Goal: Task Accomplishment & Management: Use online tool/utility

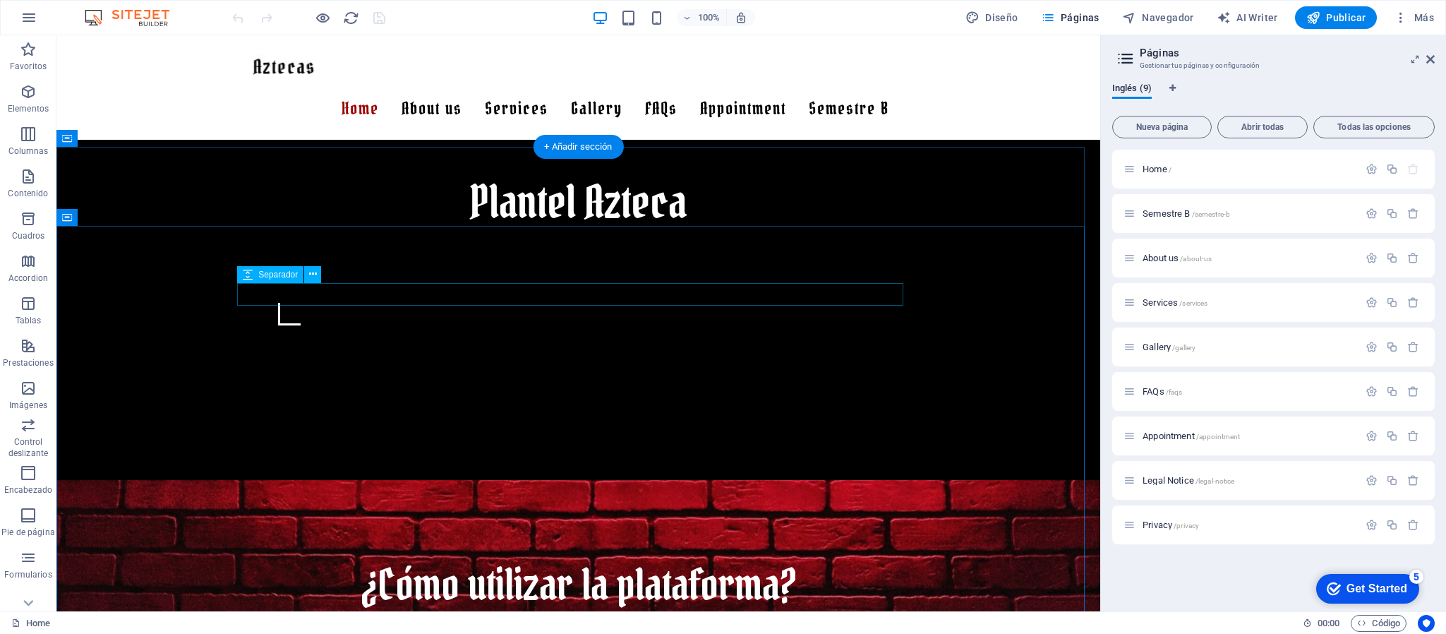
scroll to position [635, 0]
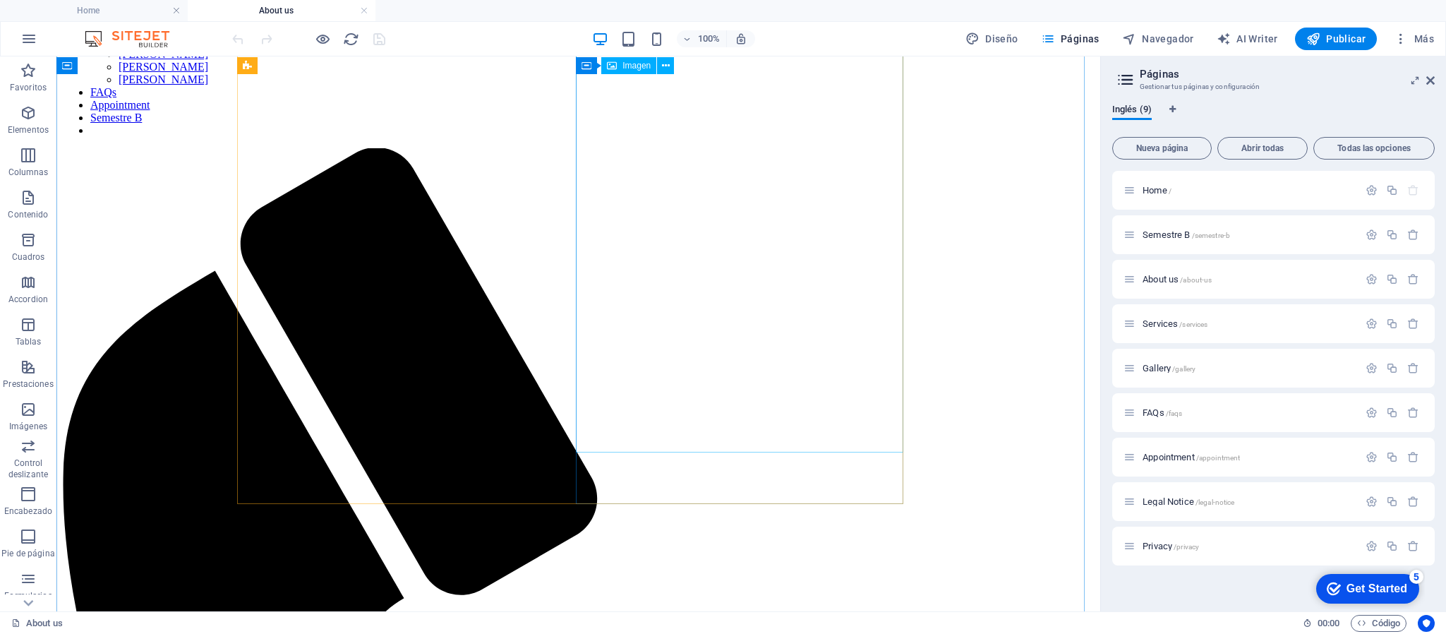
scroll to position [379, 0]
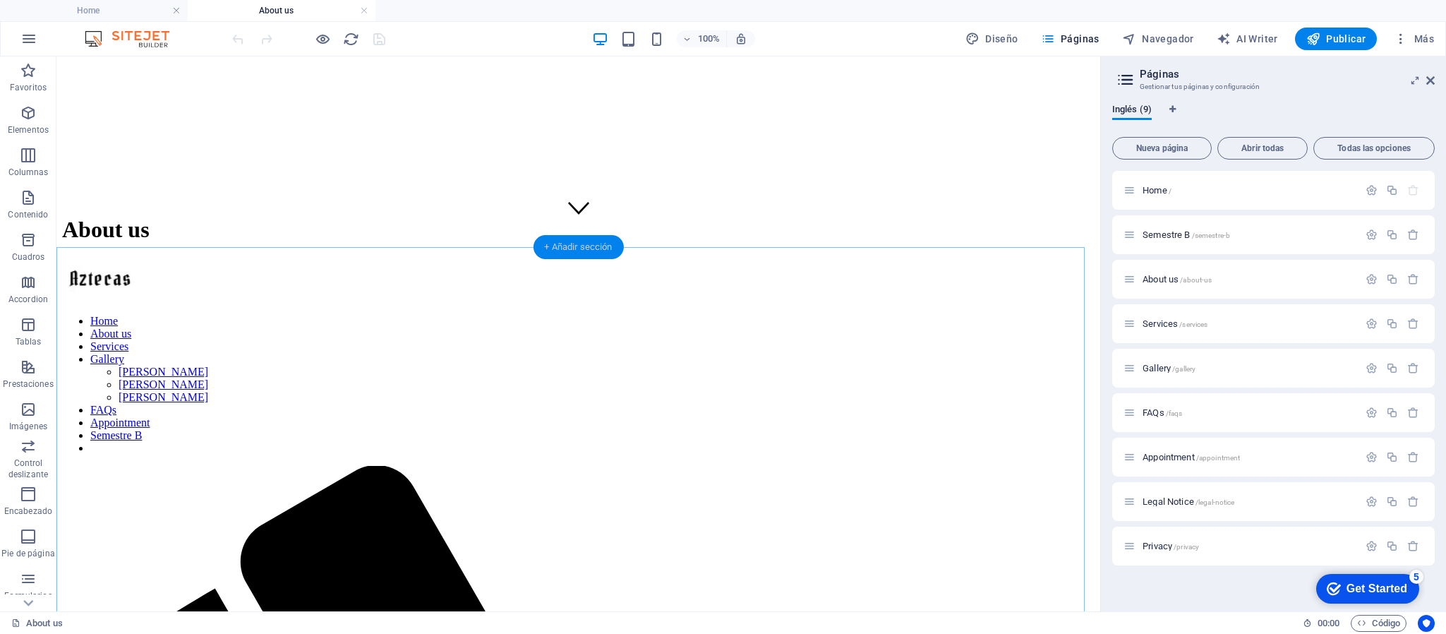
click at [567, 248] on div "+ Añadir sección" at bounding box center [578, 247] width 90 height 24
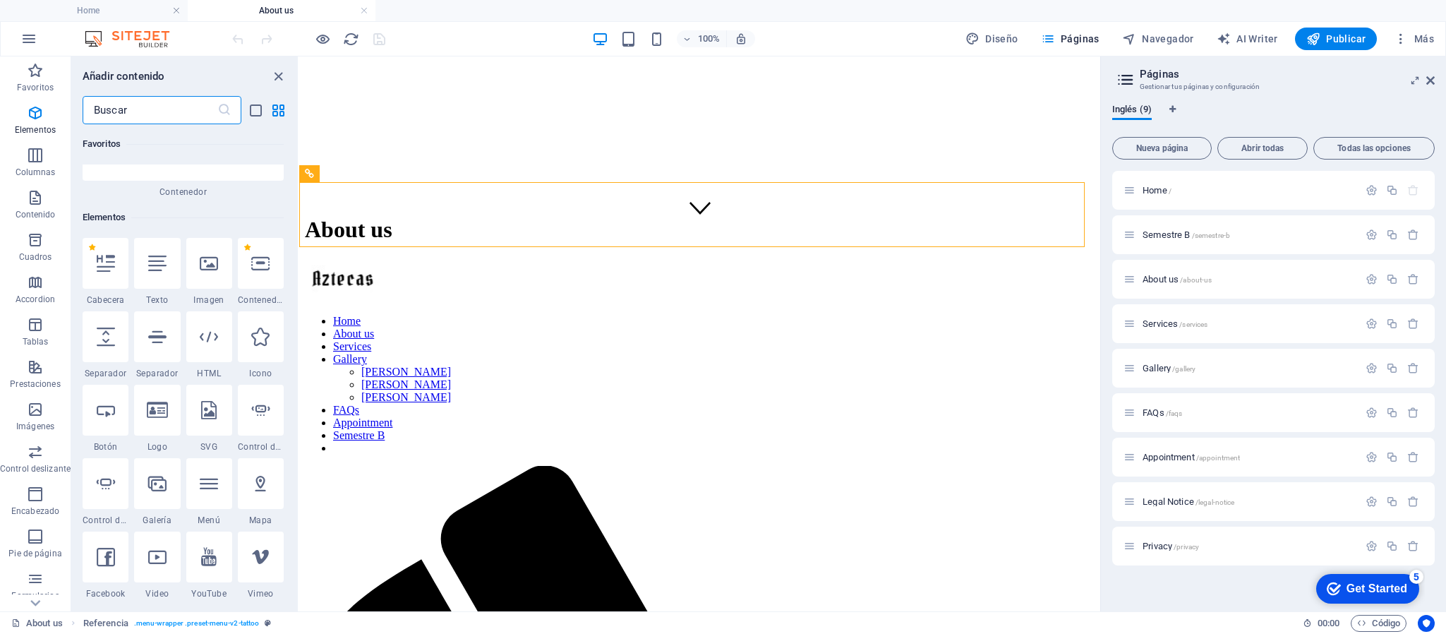
scroll to position [0, 0]
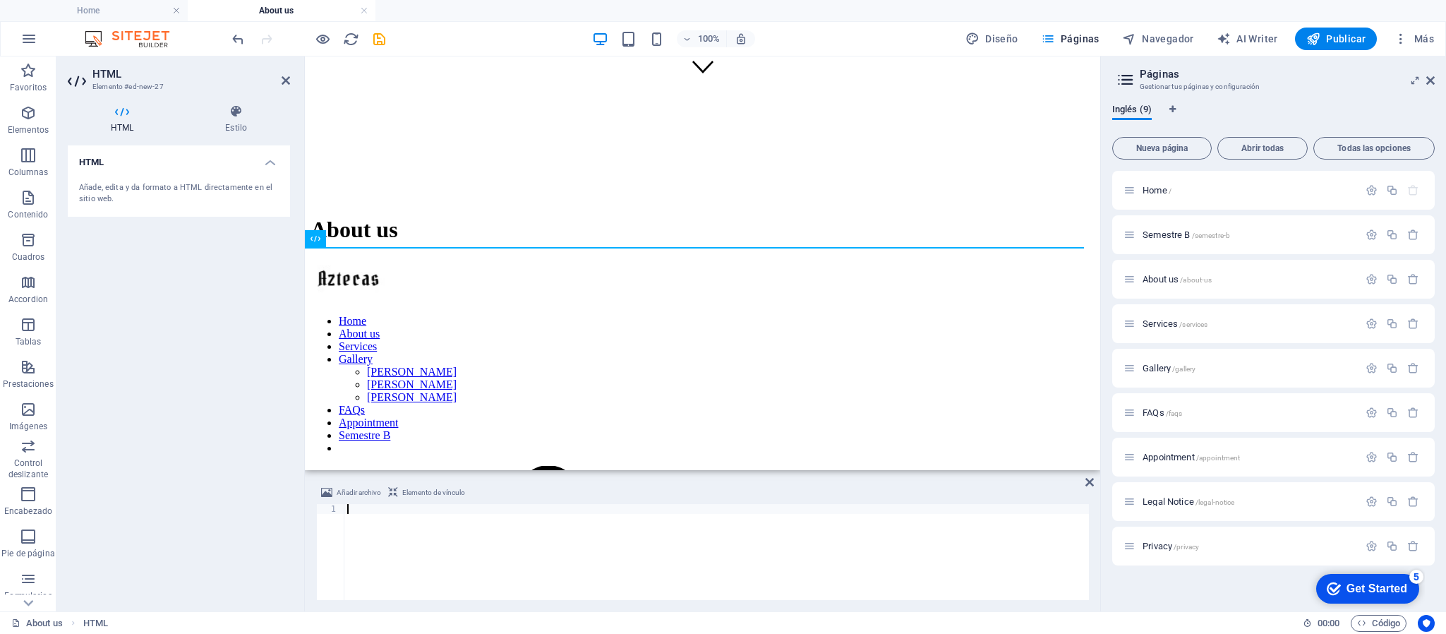
click at [420, 526] on div at bounding box center [716, 562] width 745 height 116
paste textarea "</html>"
type textarea "</html>"
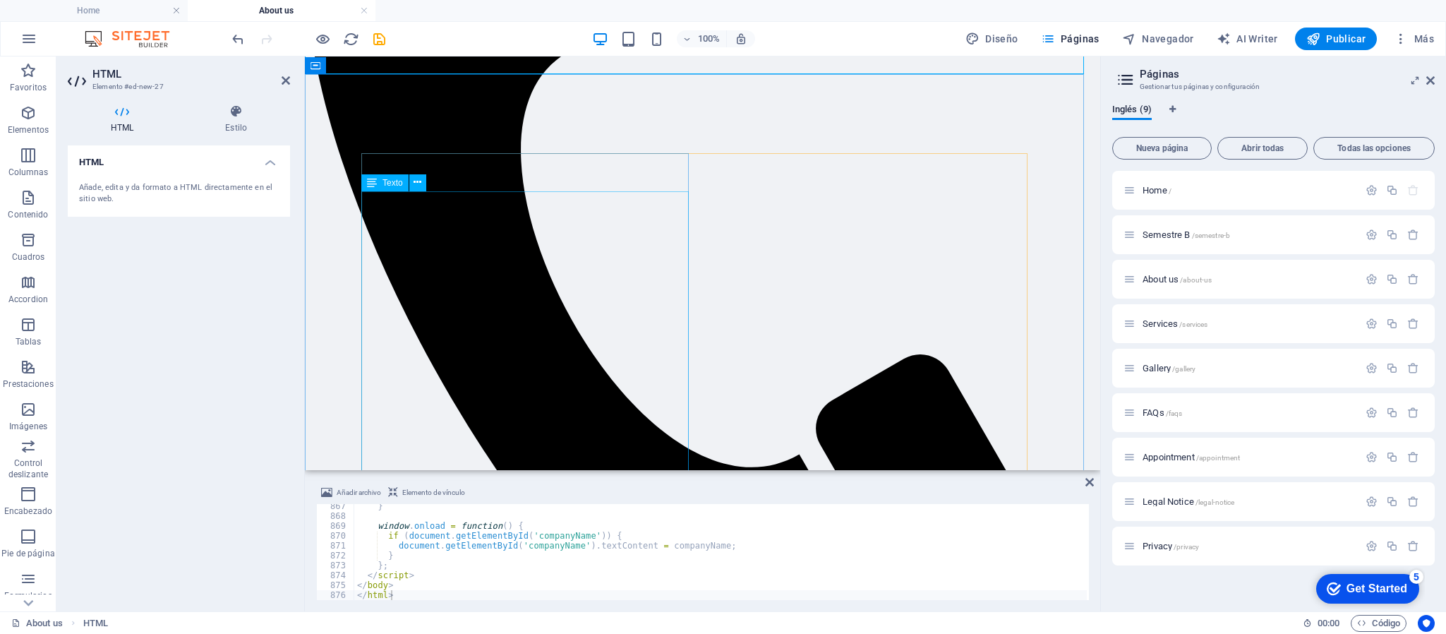
scroll to position [1045, 0]
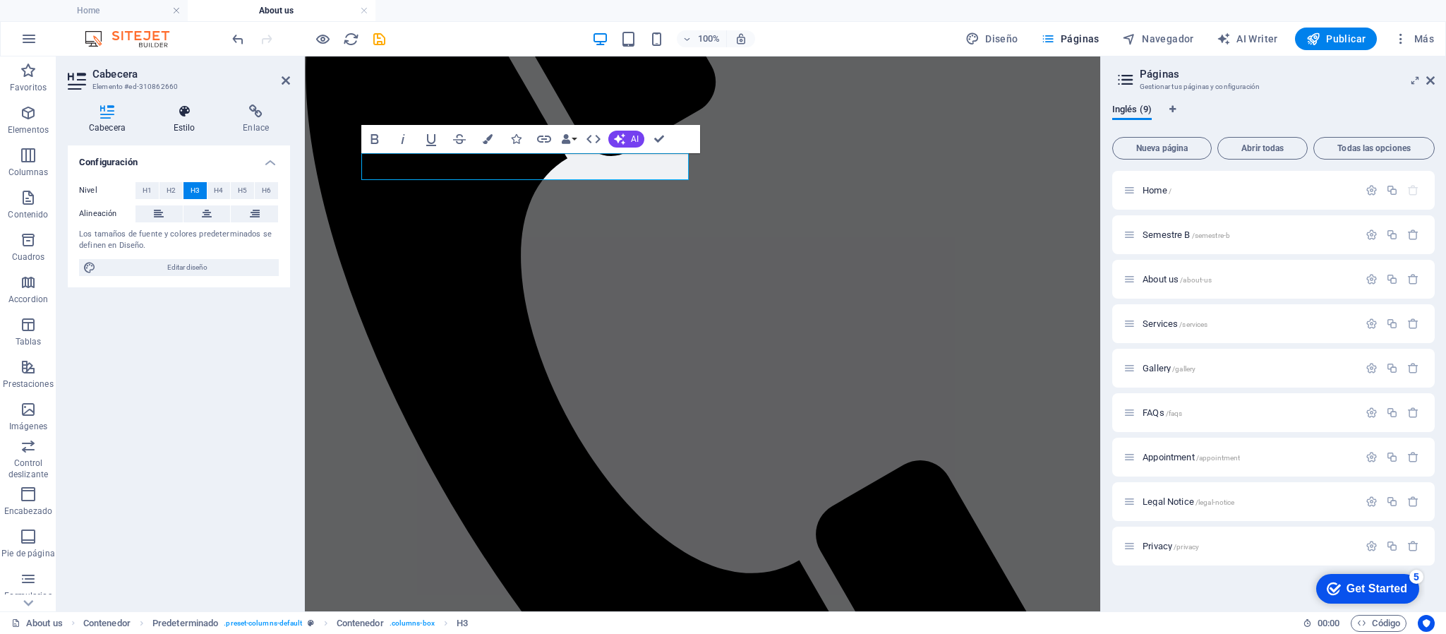
click at [185, 125] on h4 "Estilo" at bounding box center [187, 119] width 70 height 30
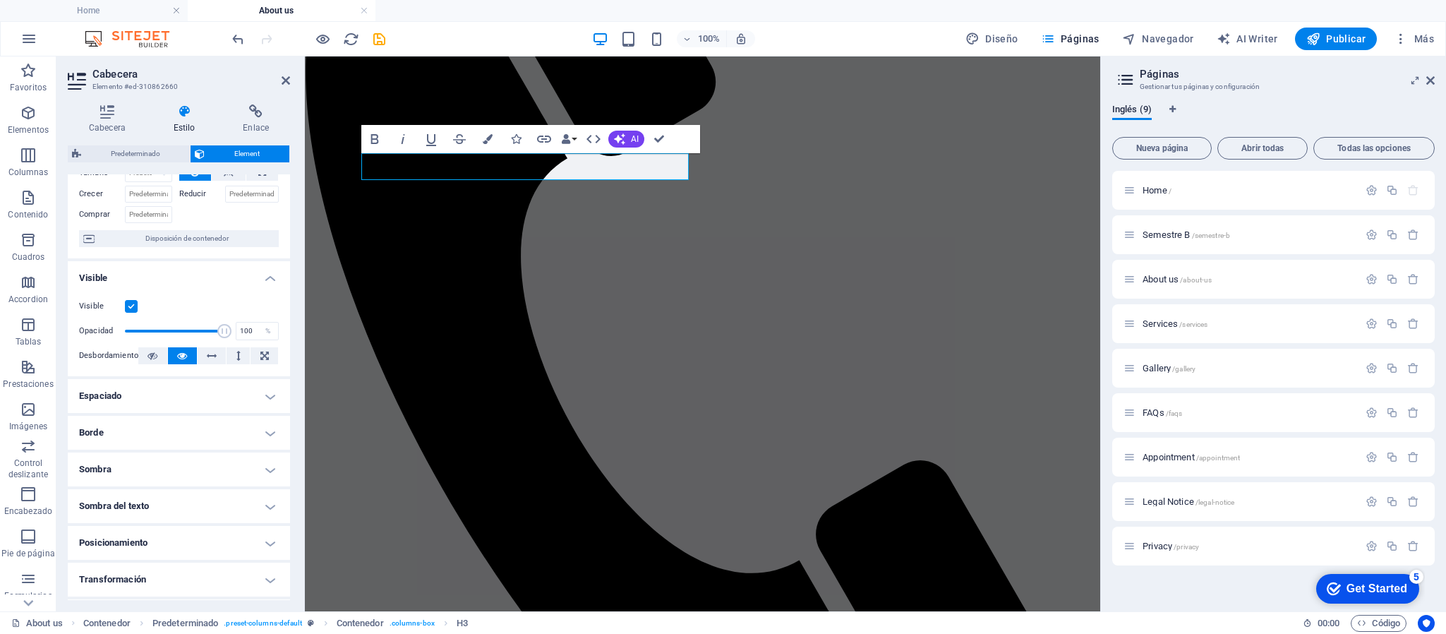
scroll to position [0, 0]
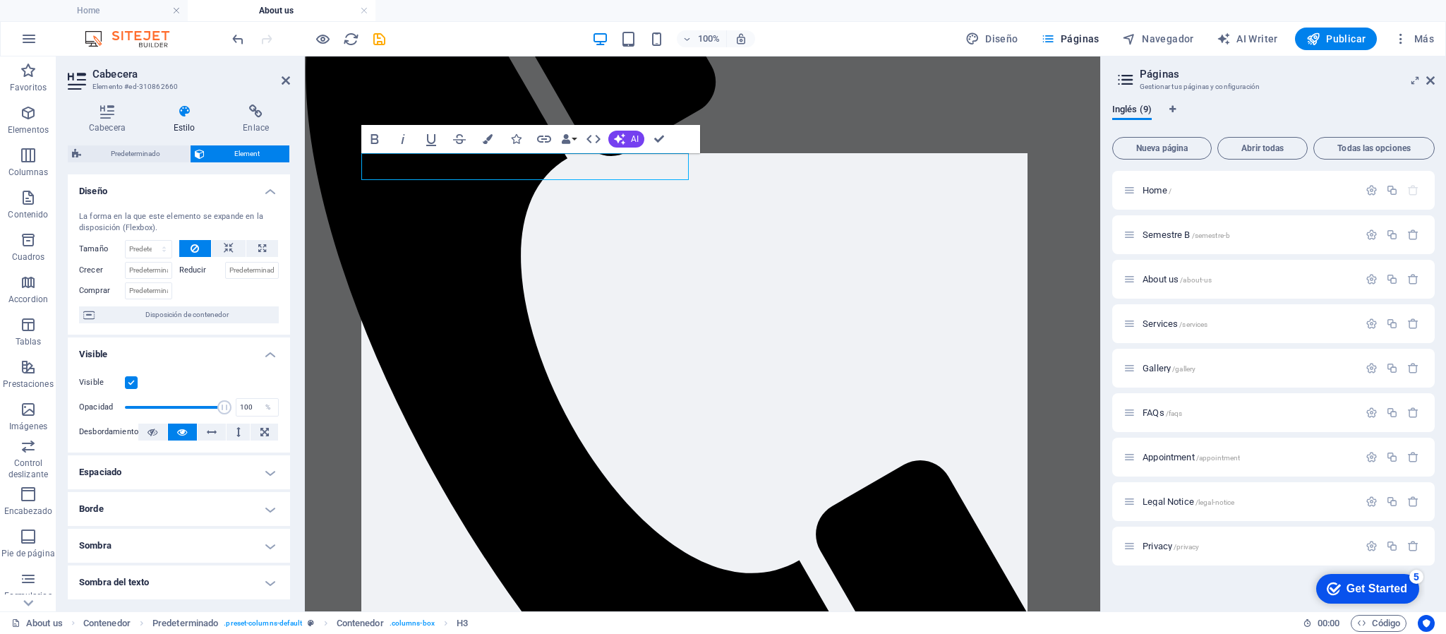
click at [138, 152] on span "Predeterminado" at bounding box center [135, 153] width 100 height 17
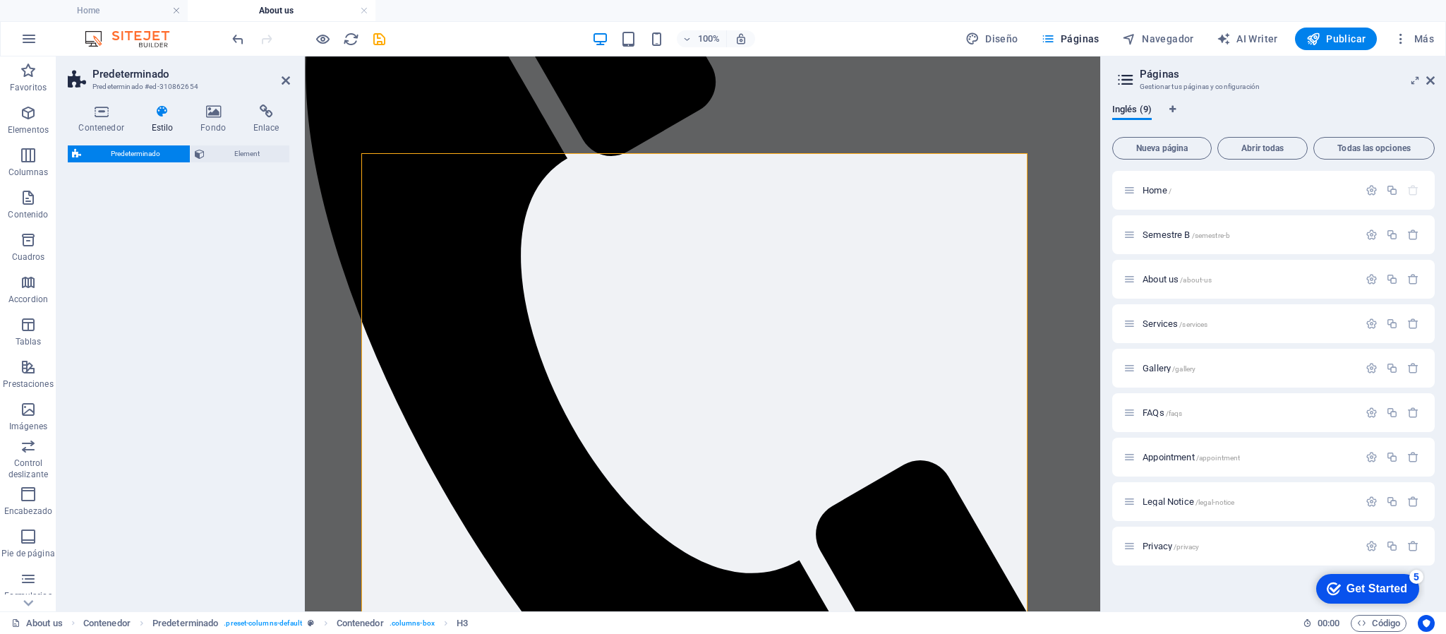
select select "px"
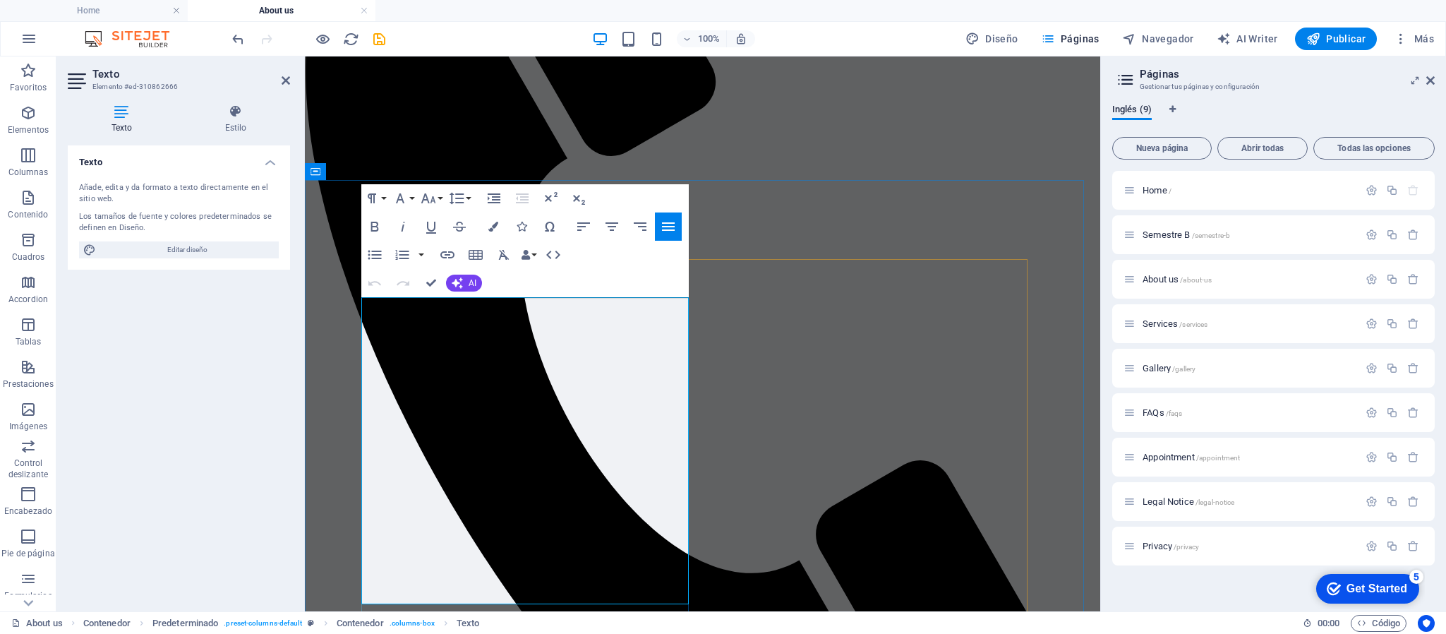
scroll to position [939, 0]
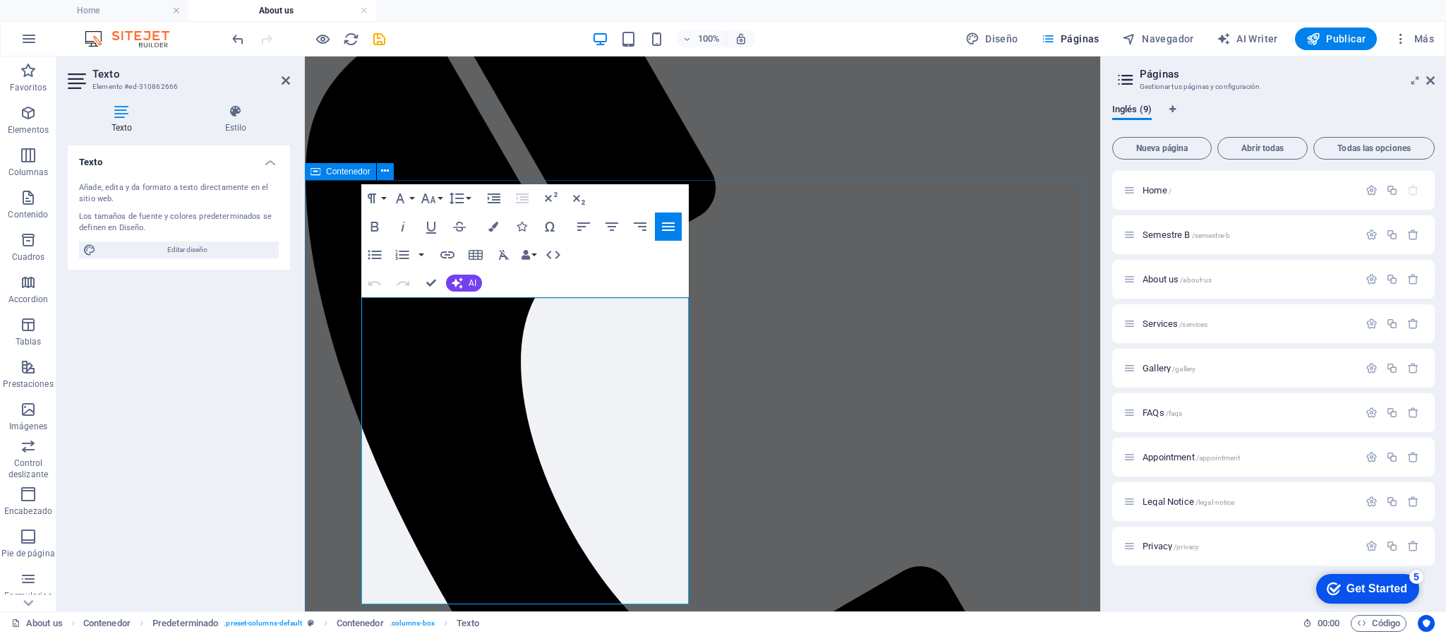
drag, startPoint x: 481, startPoint y: 242, endPoint x: 350, endPoint y: 289, distance: 139.3
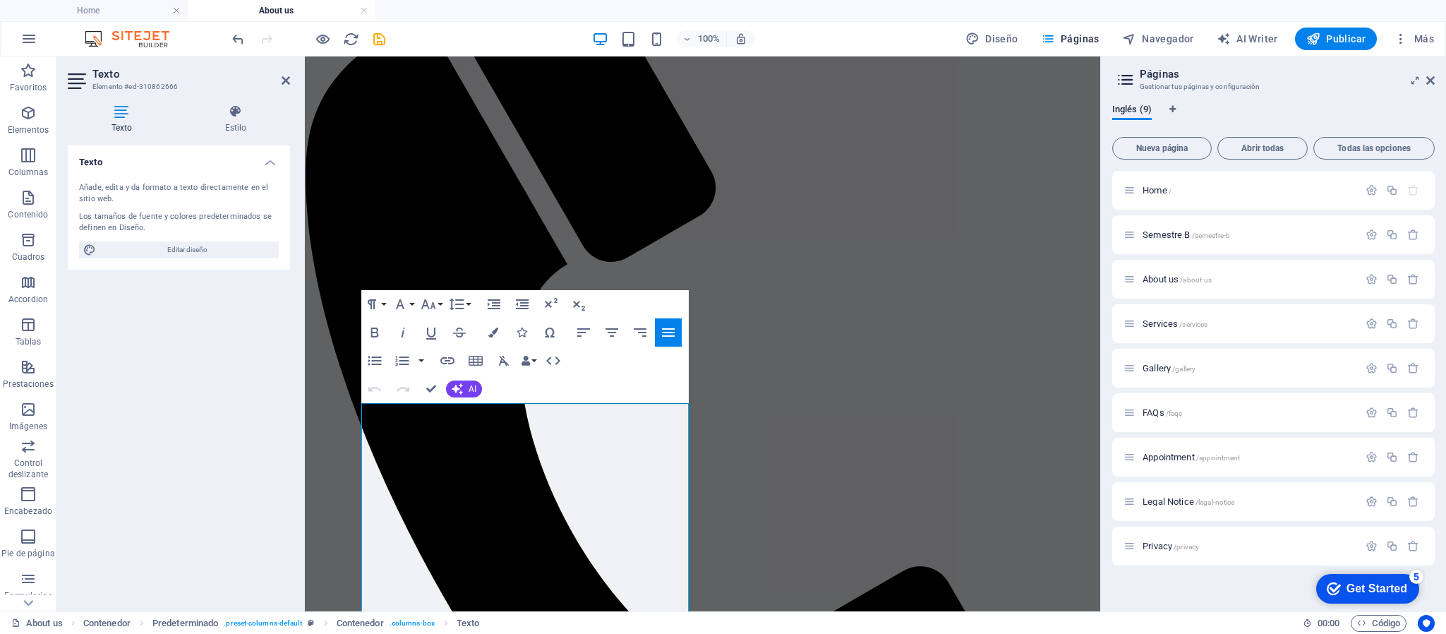
scroll to position [833, 0]
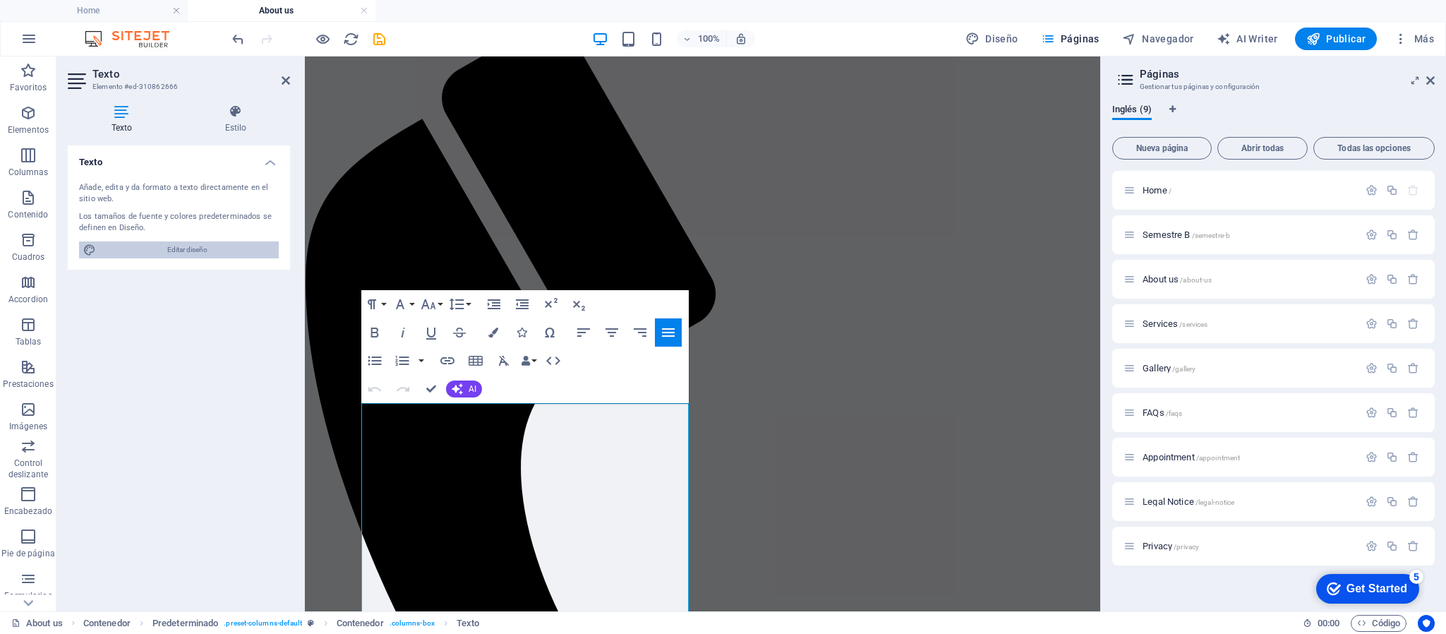
click at [180, 252] on span "Editar diseño" at bounding box center [187, 249] width 174 height 17
select select "px"
select select "300"
select select "px"
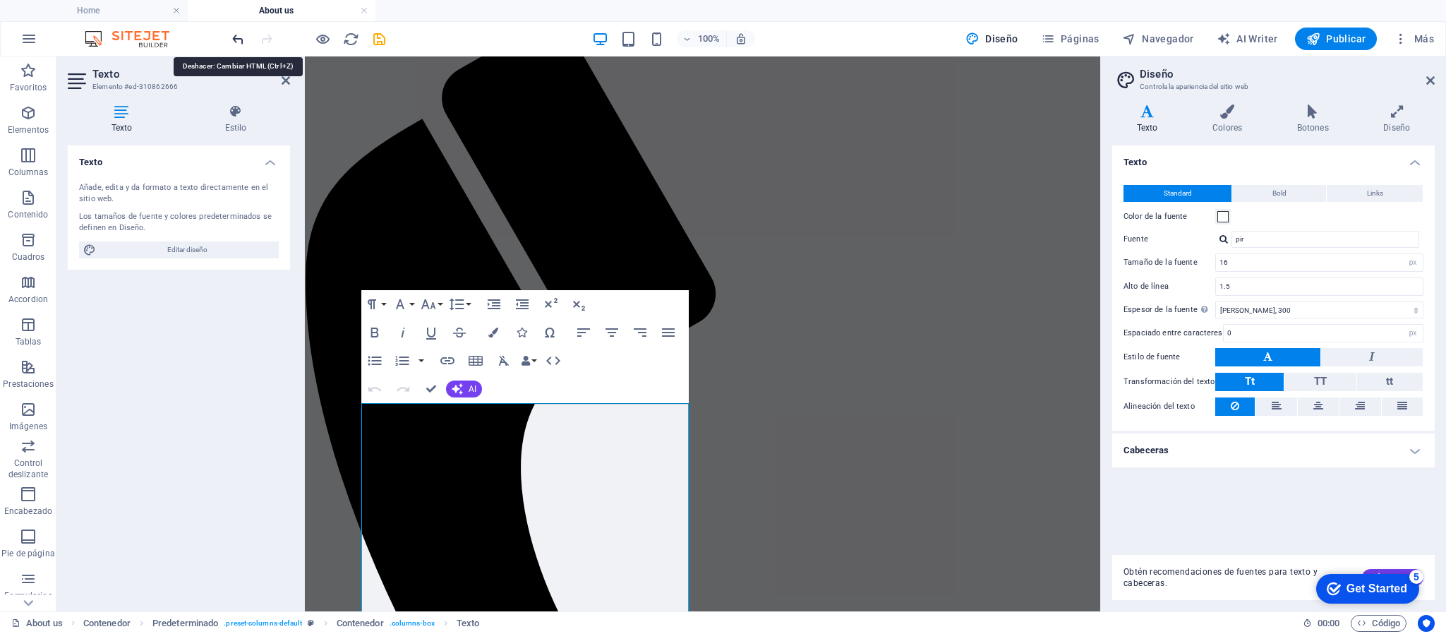
click at [242, 34] on icon "undo" at bounding box center [238, 39] width 16 height 16
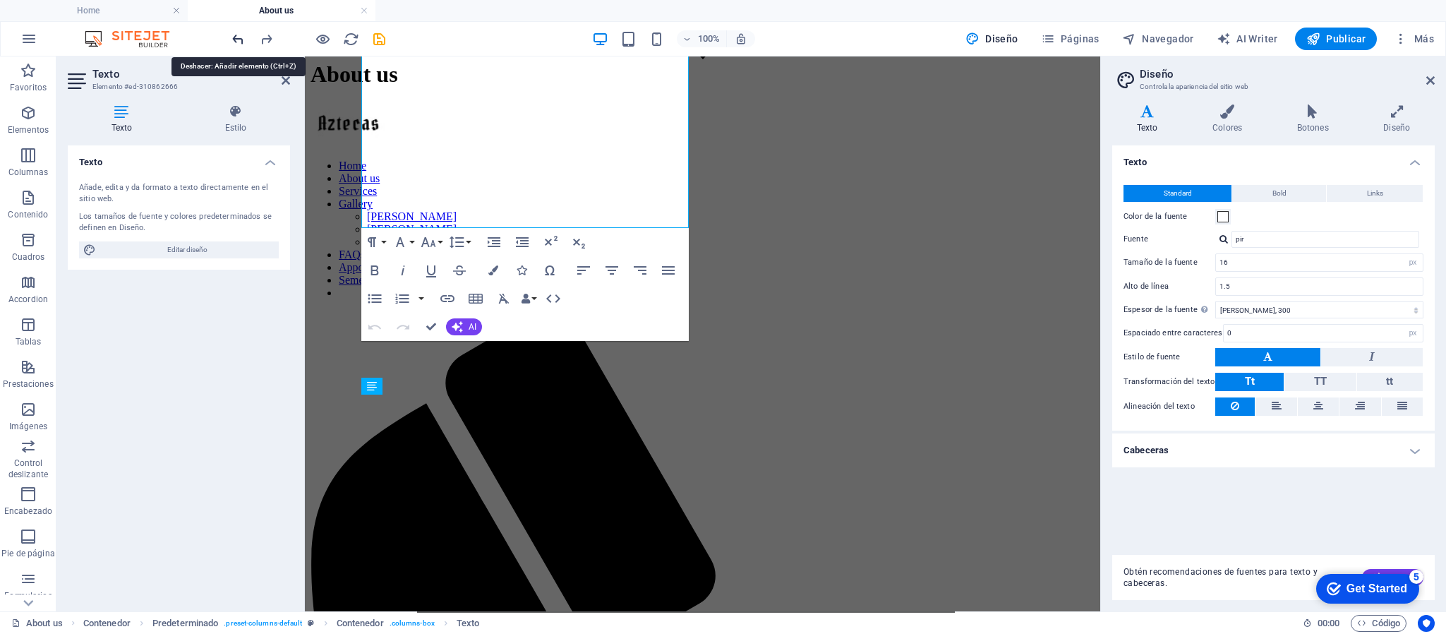
scroll to position [292, 0]
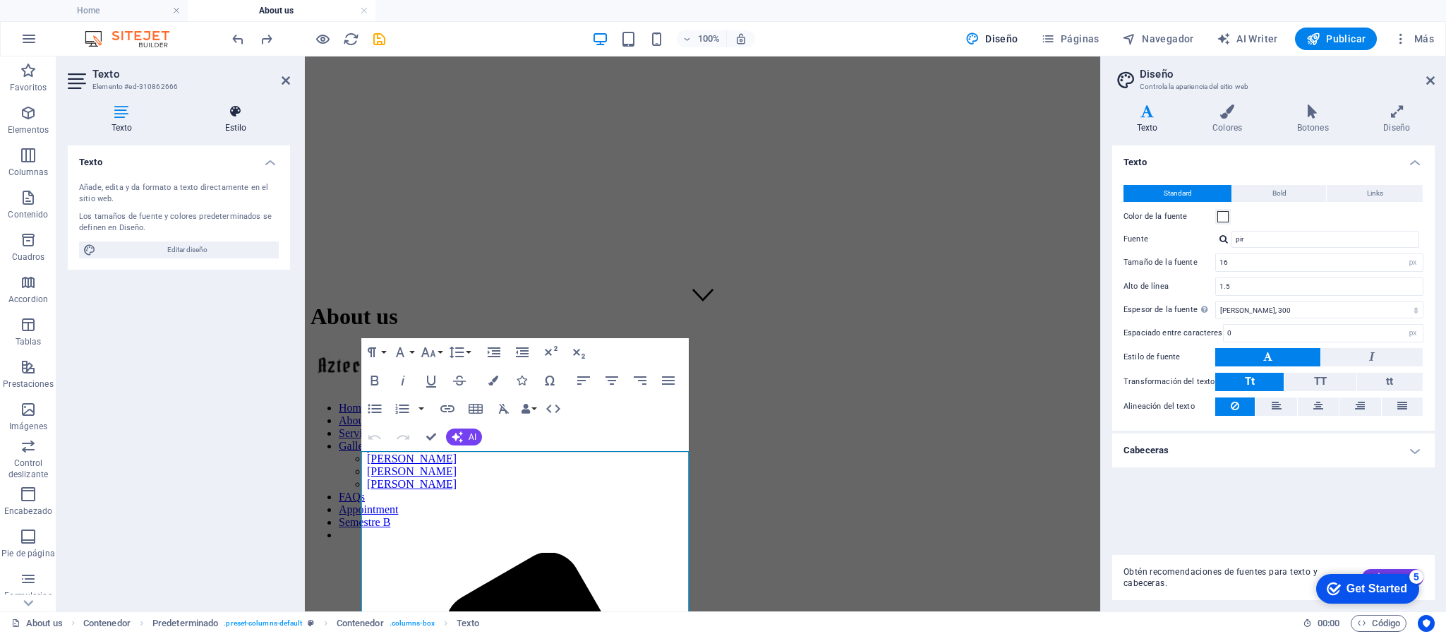
click at [237, 113] on icon at bounding box center [235, 111] width 109 height 14
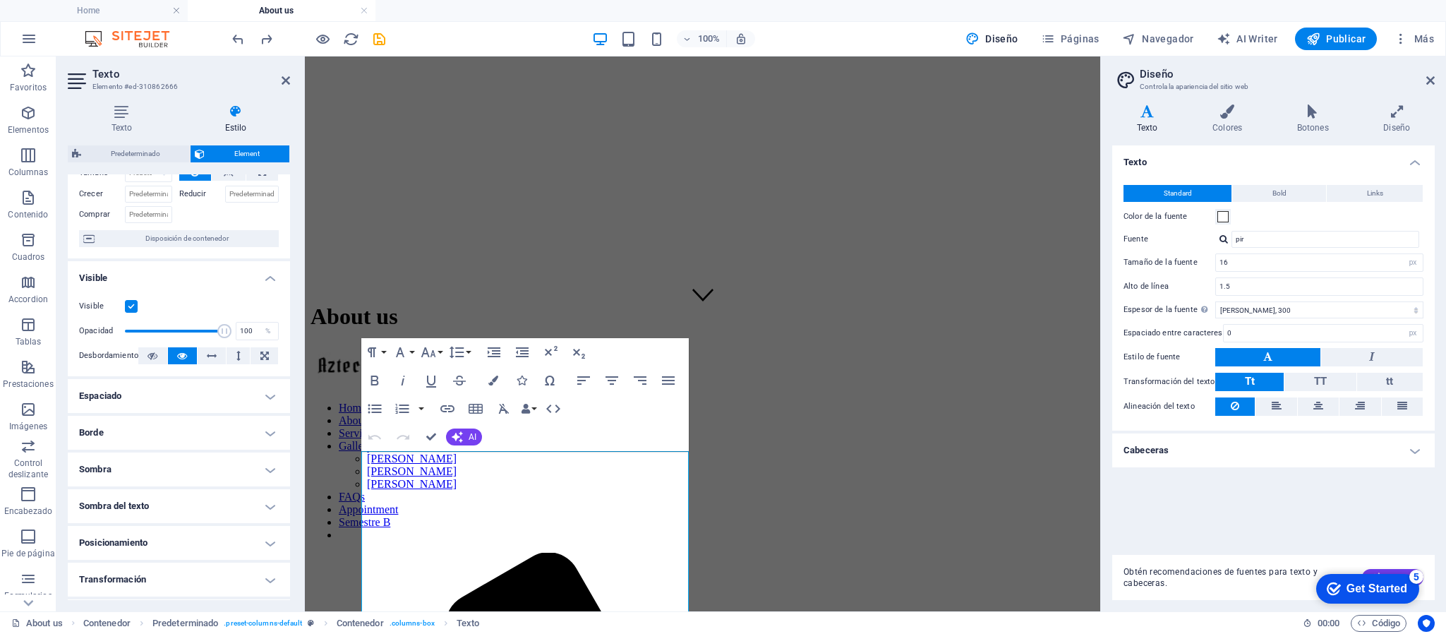
scroll to position [0, 0]
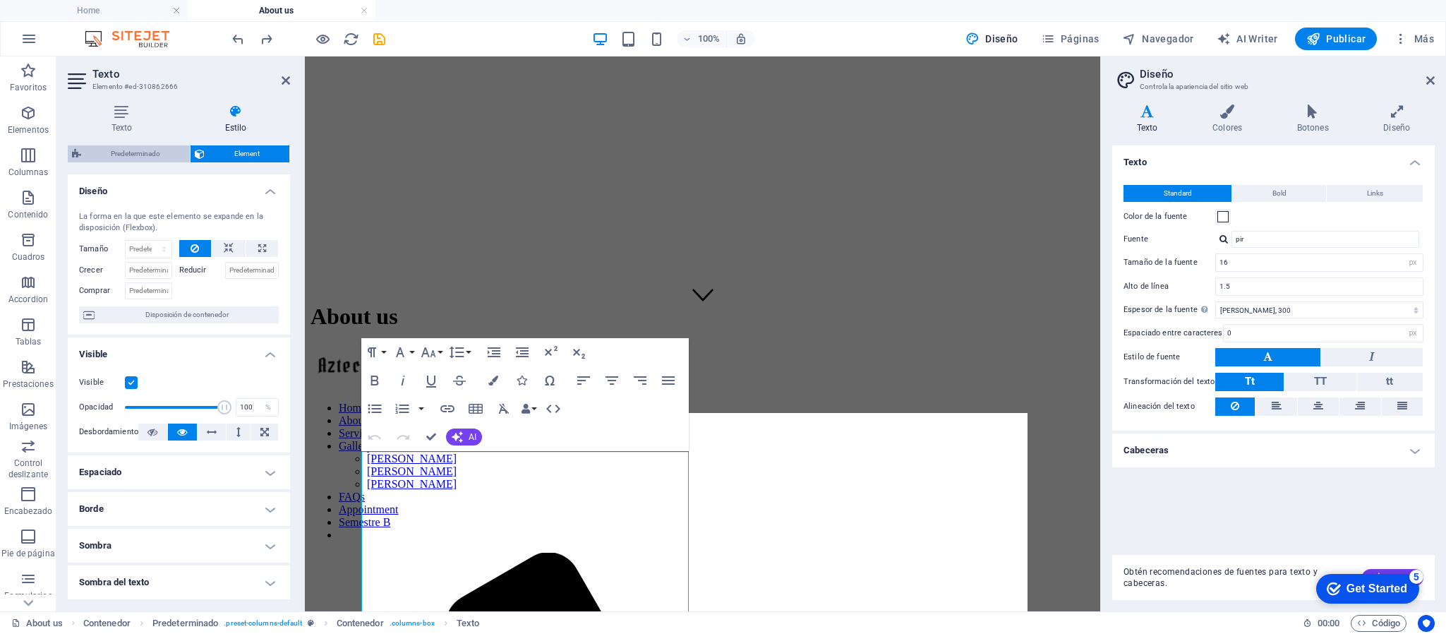
click at [128, 149] on span "Predeterminado" at bounding box center [135, 153] width 100 height 17
select select "px"
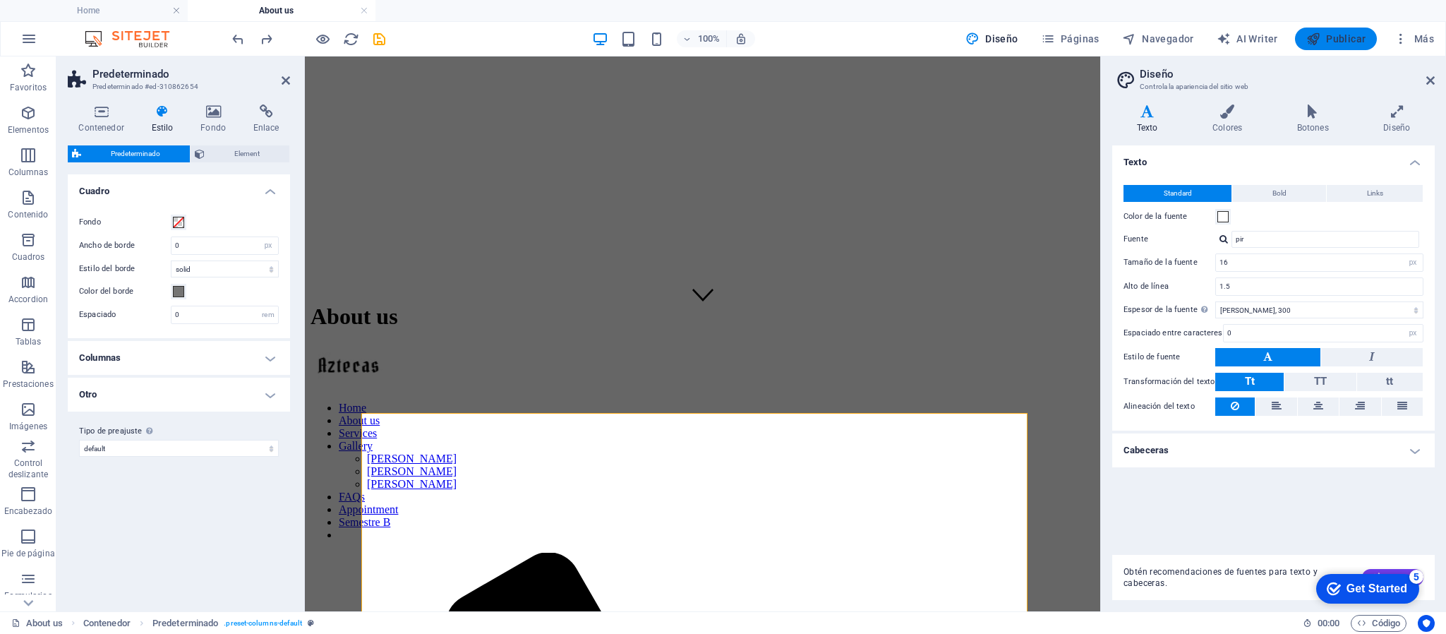
click at [1338, 39] on span "Publicar" at bounding box center [1337, 39] width 60 height 14
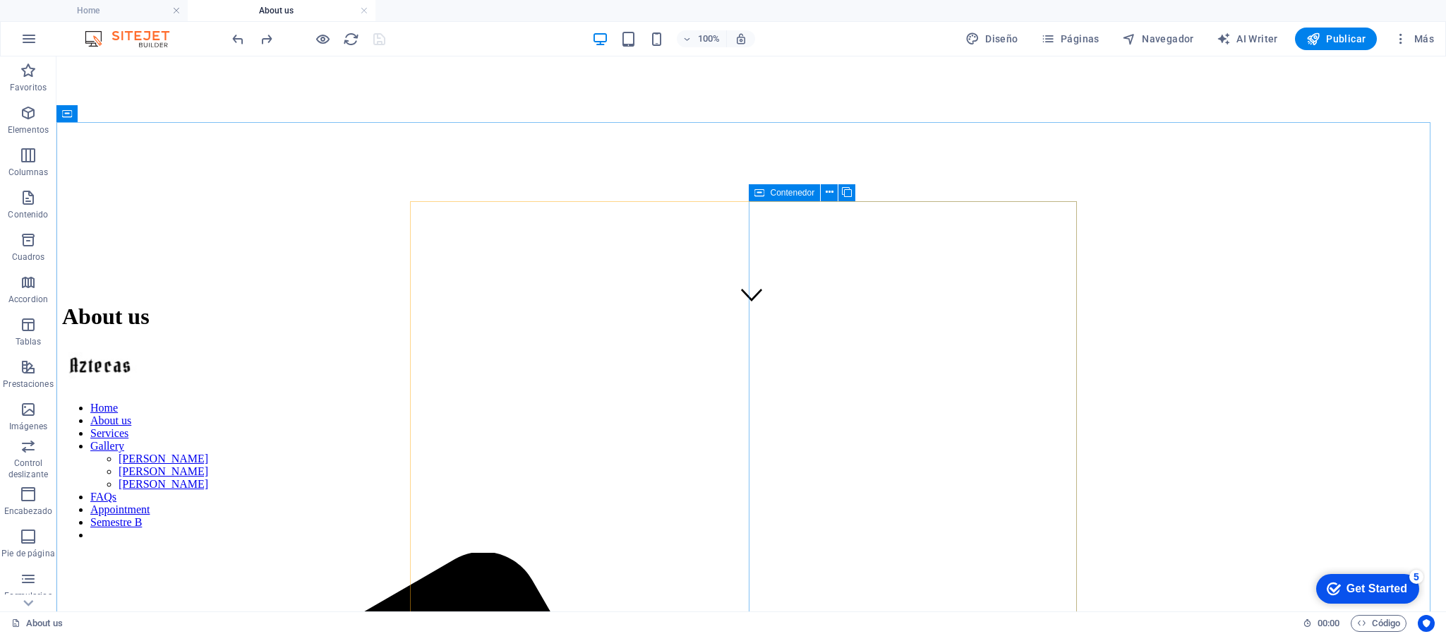
scroll to position [504, 0]
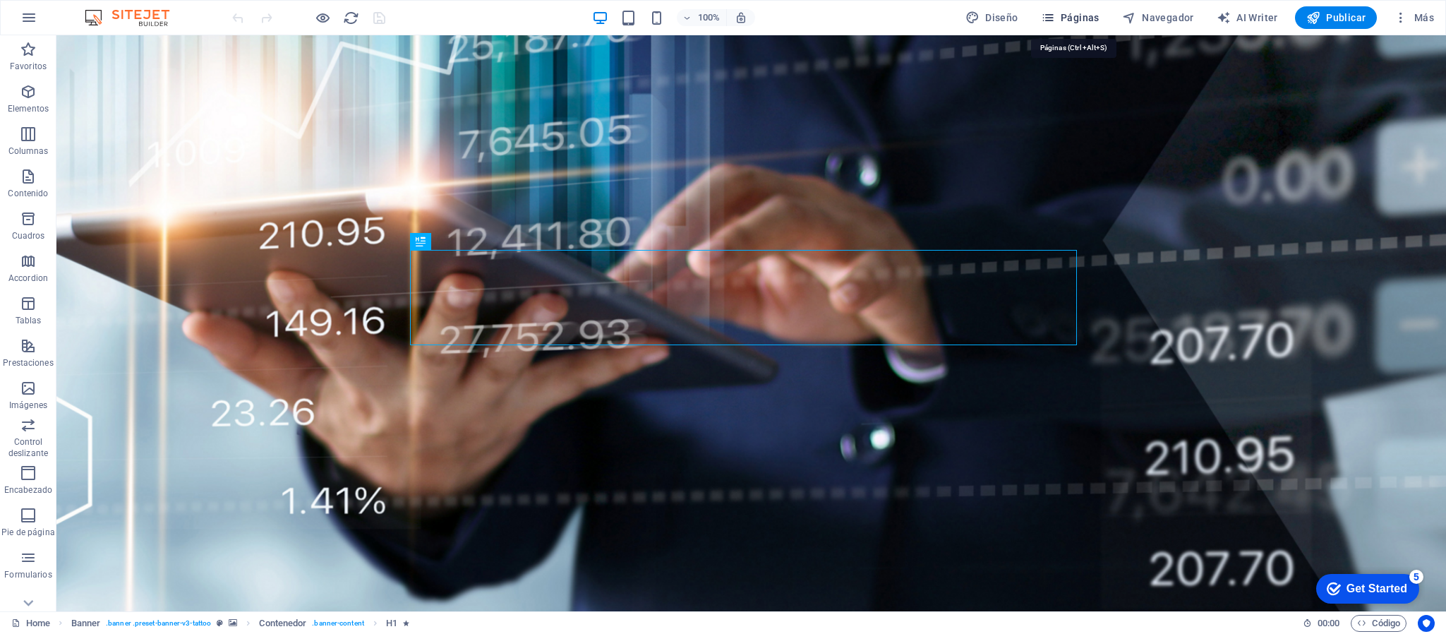
click at [963, 13] on span "Páginas" at bounding box center [1070, 18] width 59 height 14
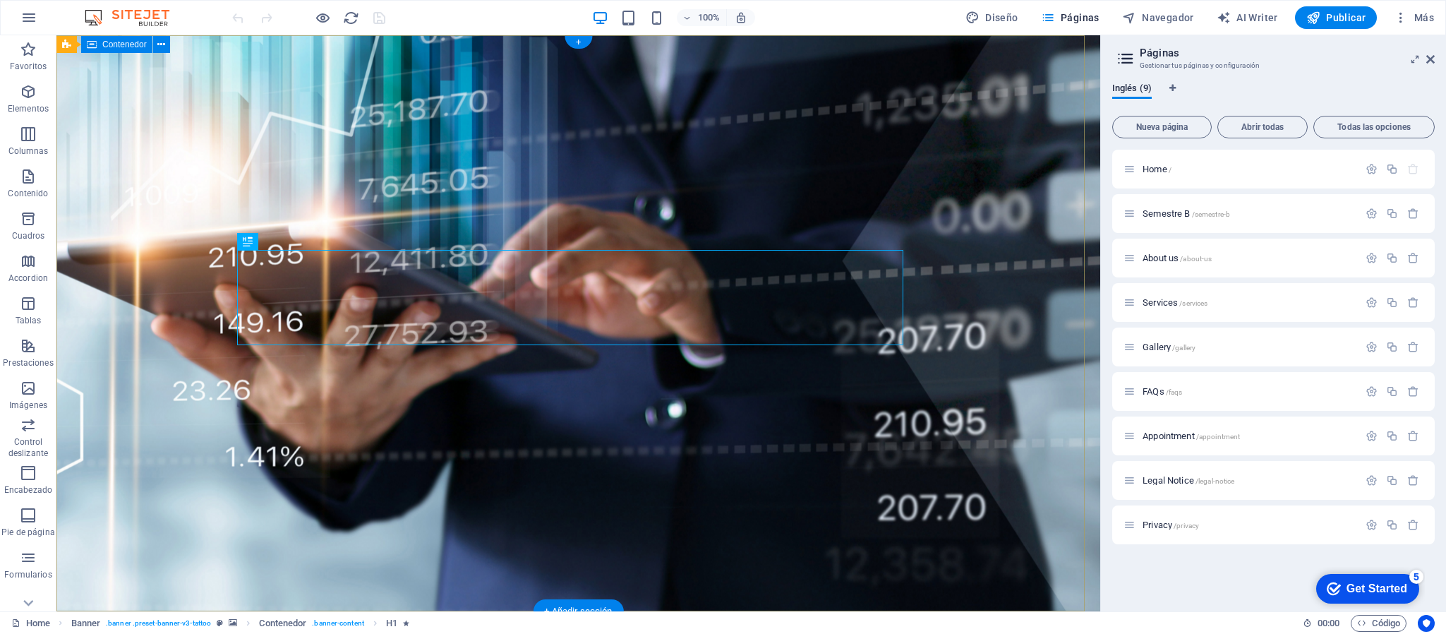
scroll to position [106, 0]
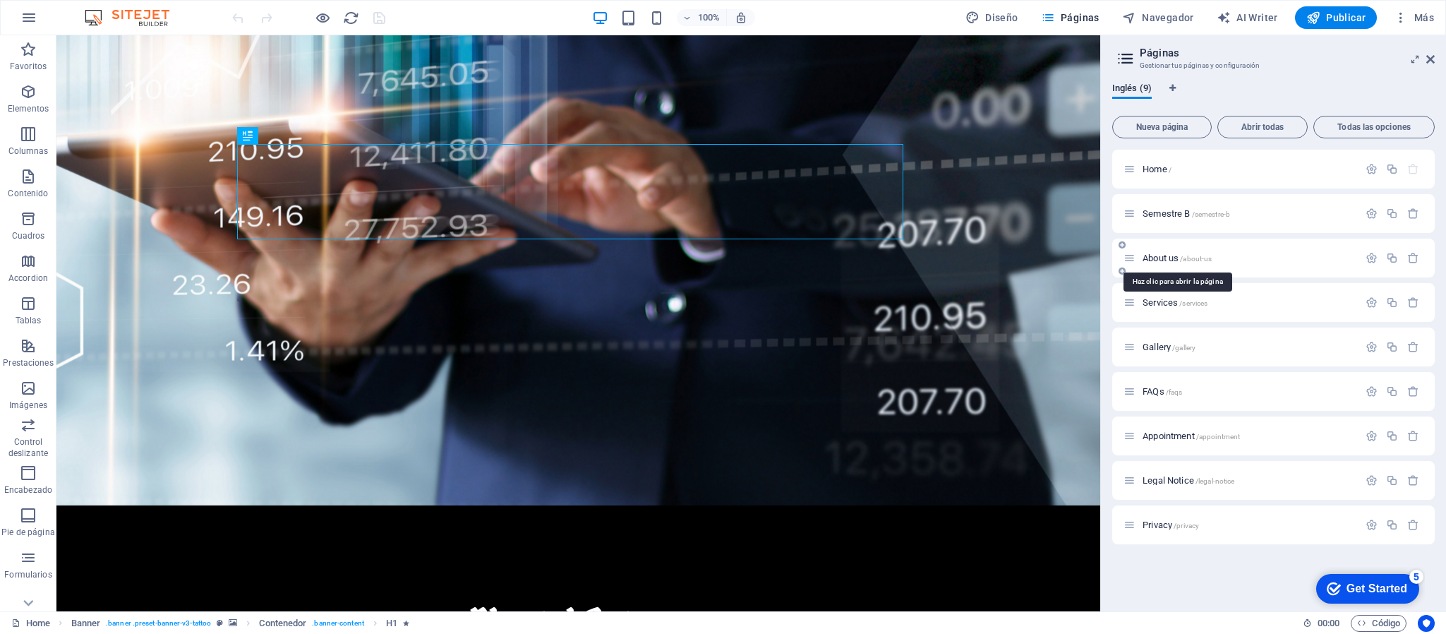
click at [963, 258] on span "About us /about-us" at bounding box center [1177, 258] width 69 height 11
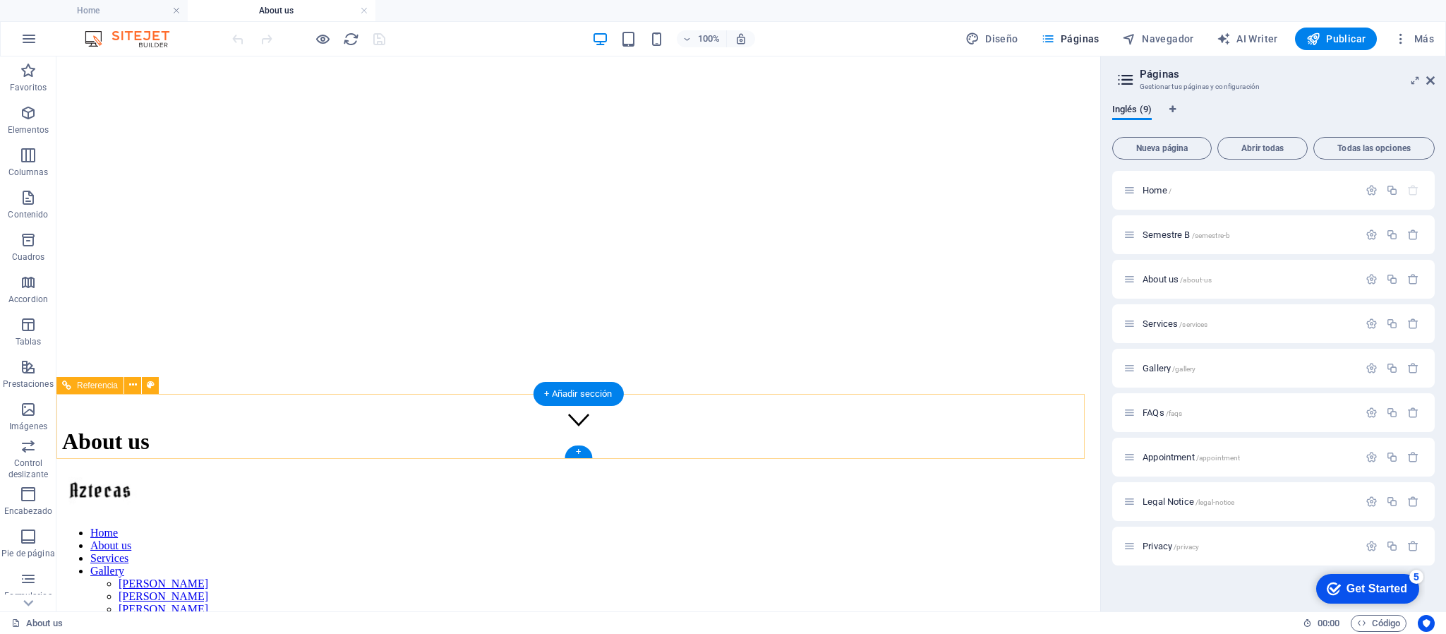
scroll to position [273, 0]
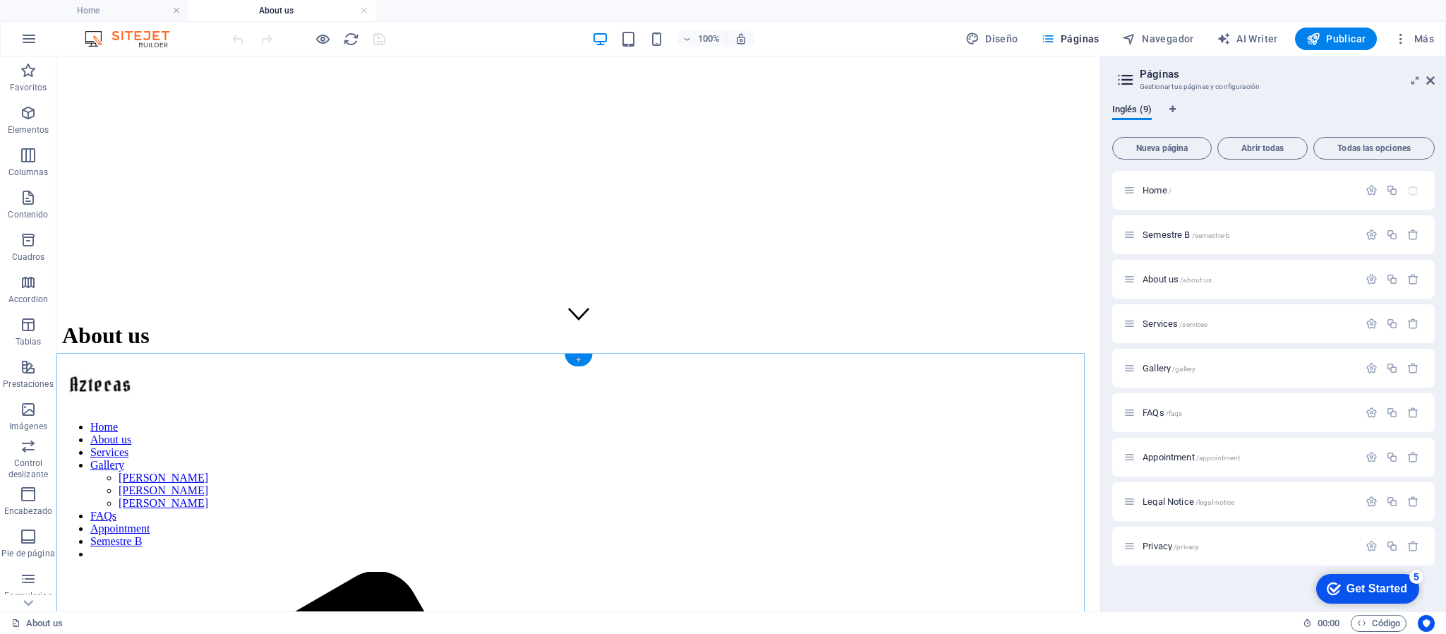
click at [583, 359] on div "+" at bounding box center [579, 360] width 28 height 13
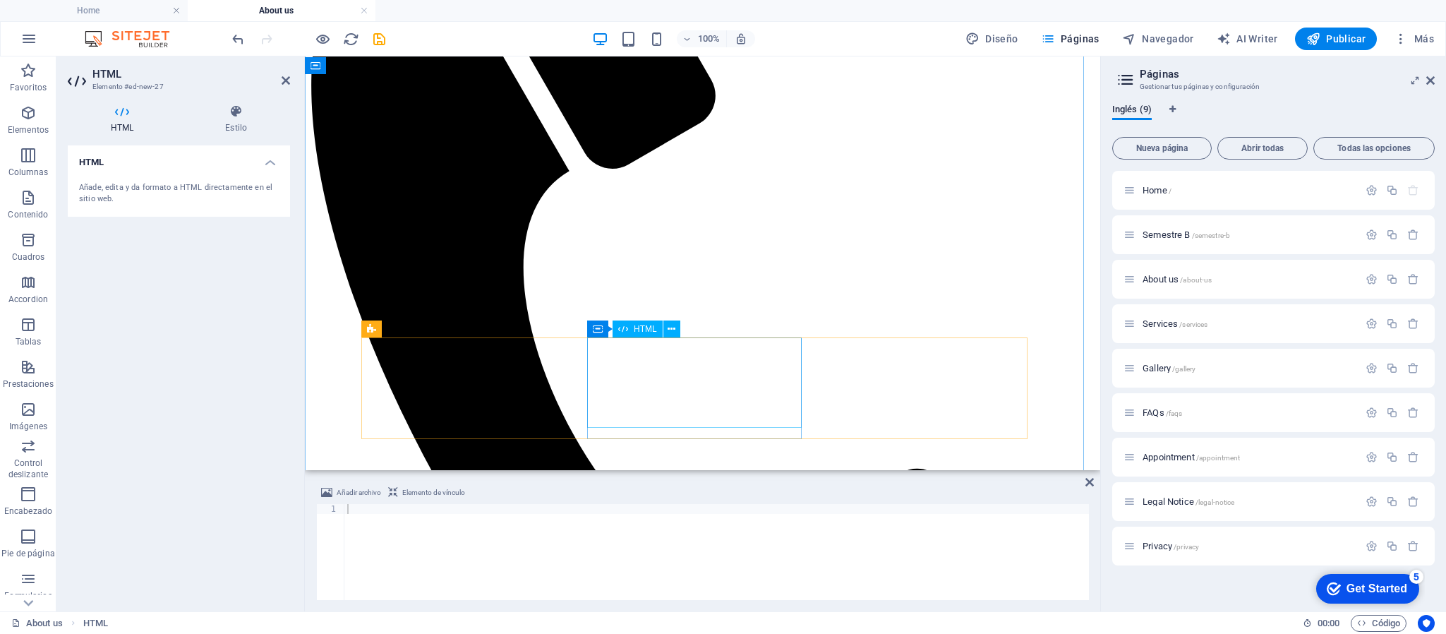
scroll to position [1120, 0]
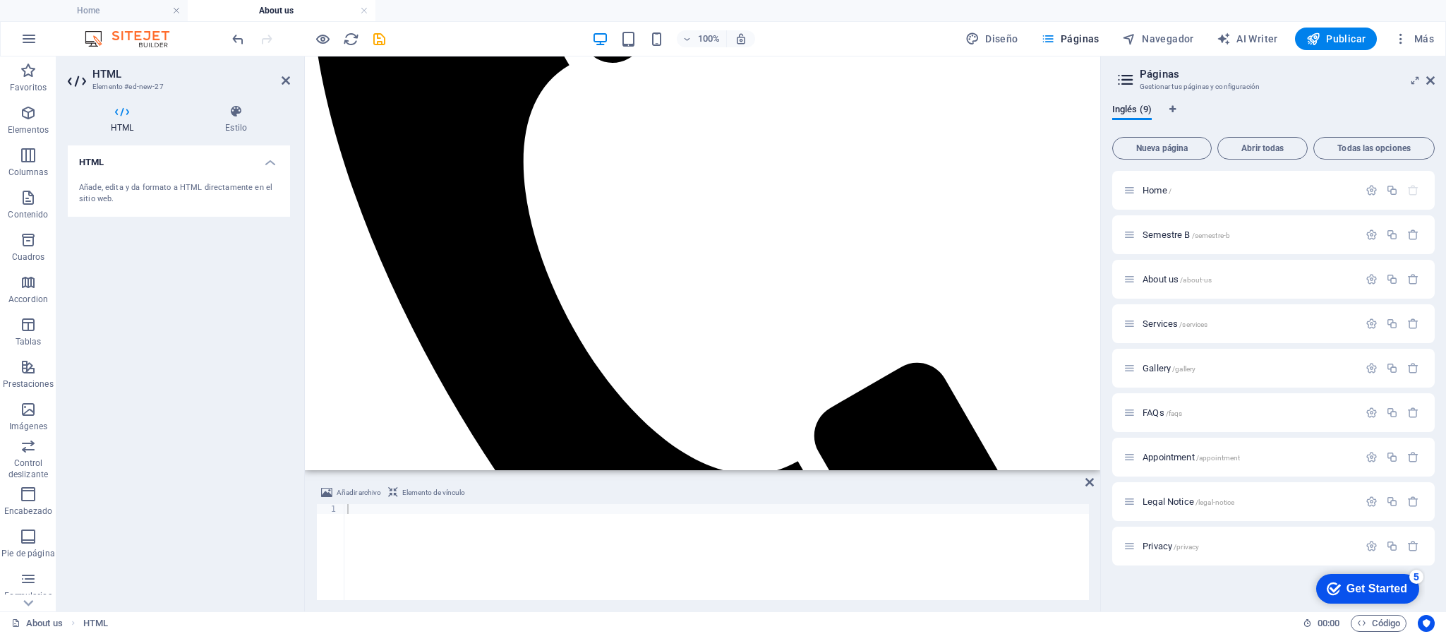
click at [392, 422] on div at bounding box center [716, 562] width 745 height 116
paste textarea "</html>"
type textarea "</html>"
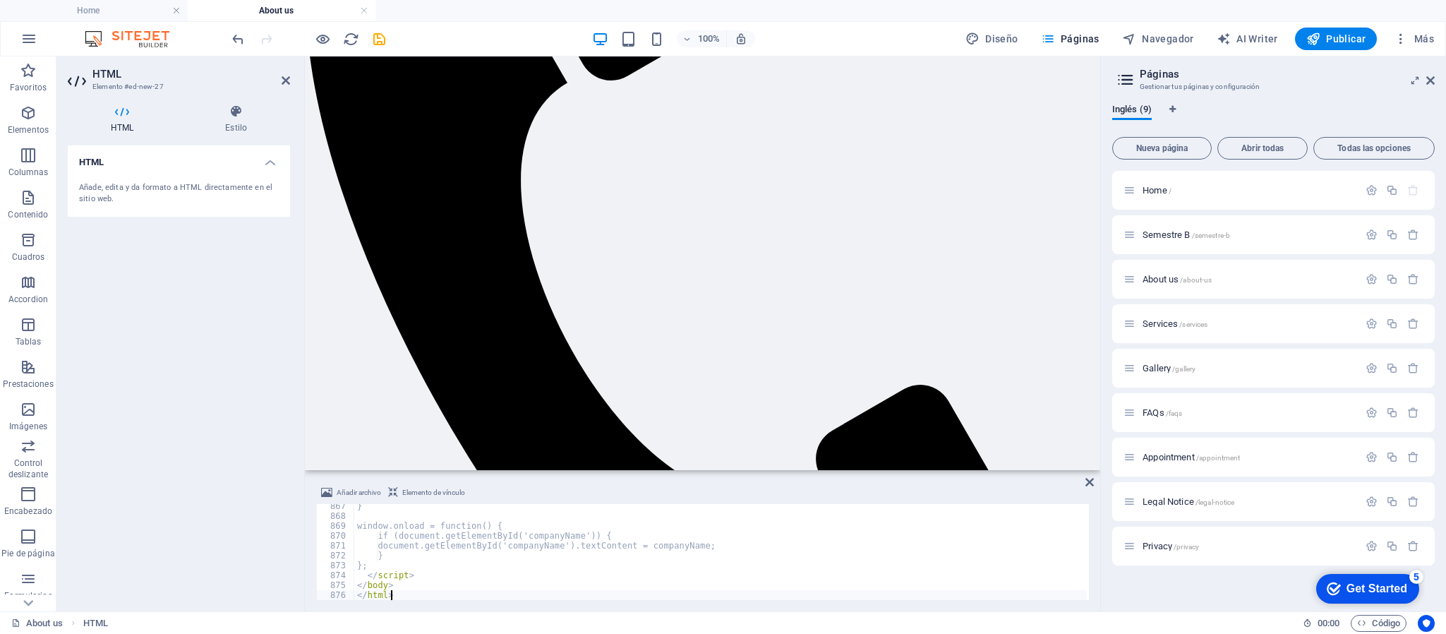
scroll to position [1635, 0]
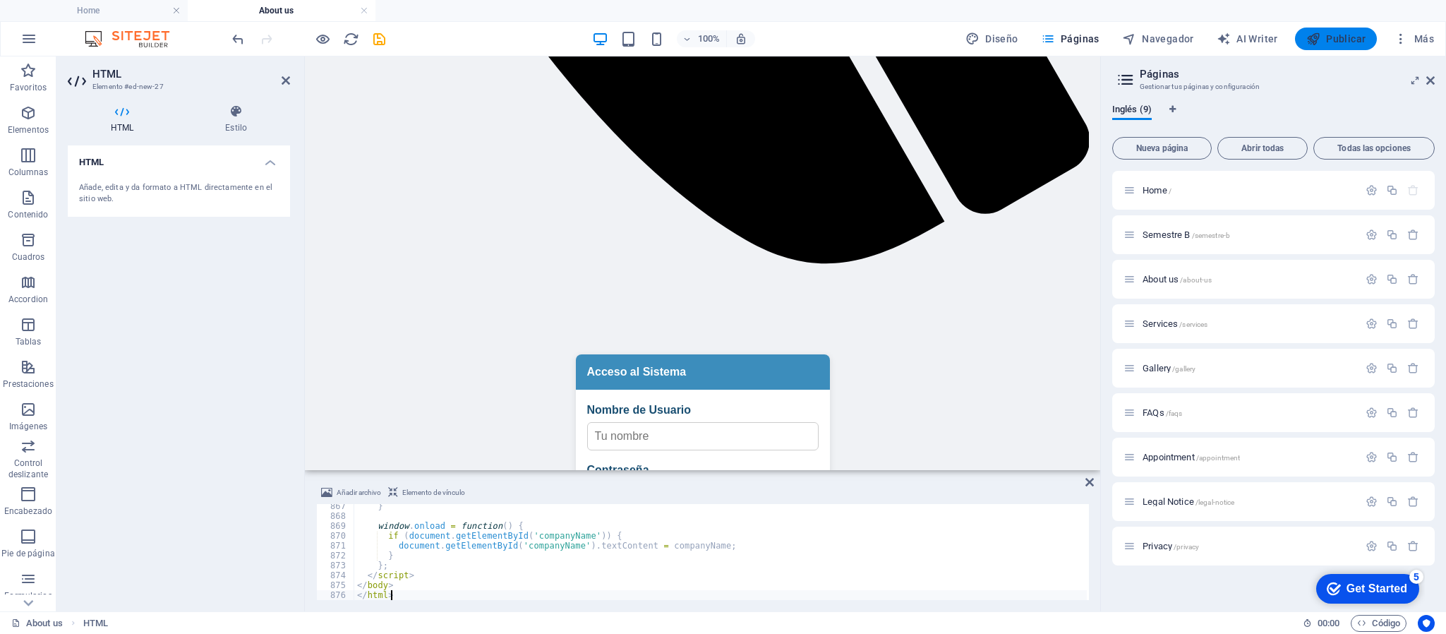
click at [963, 30] on button "Publicar" at bounding box center [1336, 39] width 83 height 23
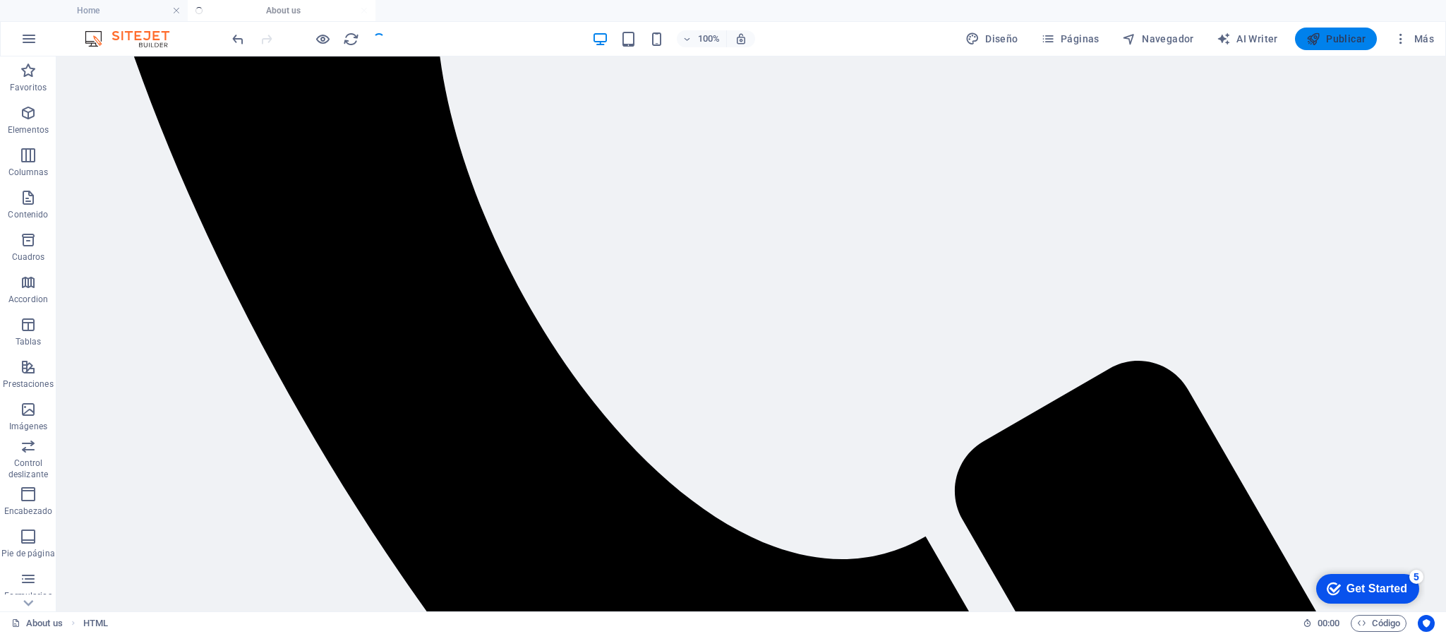
scroll to position [608, 0]
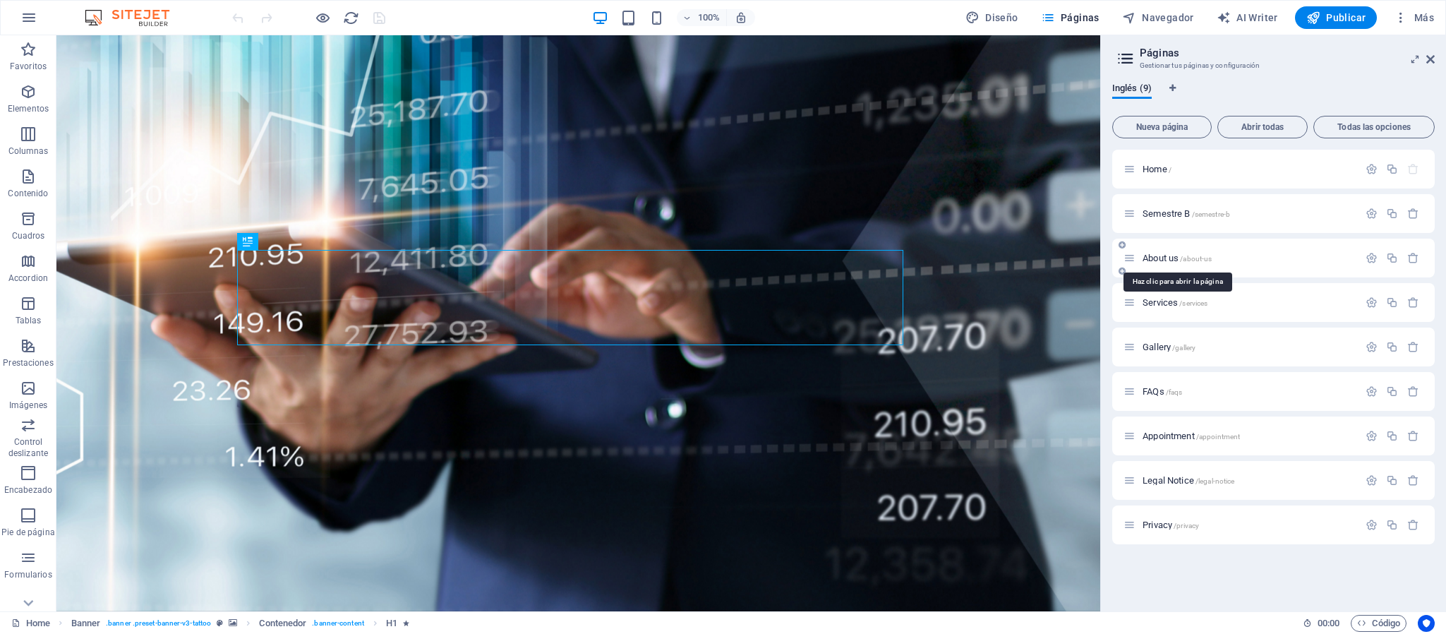
click at [1165, 258] on span "About us /about-us" at bounding box center [1177, 258] width 69 height 11
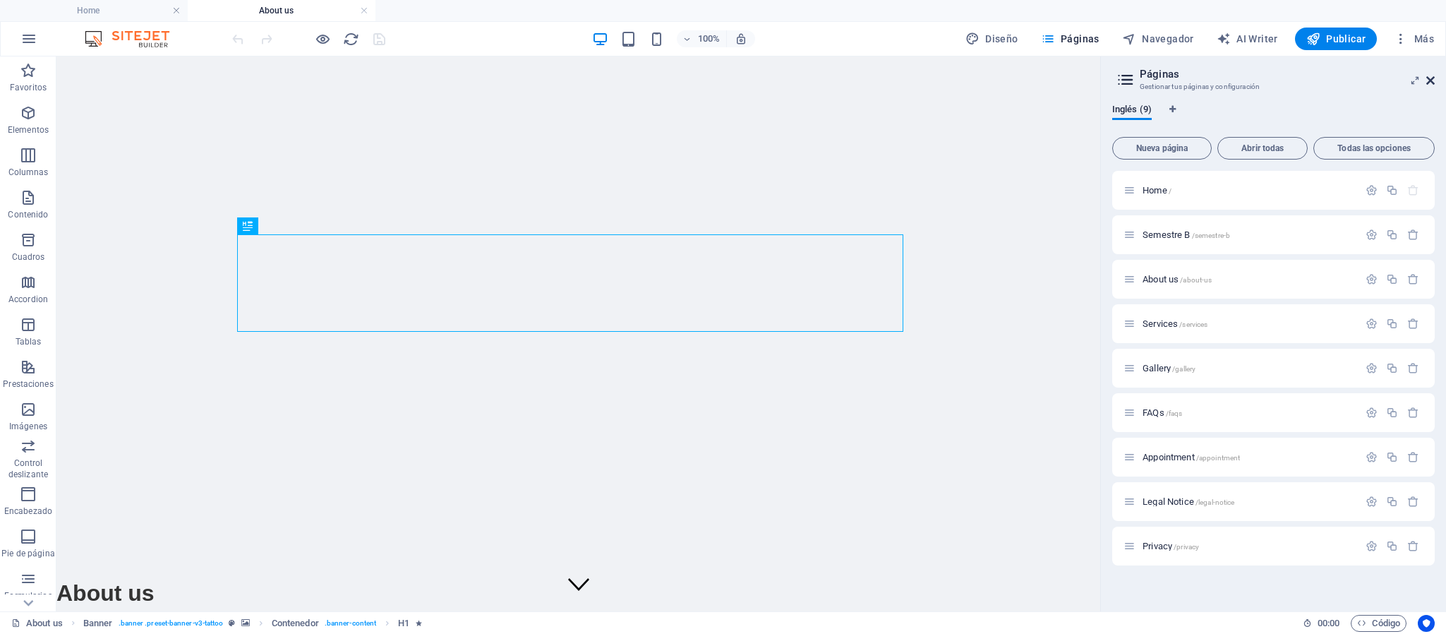
click at [0, 0] on icon at bounding box center [0, 0] width 0 height 0
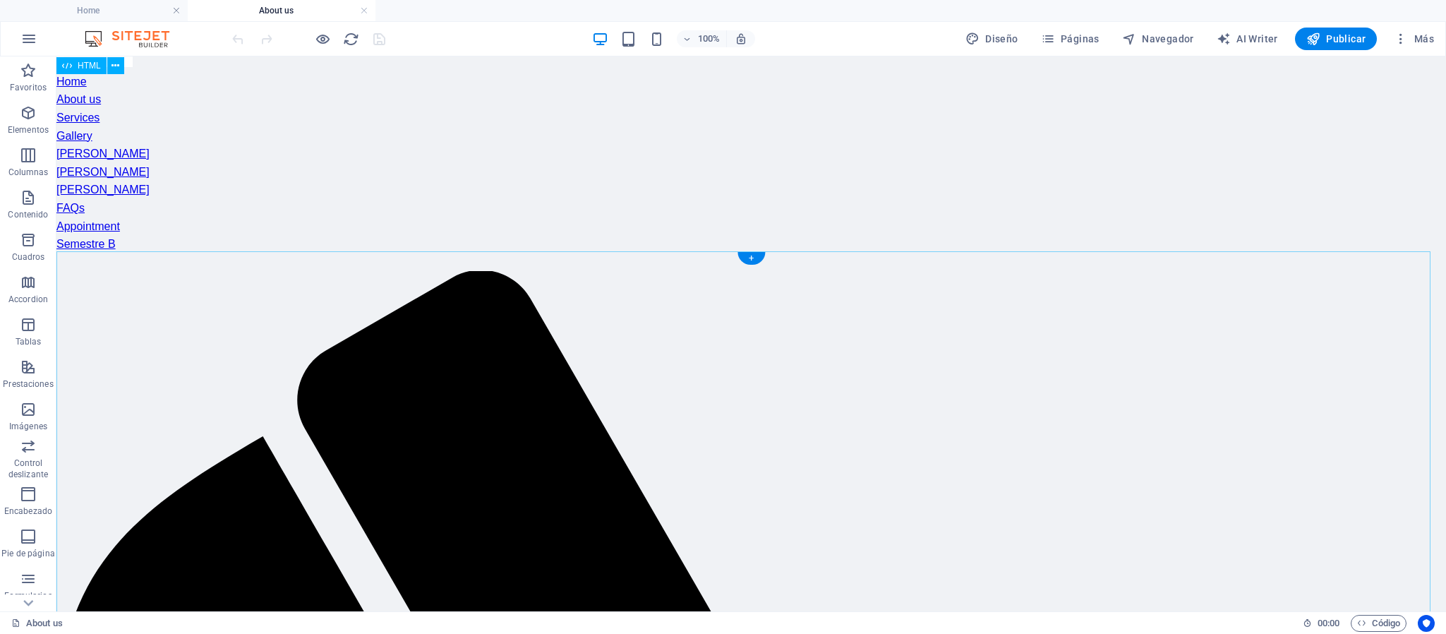
scroll to position [375, 0]
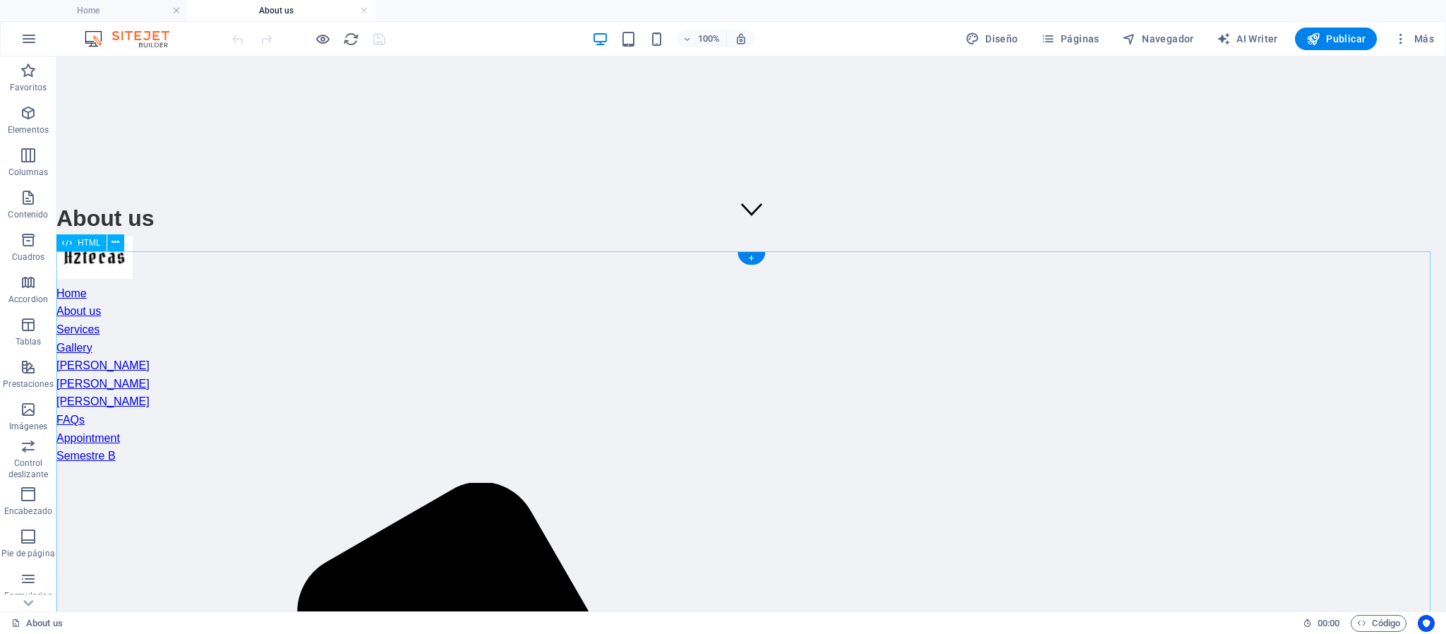
click at [114, 240] on icon at bounding box center [116, 242] width 8 height 15
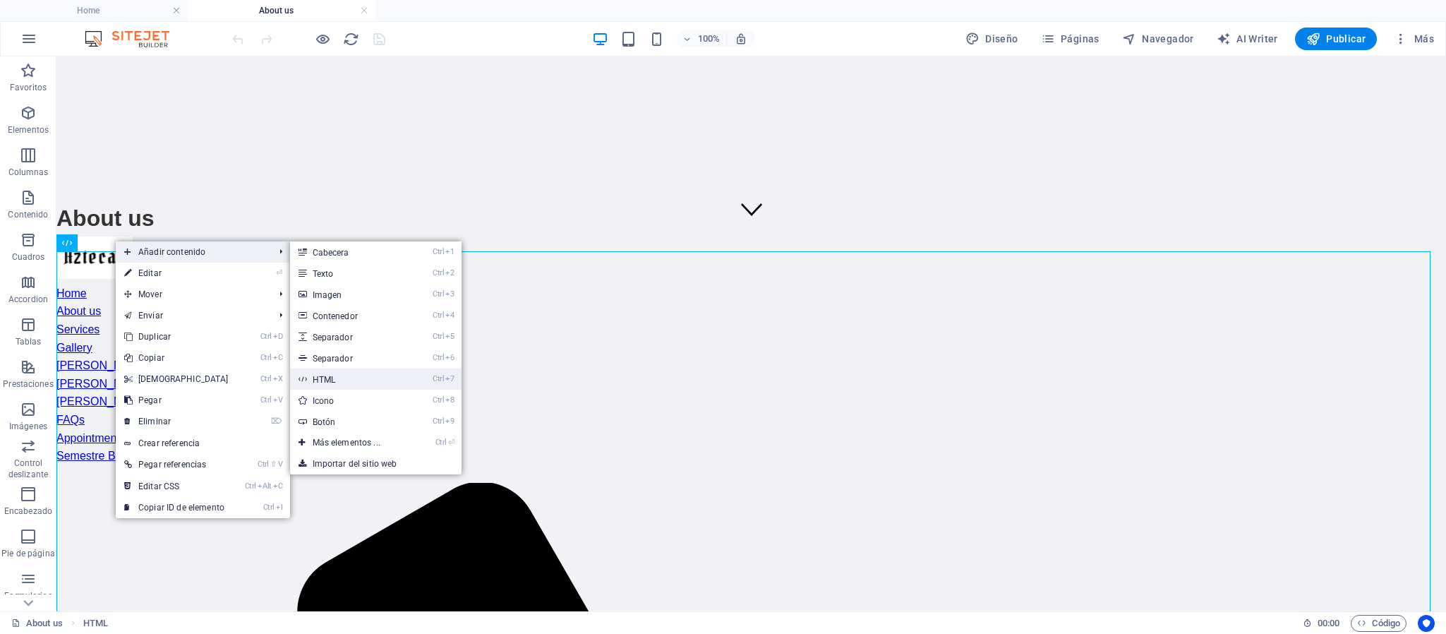
click at [352, 376] on link "Ctrl 7 HTML" at bounding box center [349, 378] width 119 height 21
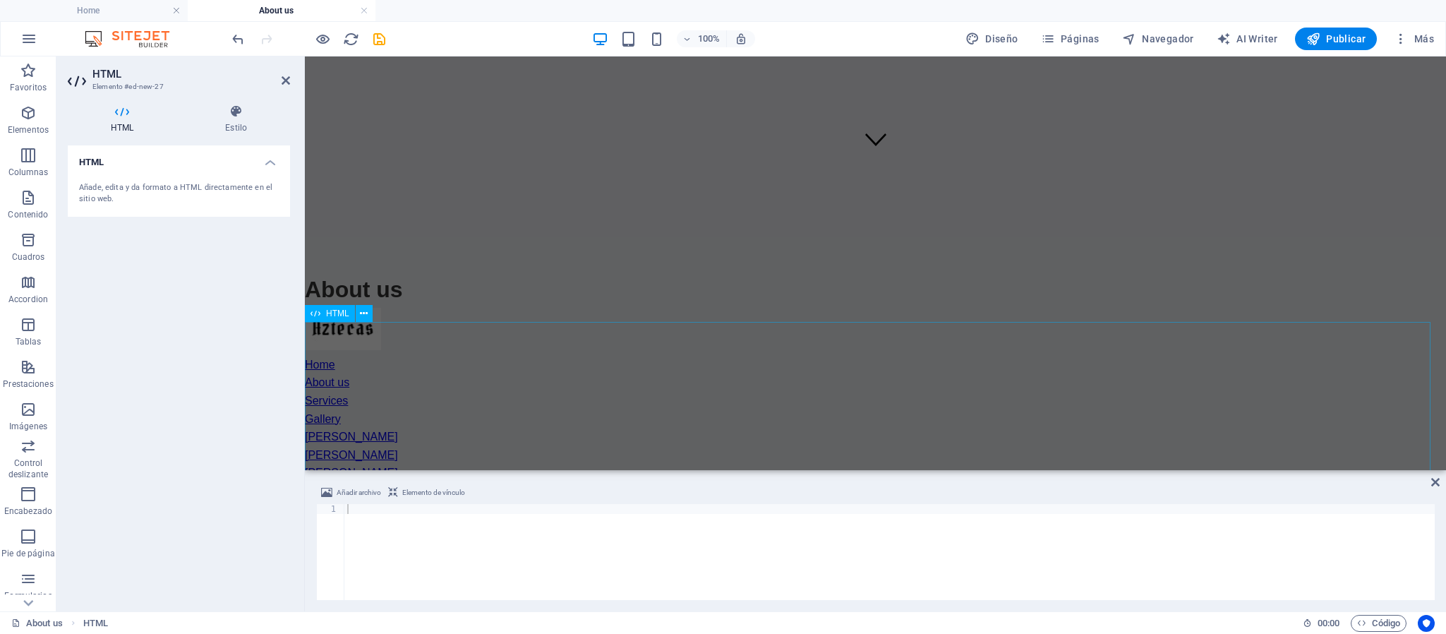
scroll to position [409, 0]
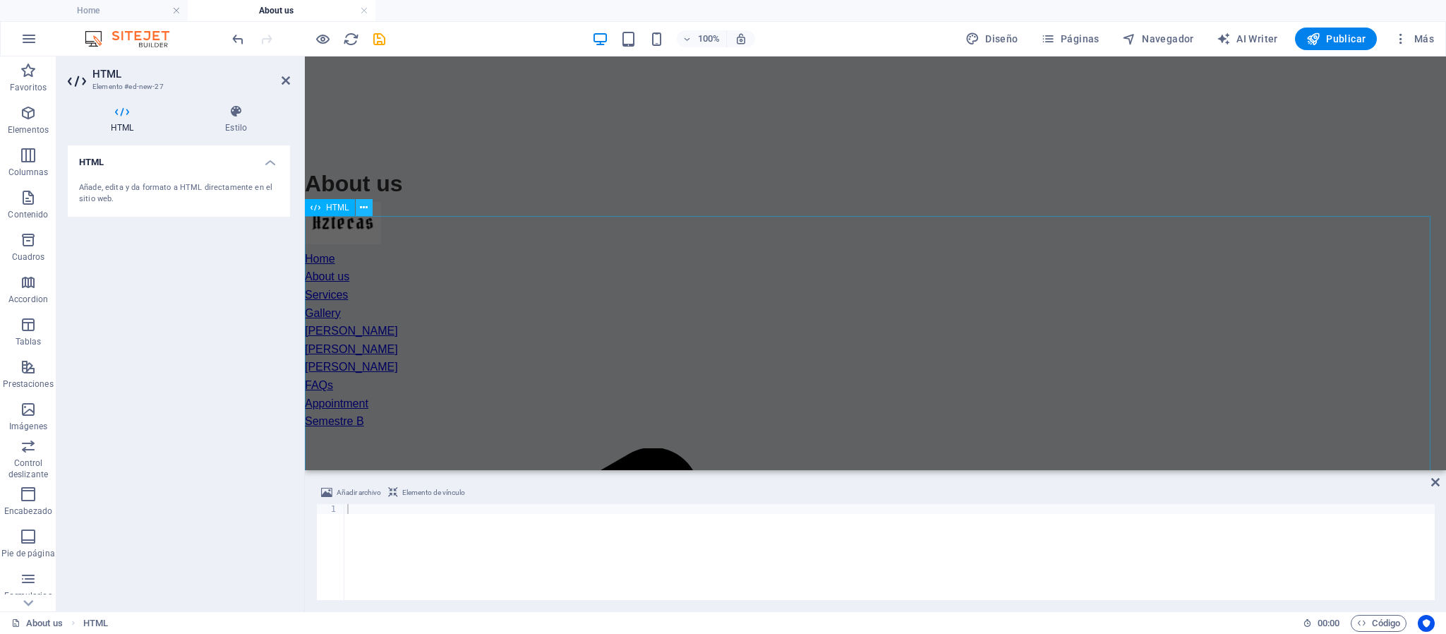
click at [364, 200] on icon at bounding box center [364, 207] width 8 height 15
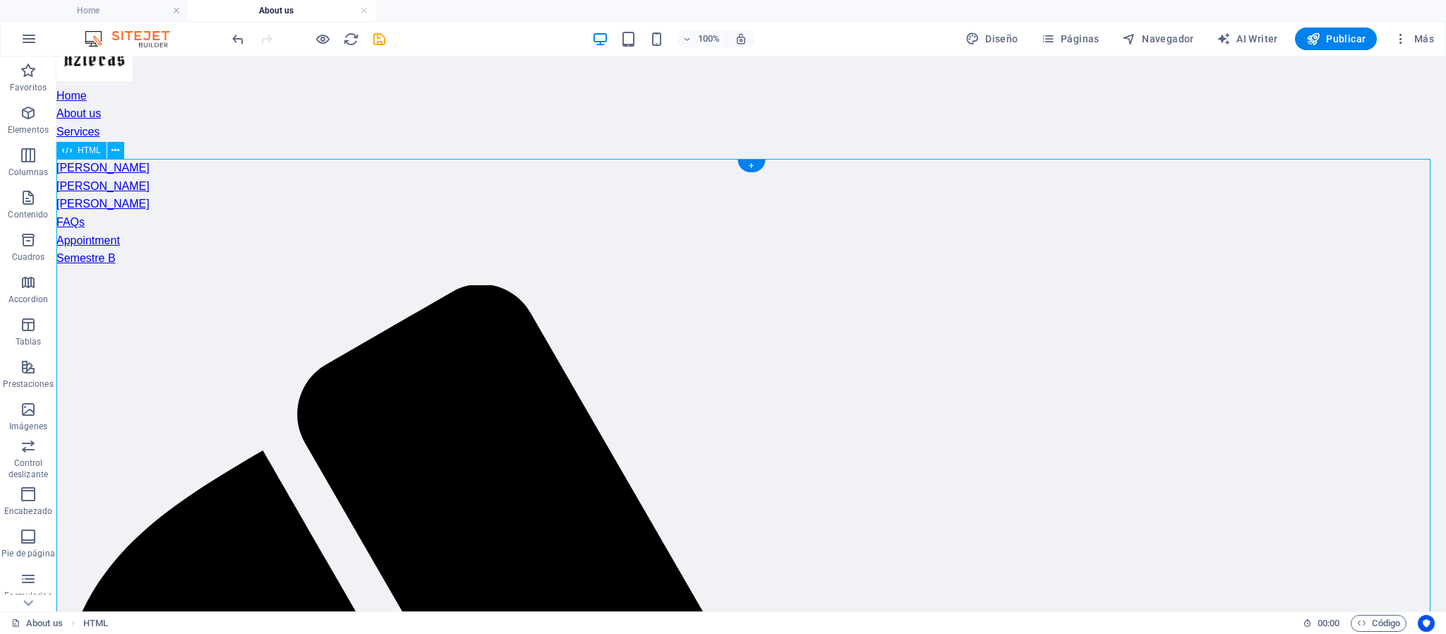
scroll to position [467, 0]
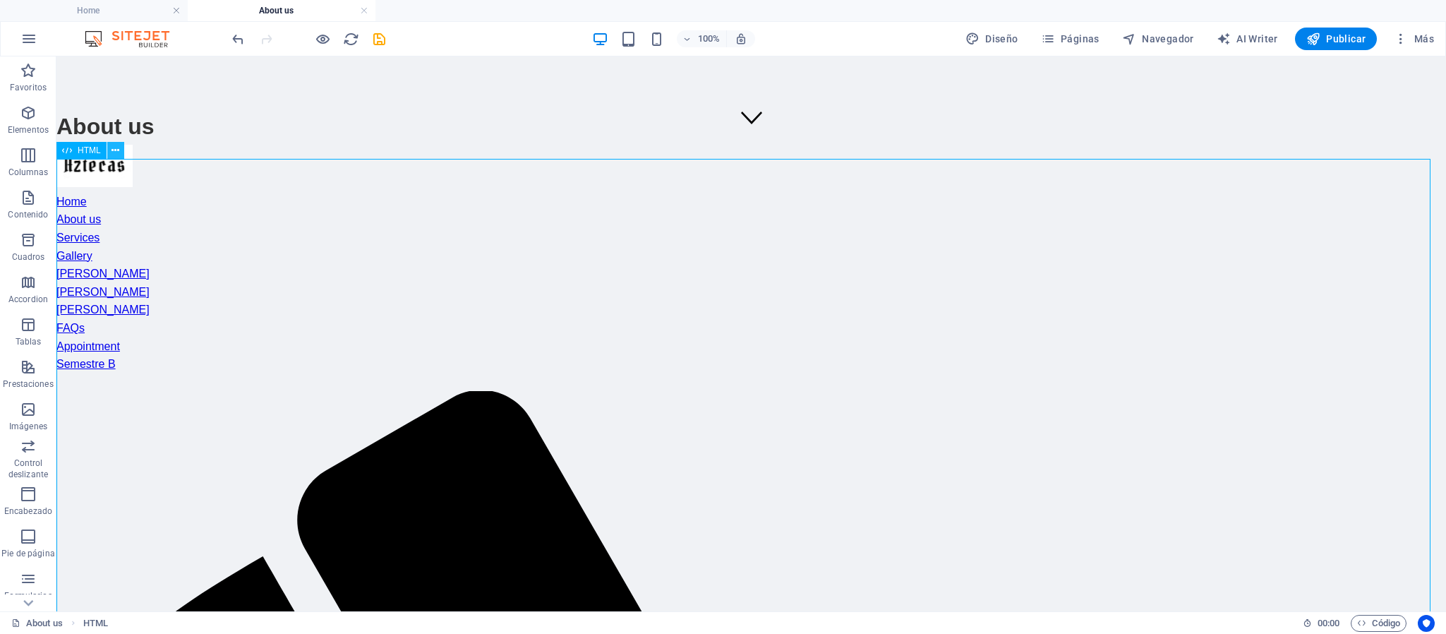
click at [117, 152] on icon at bounding box center [116, 150] width 8 height 15
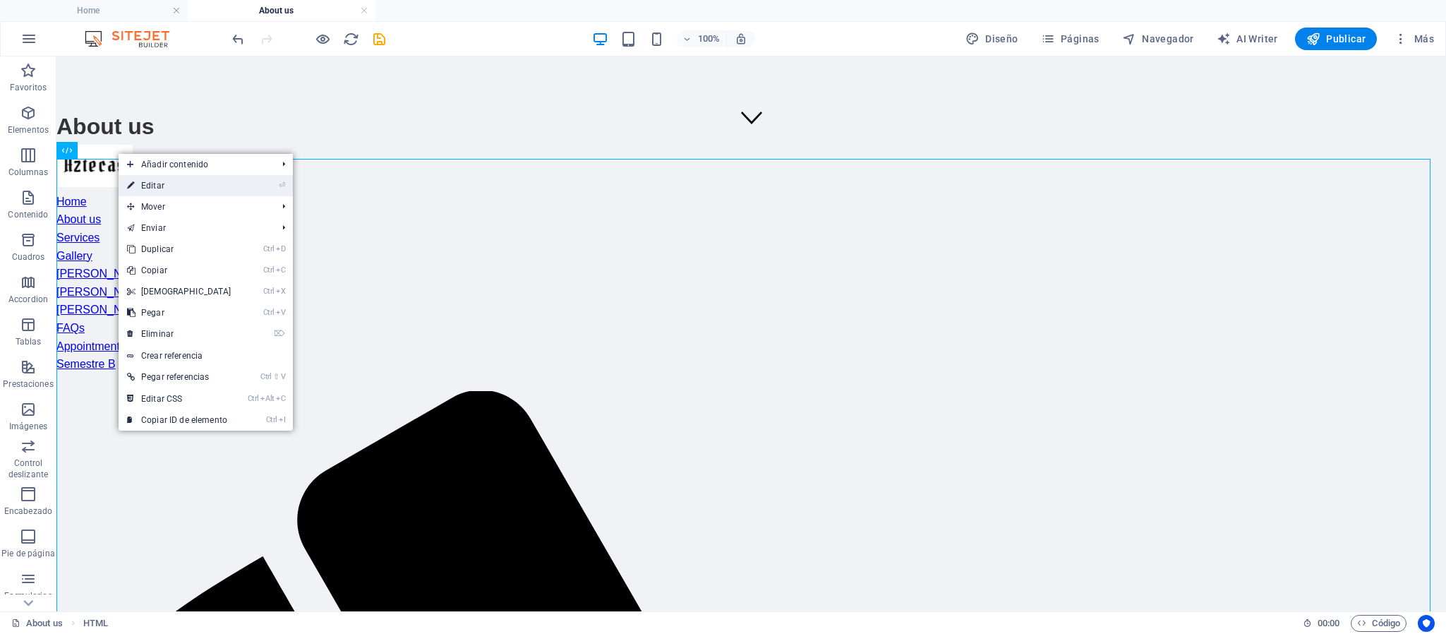
click at [201, 183] on link "⏎ Editar" at bounding box center [179, 185] width 121 height 21
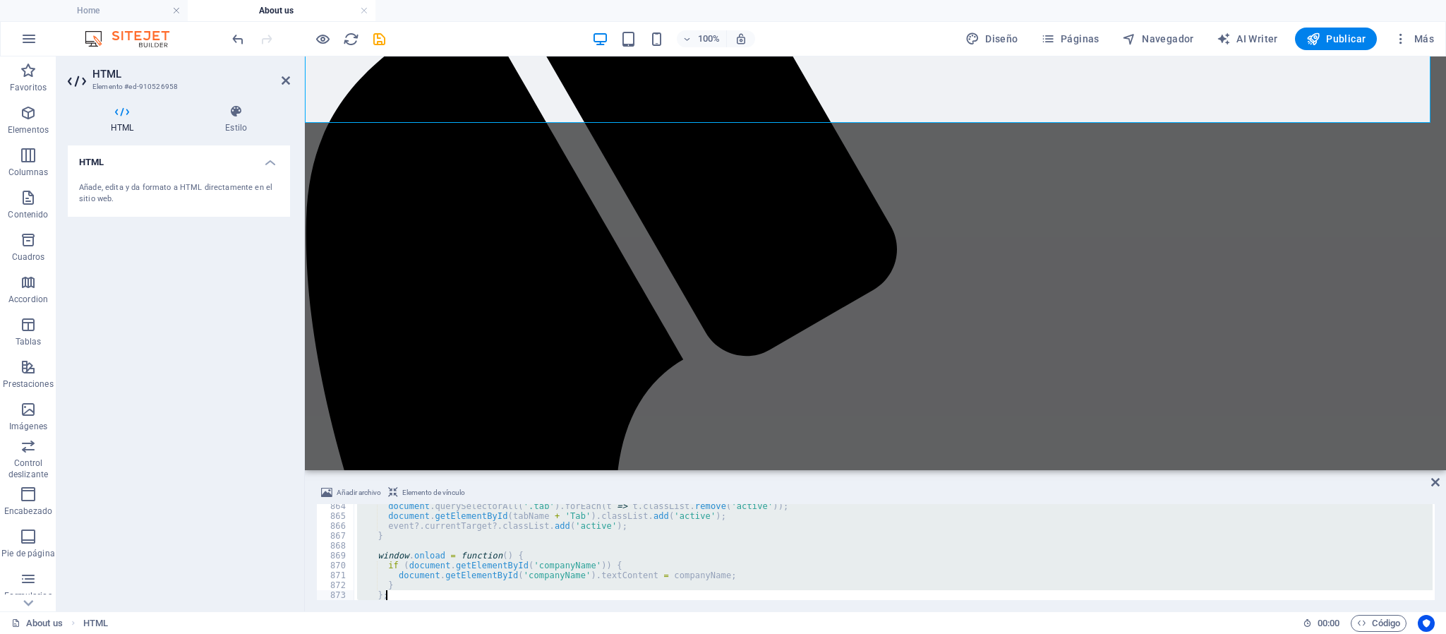
scroll to position [8560, 0]
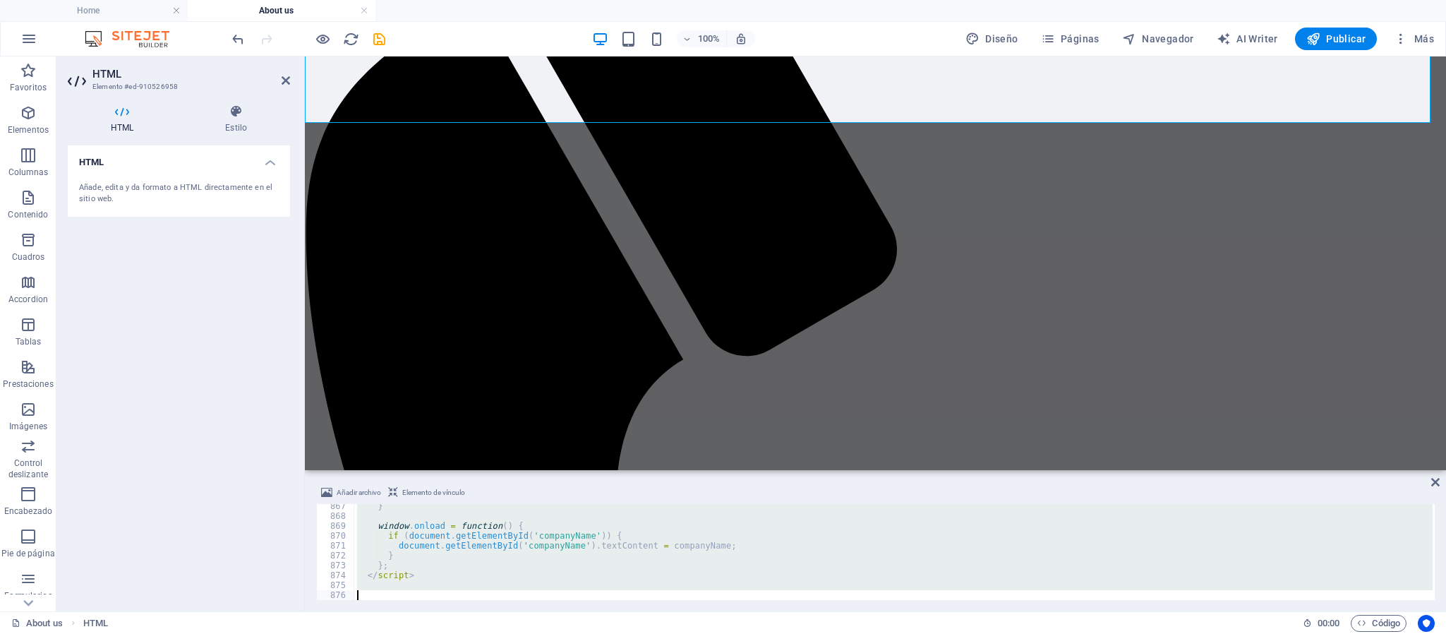
drag, startPoint x: 358, startPoint y: 513, endPoint x: 587, endPoint y: 684, distance: 285.4
click at [587, 633] on html "cobaqazteca.edu.mx Home About us Favoritos Elementos Columnas Contenido Cuadros…" at bounding box center [723, 317] width 1446 height 634
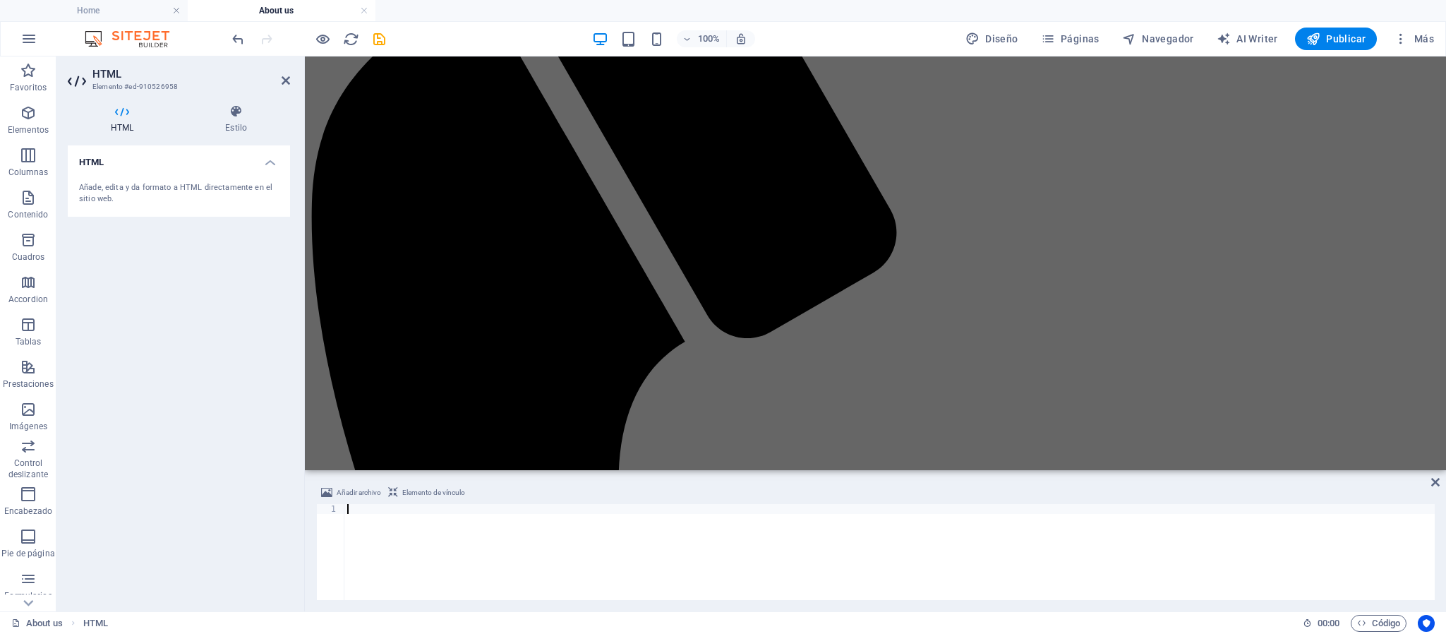
click at [418, 517] on div at bounding box center [889, 562] width 1091 height 116
click at [388, 509] on div at bounding box center [889, 562] width 1091 height 116
paste textarea "</html>"
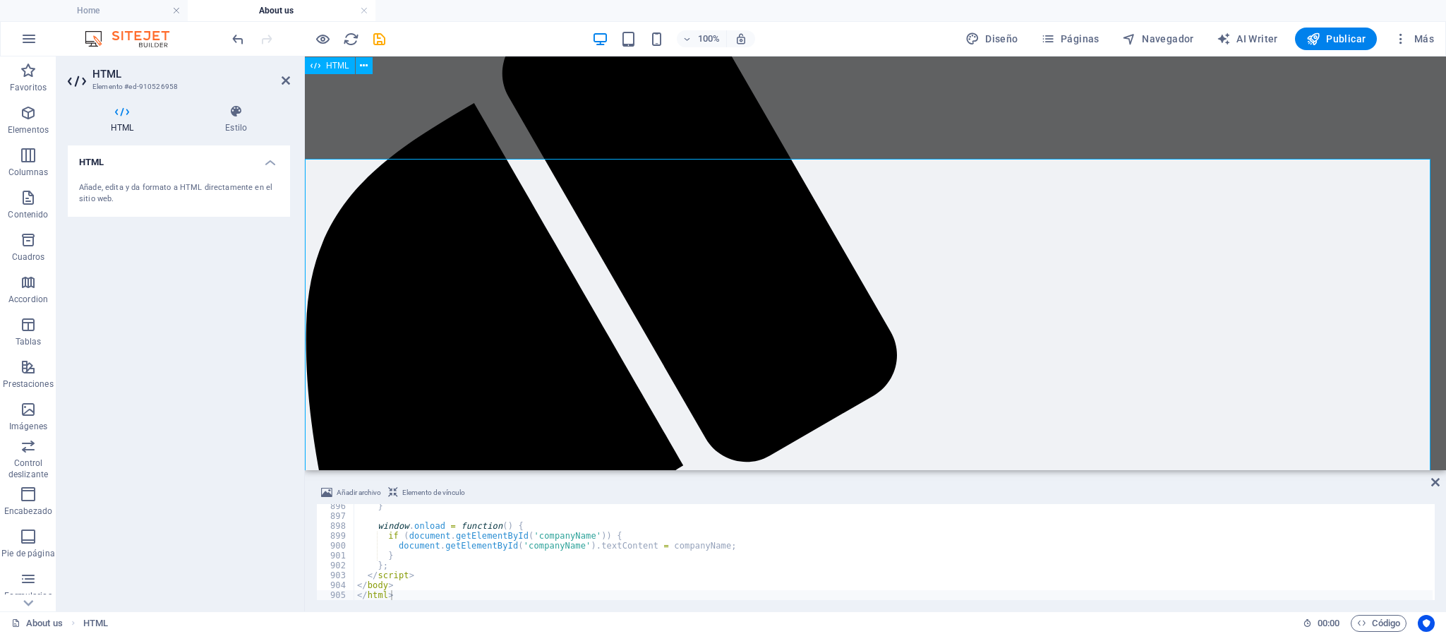
scroll to position [467, 0]
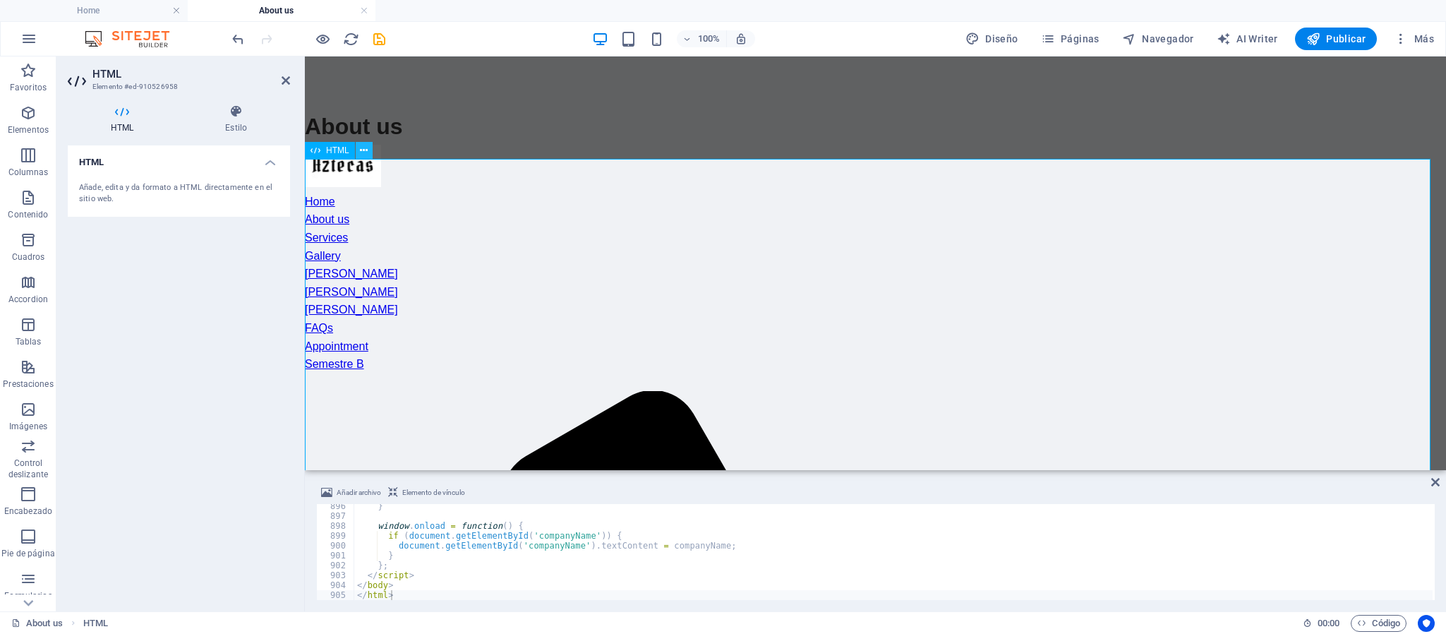
click at [0, 0] on icon at bounding box center [0, 0] width 0 height 0
type textarea "window.onload = function() {"
click at [436, 528] on div "} window . onload = function ( ) { if ( document . getElementById ( 'companyNam…" at bounding box center [893, 559] width 1079 height 116
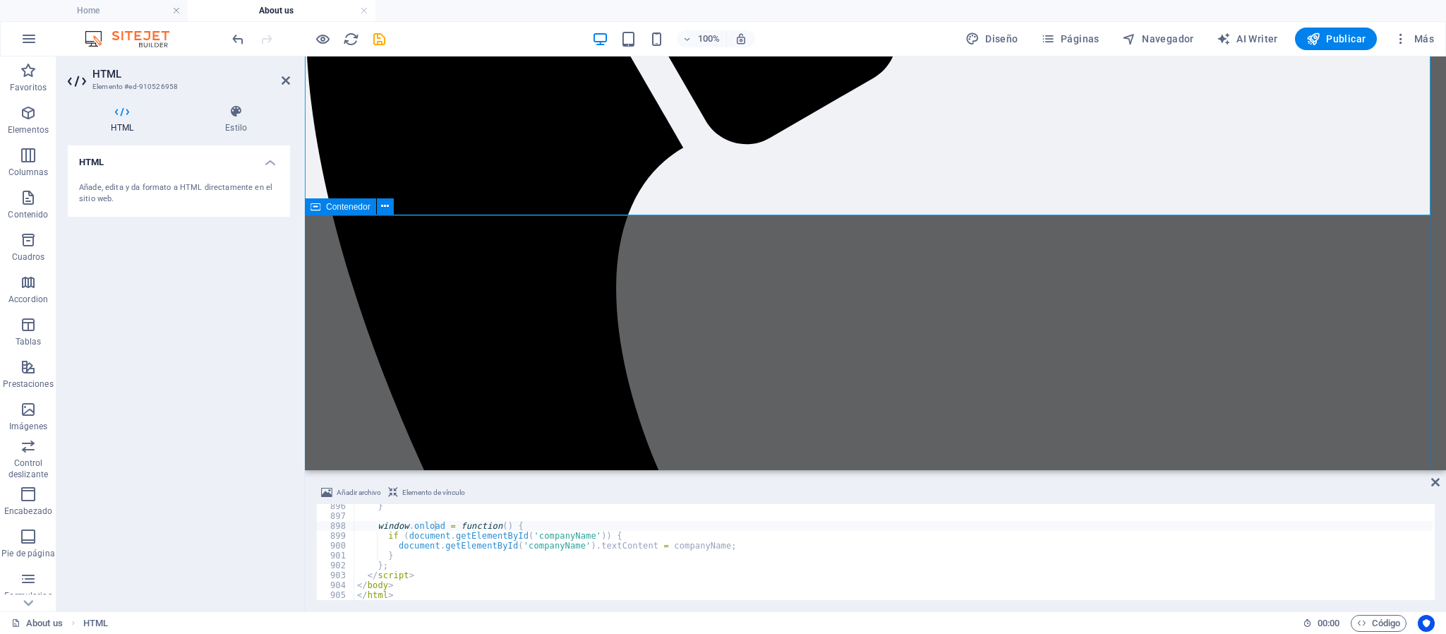
scroll to position [890, 0]
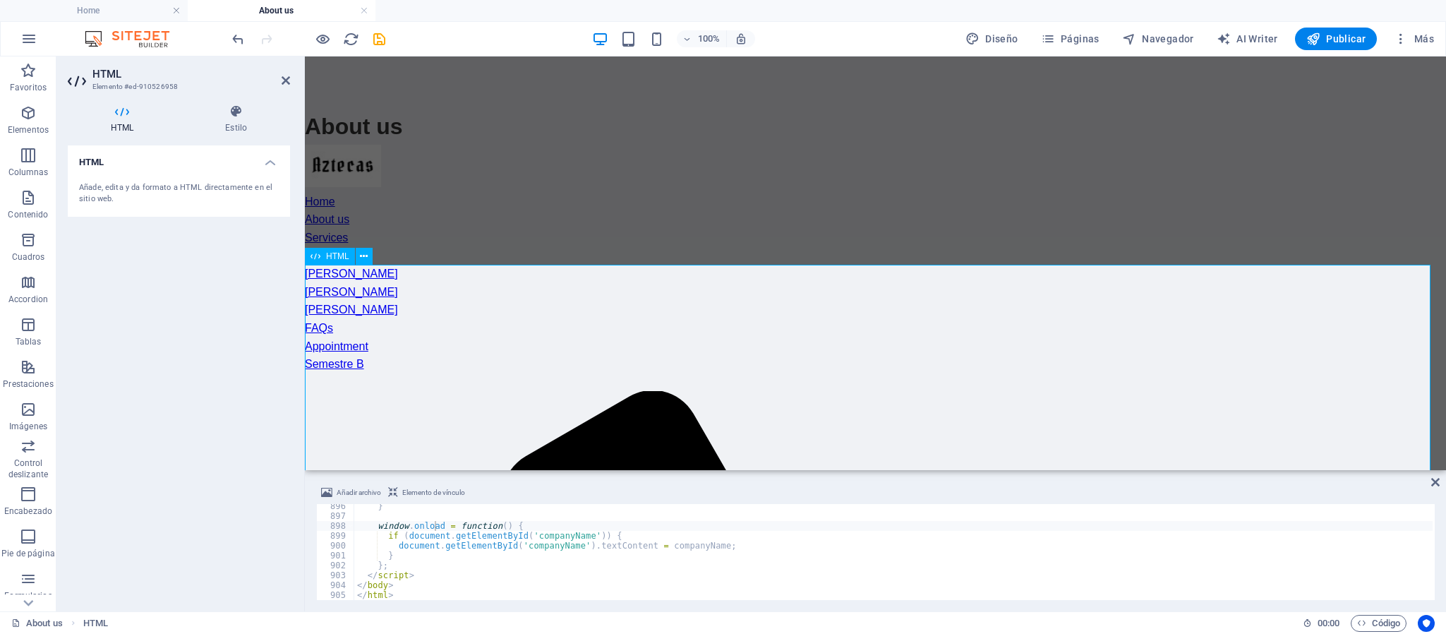
scroll to position [361, 0]
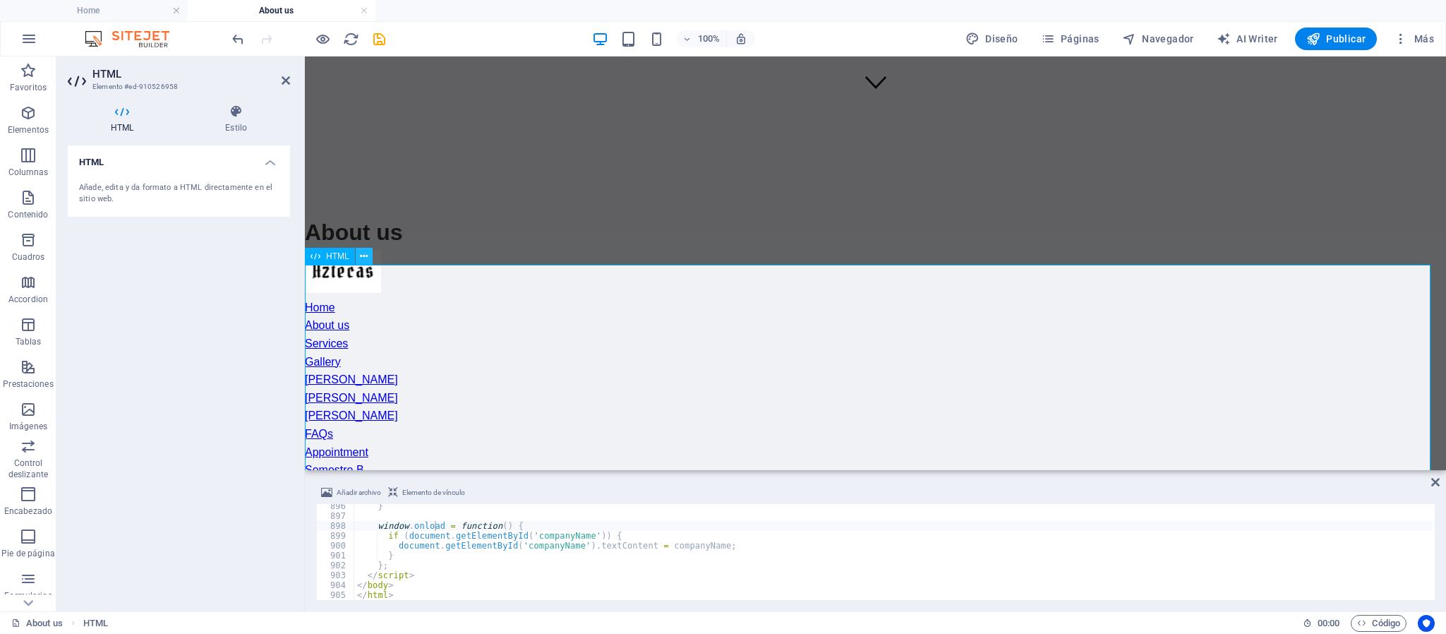
click at [0, 0] on icon at bounding box center [0, 0] width 0 height 0
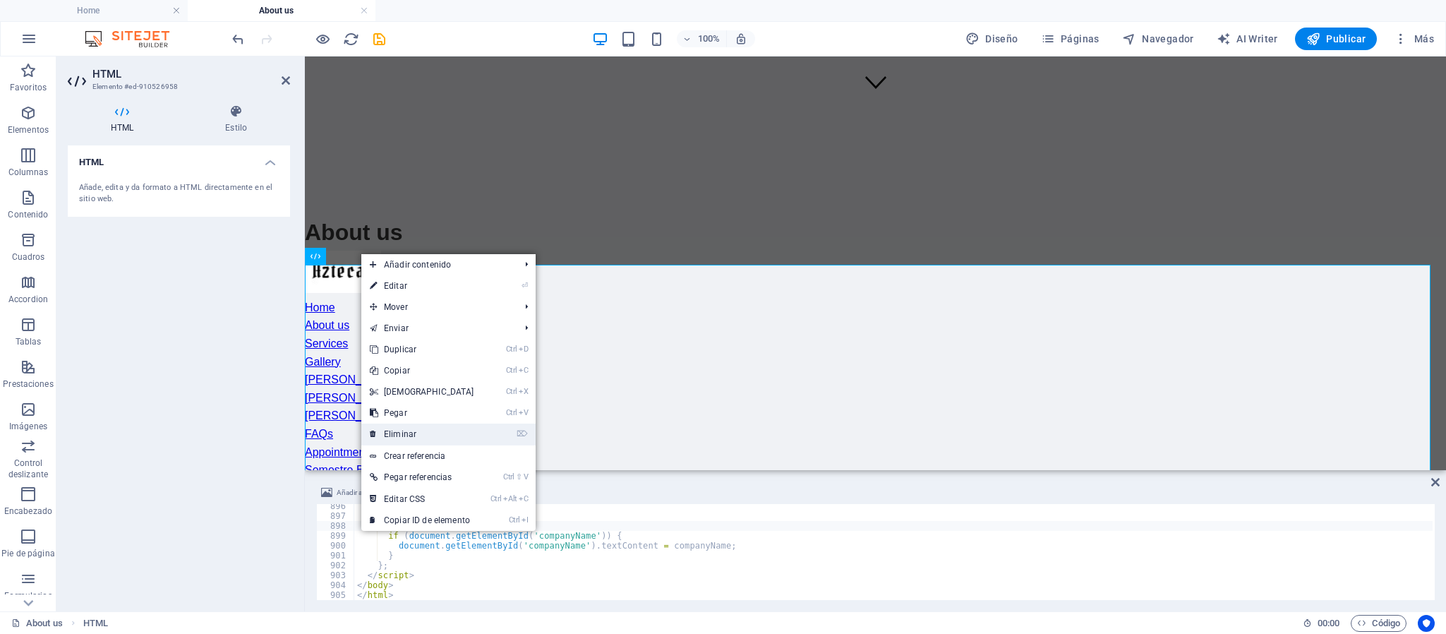
click at [424, 433] on link "⌦ Eliminar" at bounding box center [421, 434] width 121 height 21
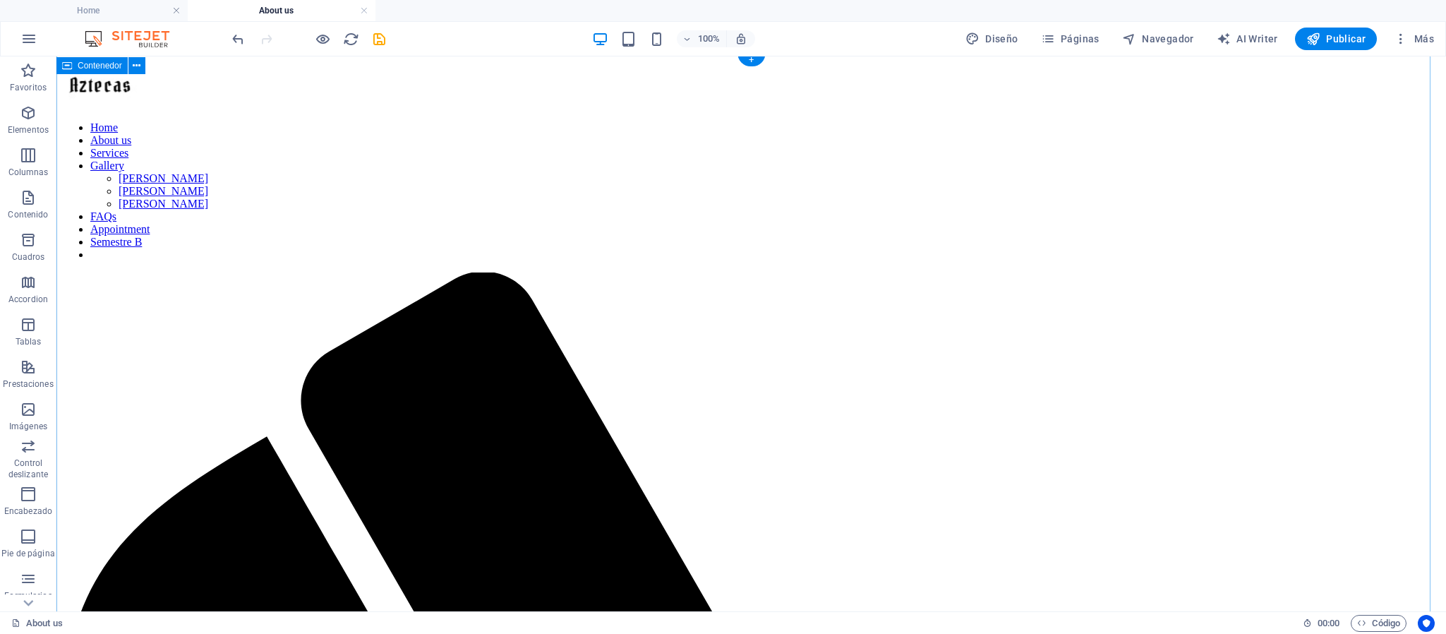
scroll to position [467, 0]
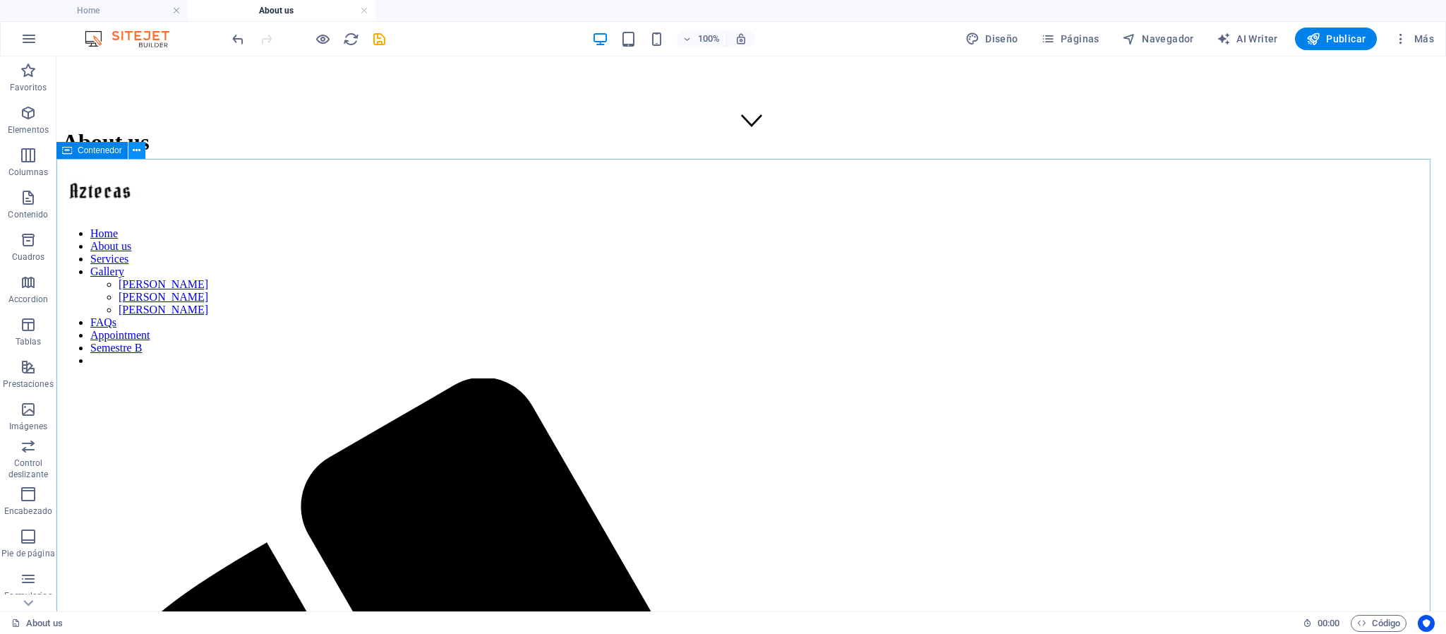
click at [134, 147] on icon at bounding box center [137, 150] width 8 height 15
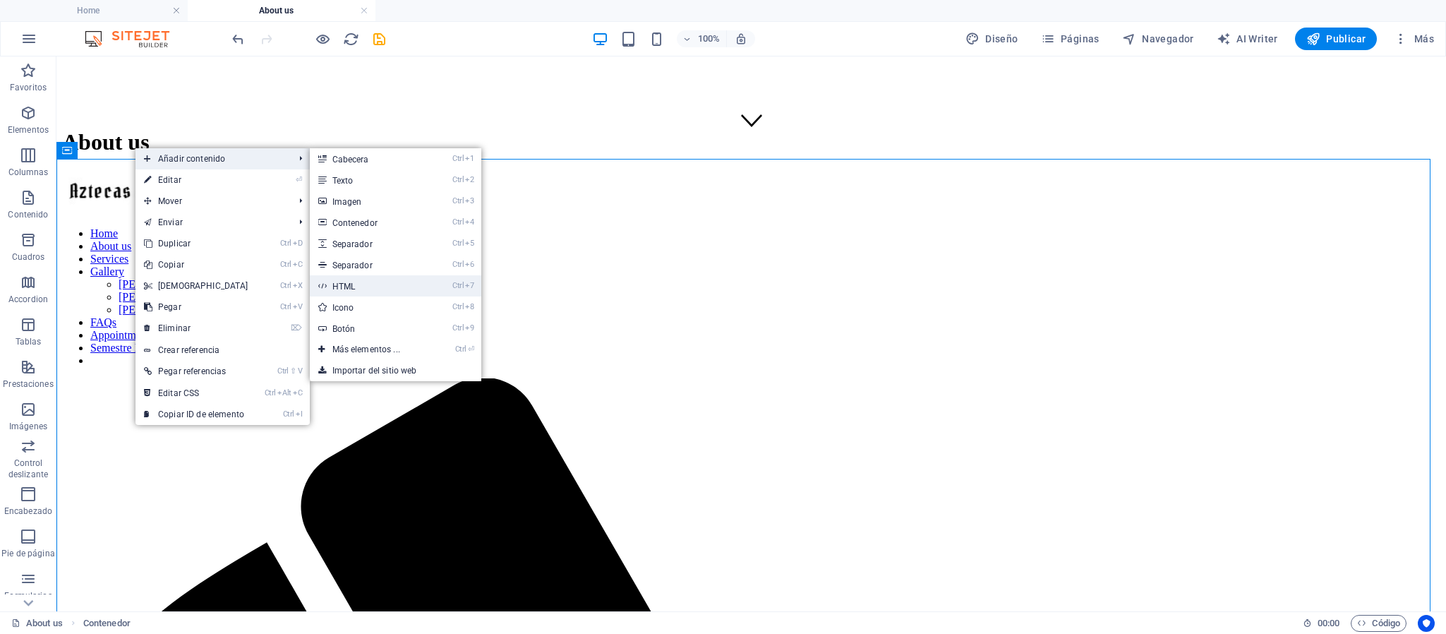
click at [346, 288] on link "Ctrl 7 HTML" at bounding box center [369, 285] width 119 height 21
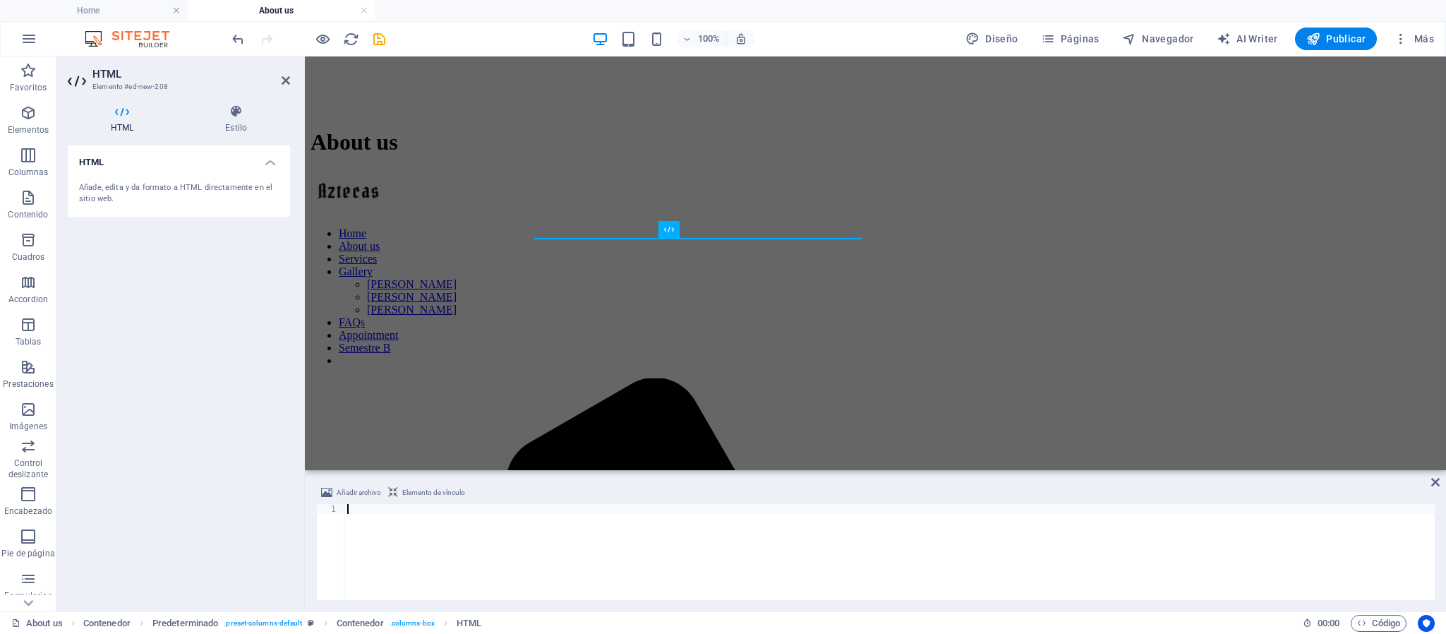
click at [405, 515] on div at bounding box center [889, 562] width 1091 height 116
type textarea "</html>"
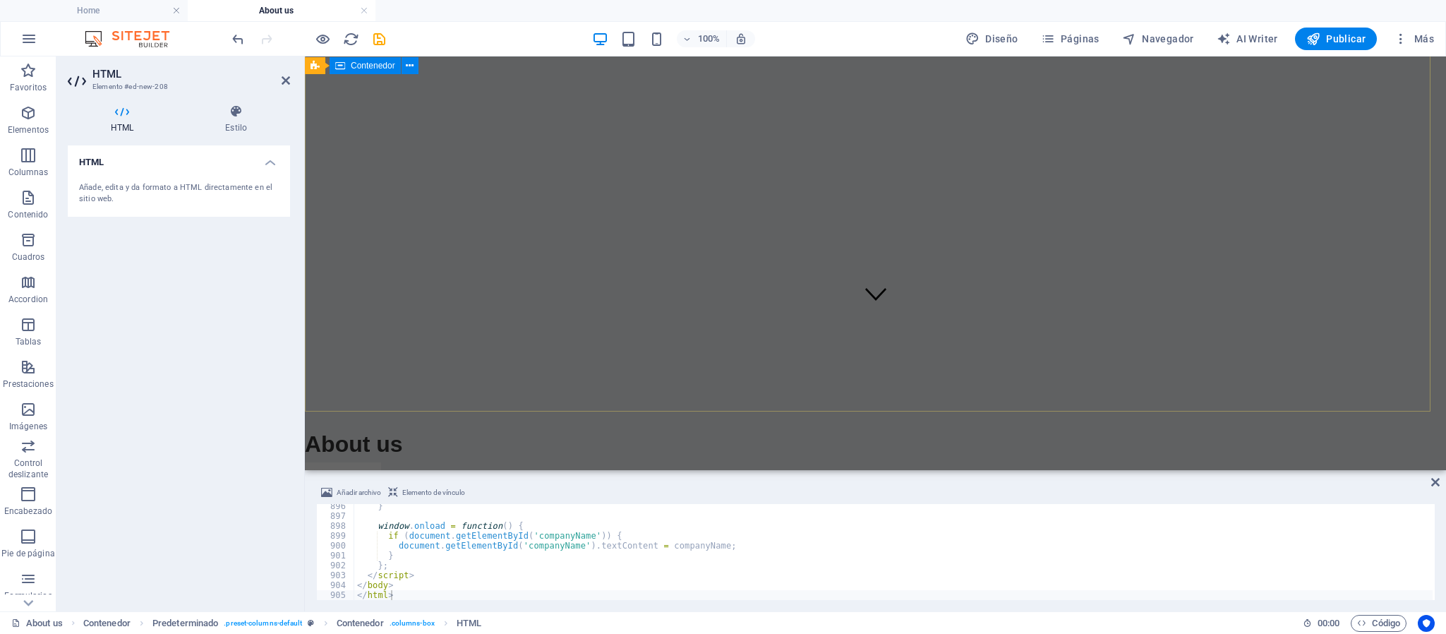
scroll to position [361, 0]
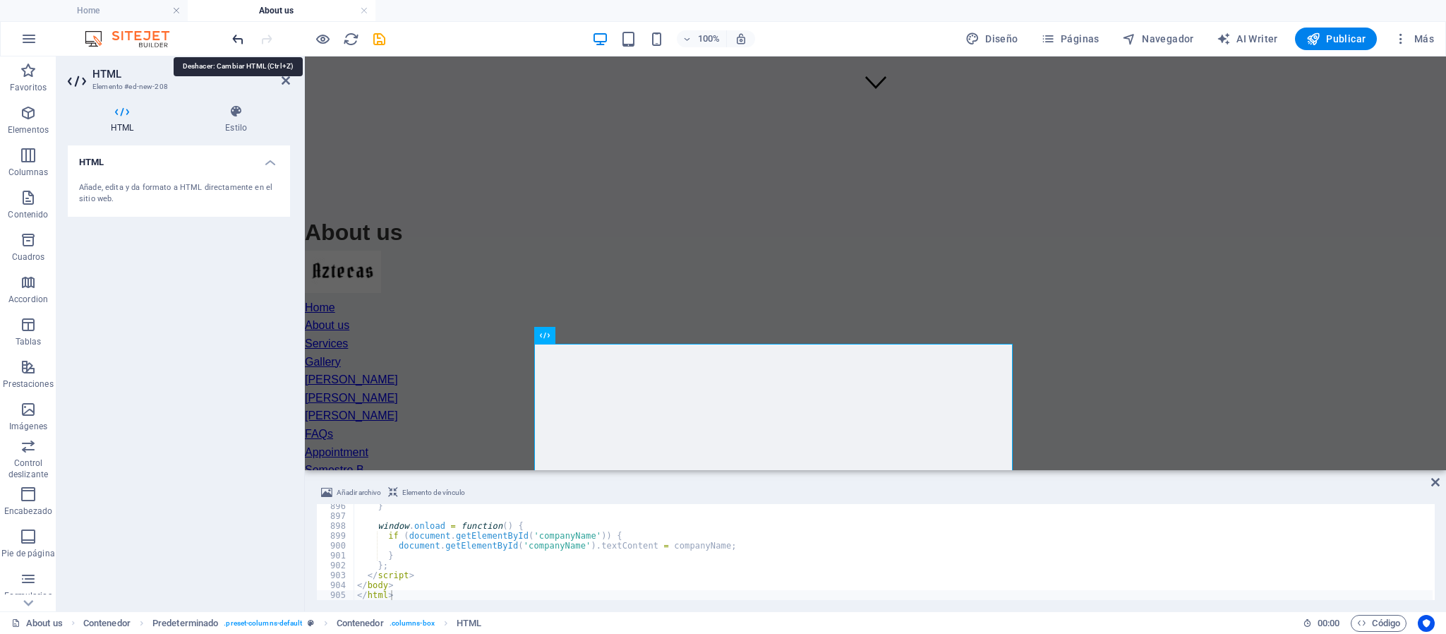
click at [242, 40] on icon "undo" at bounding box center [238, 39] width 16 height 16
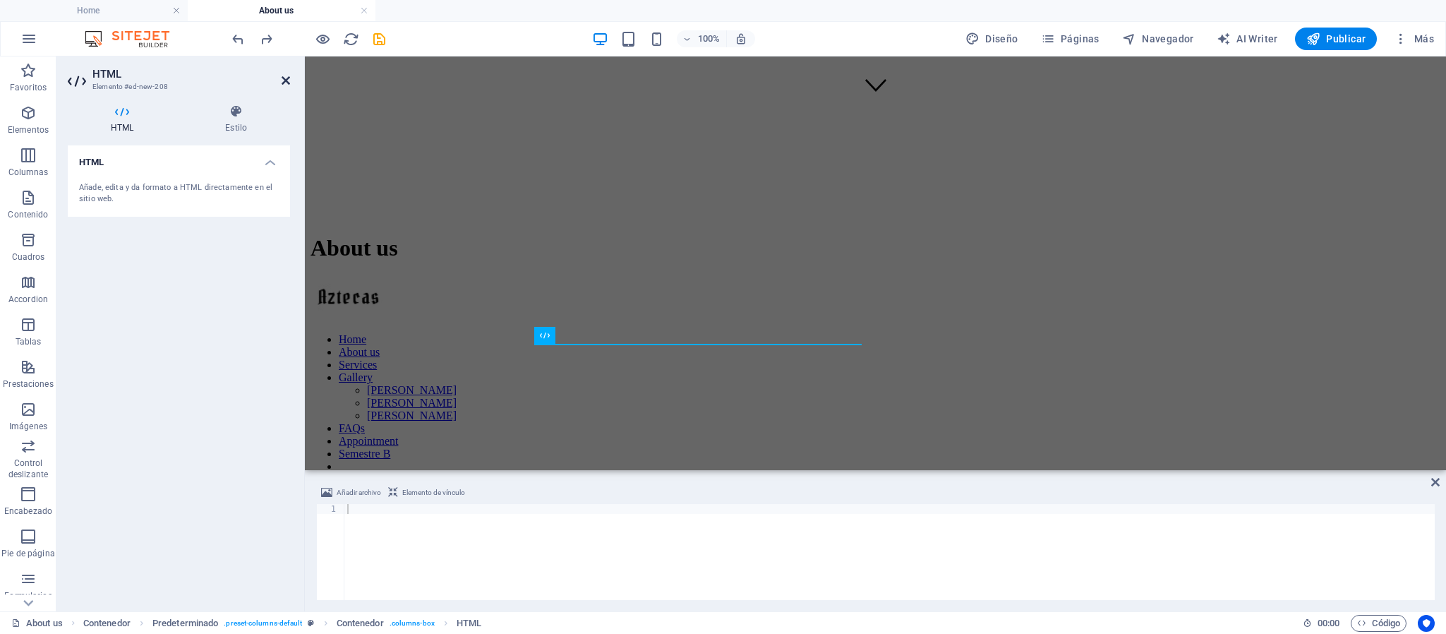
click at [284, 79] on icon at bounding box center [286, 80] width 8 height 11
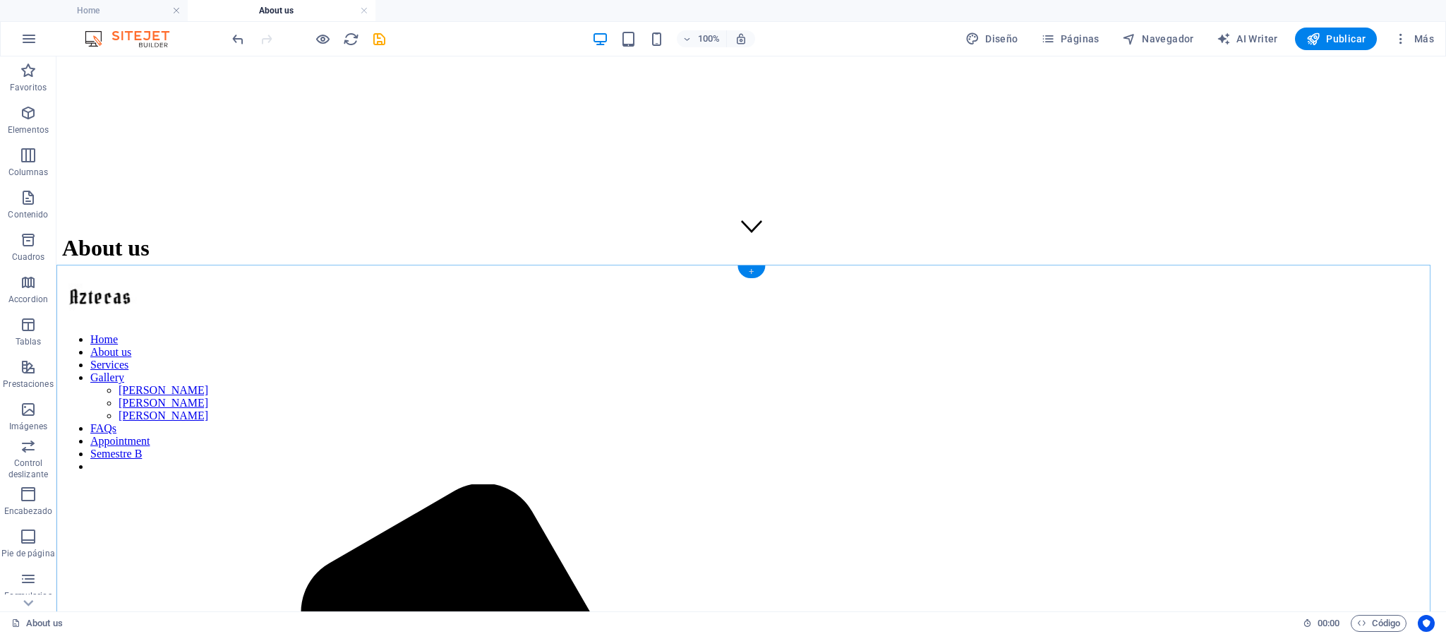
click at [745, 271] on div "+" at bounding box center [752, 271] width 28 height 13
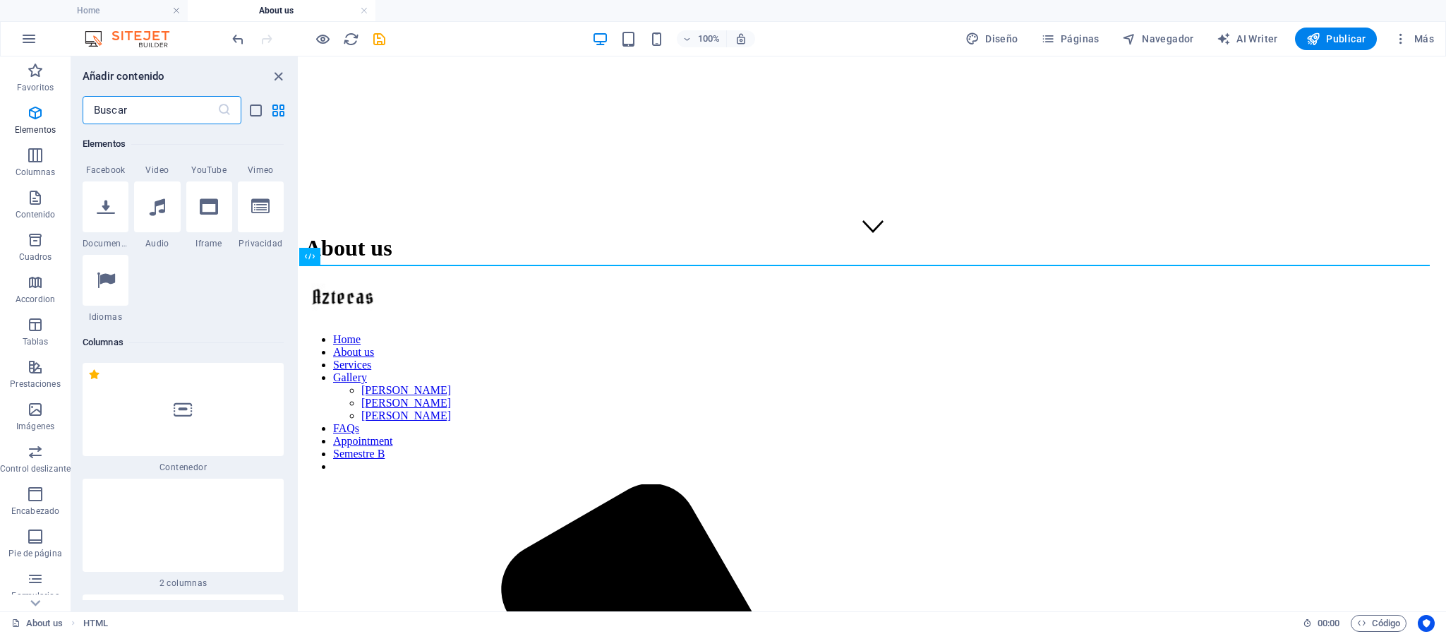
scroll to position [0, 0]
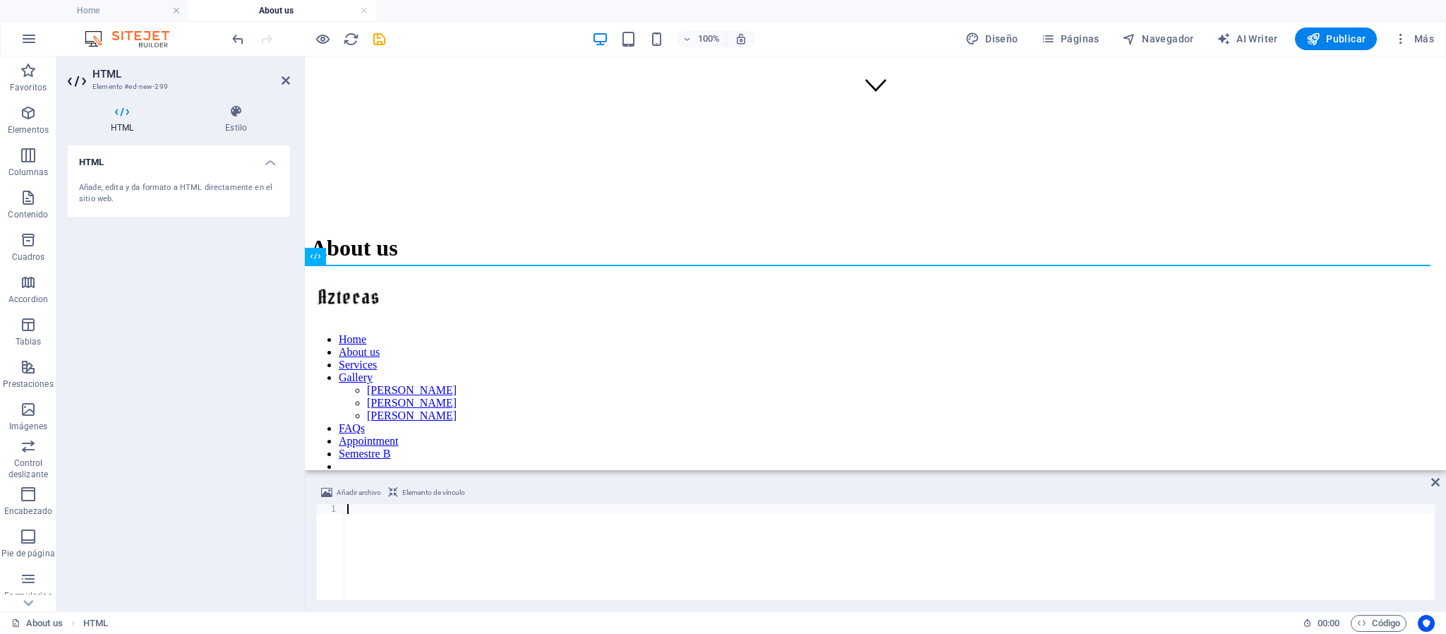
click at [399, 519] on div at bounding box center [889, 562] width 1091 height 116
type textarea "</html>"
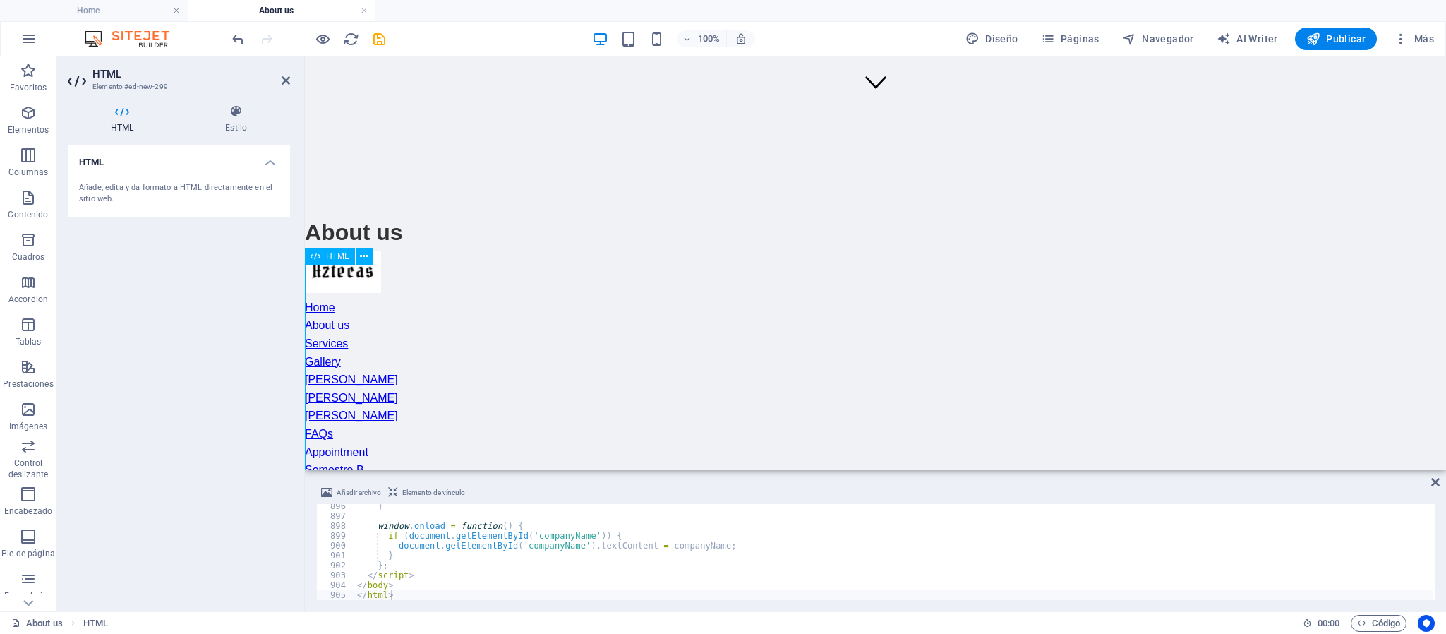
scroll to position [255, 0]
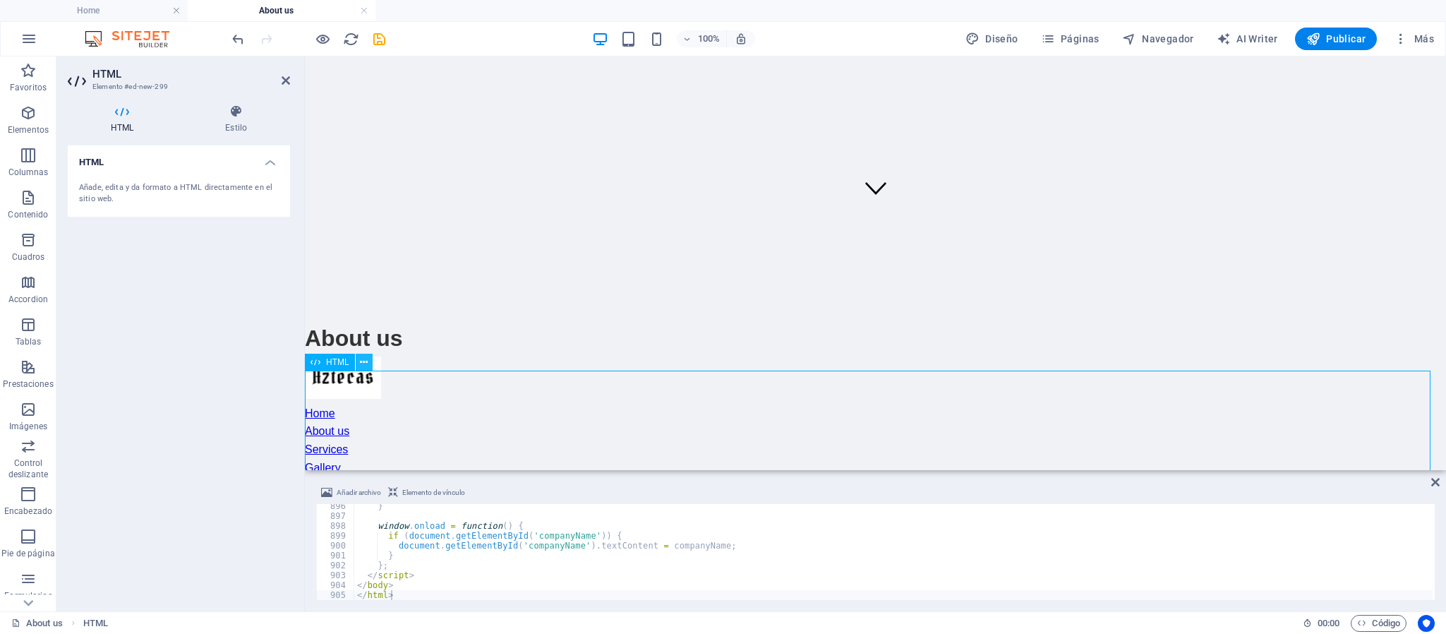
click at [361, 359] on icon at bounding box center [364, 362] width 8 height 15
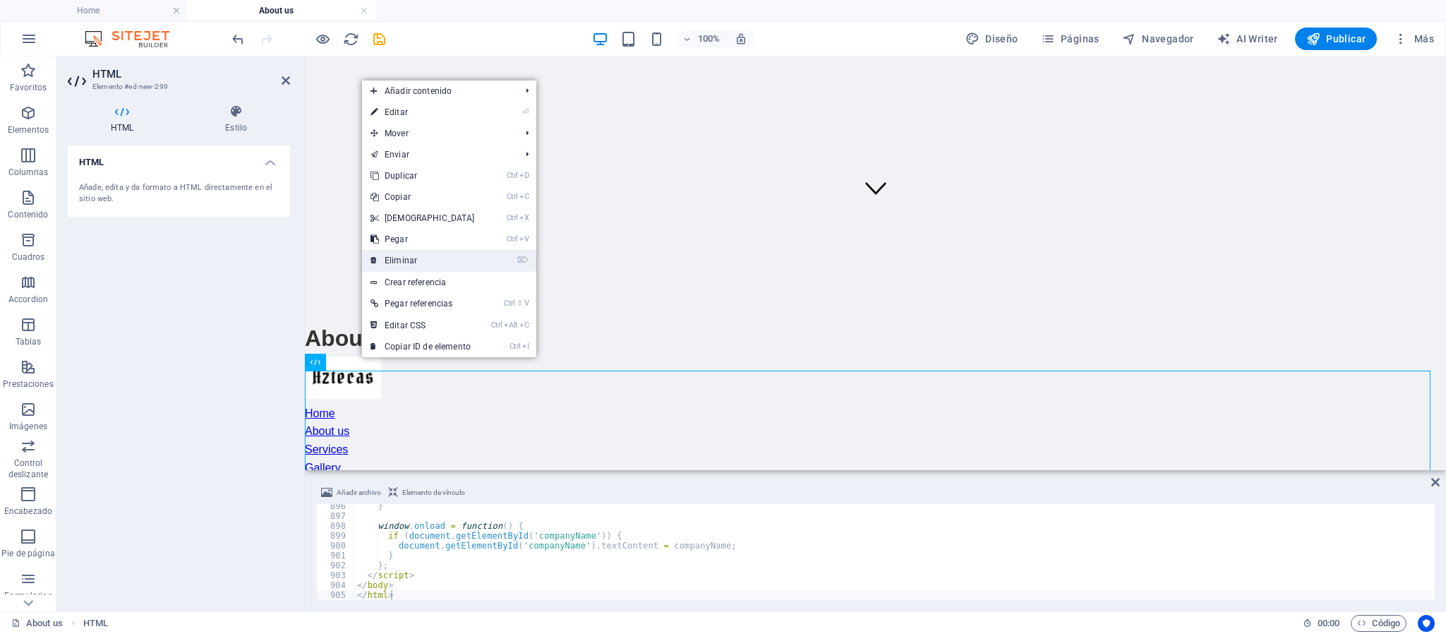
click at [426, 259] on link "⌦ Eliminar" at bounding box center [422, 260] width 121 height 21
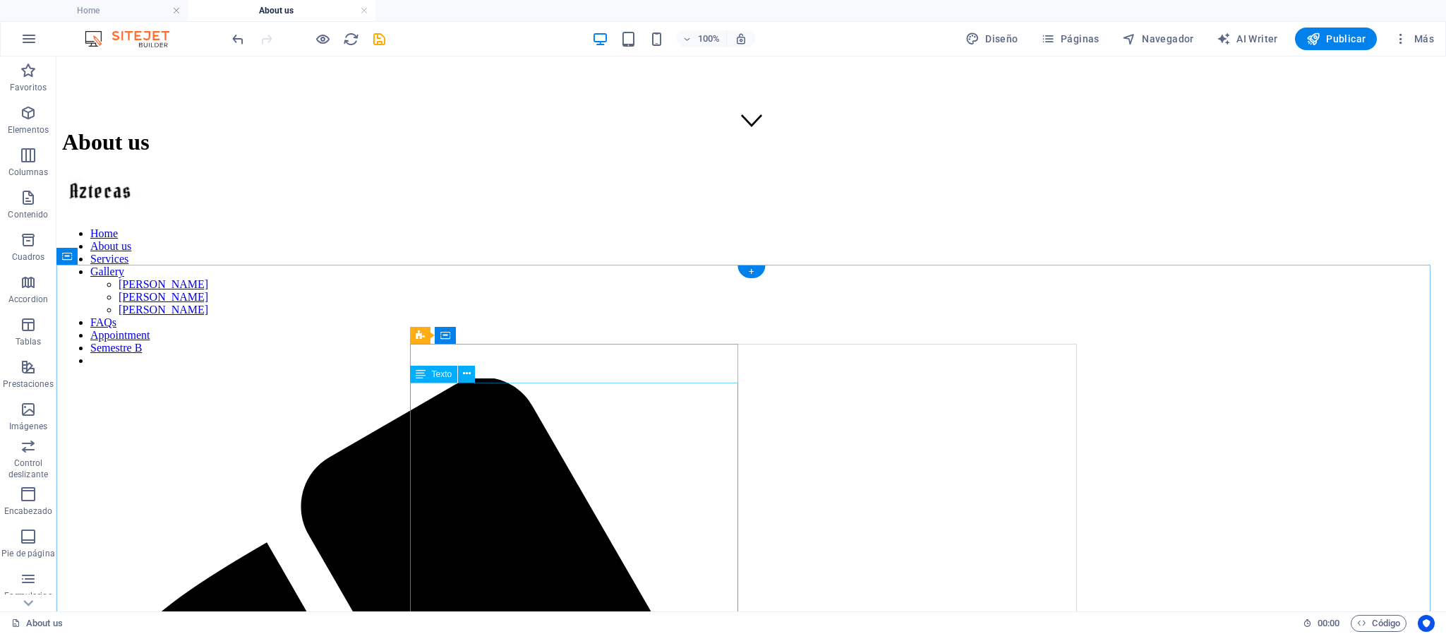
scroll to position [361, 0]
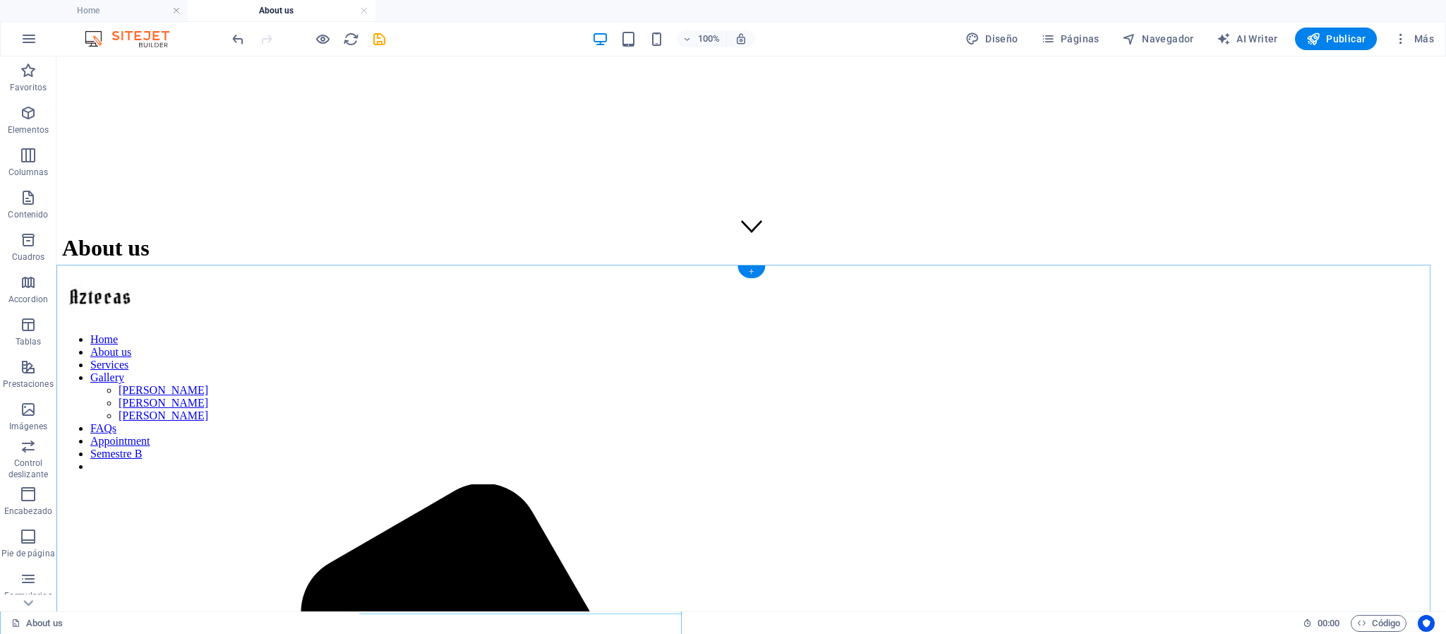
click at [754, 268] on div "+" at bounding box center [752, 271] width 28 height 13
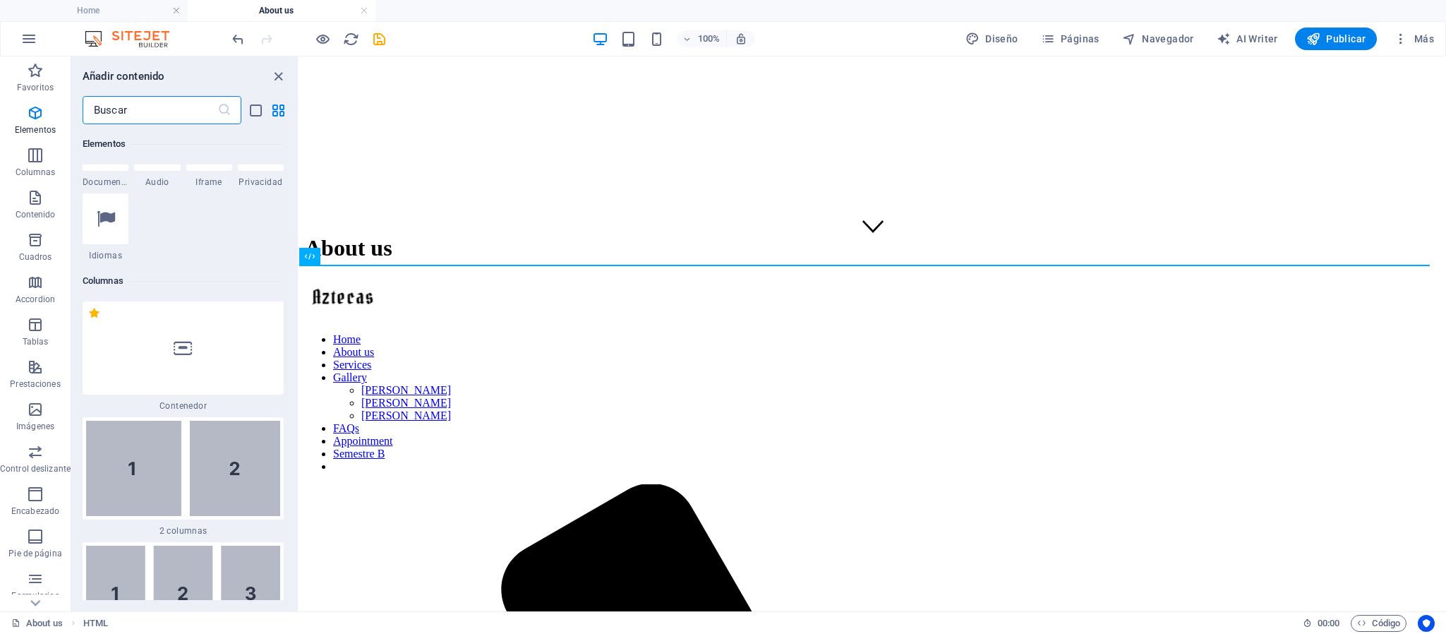
scroll to position [0, 0]
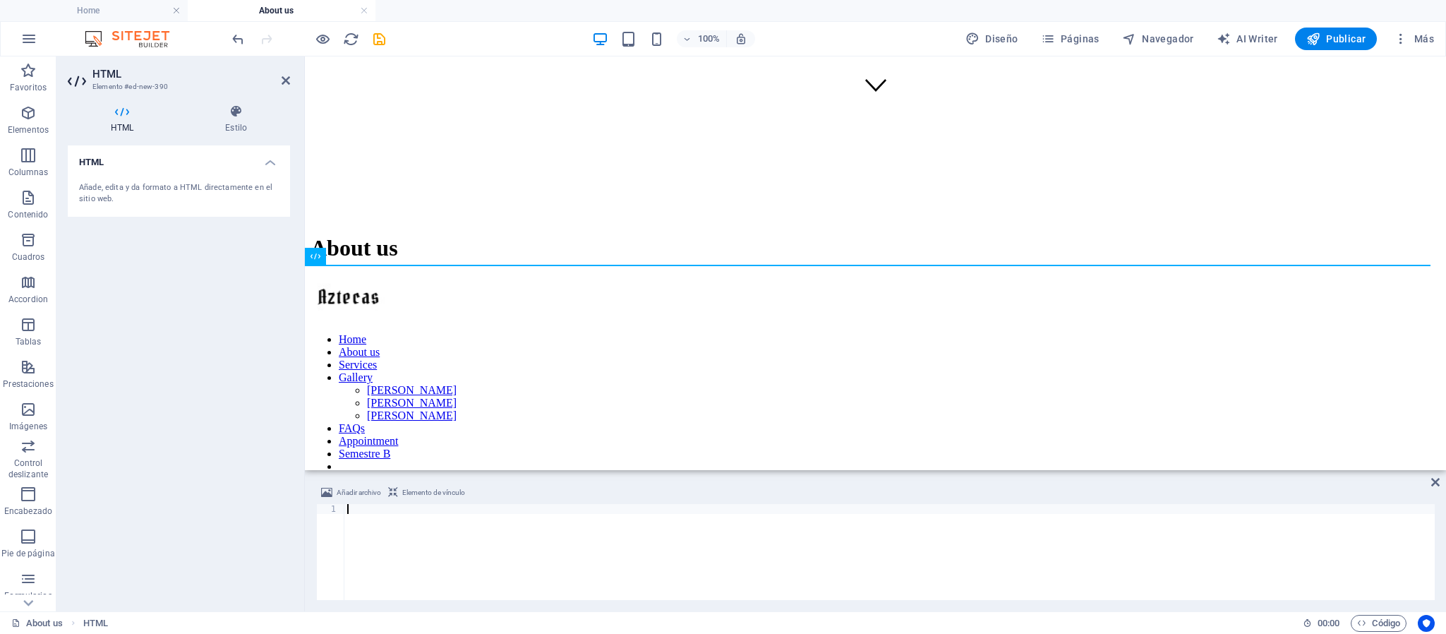
click at [388, 523] on div at bounding box center [889, 562] width 1091 height 116
type textarea "</html>"
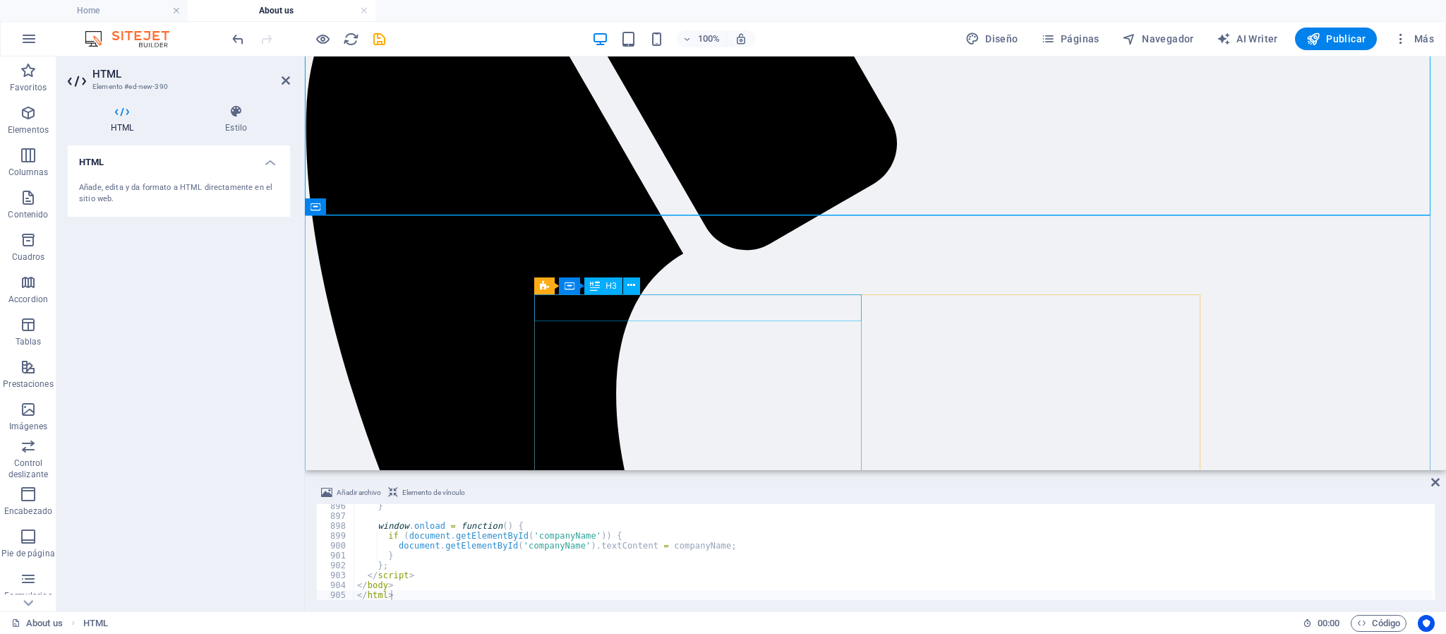
scroll to position [1208, 0]
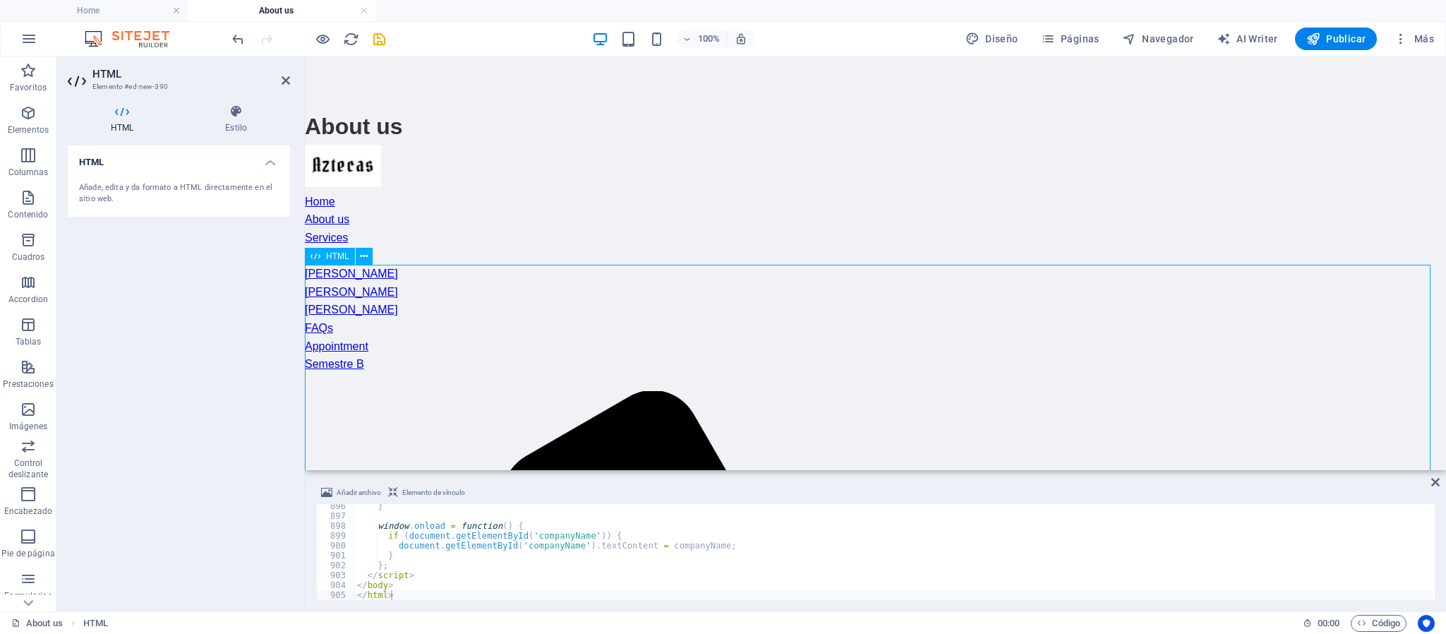
scroll to position [361, 0]
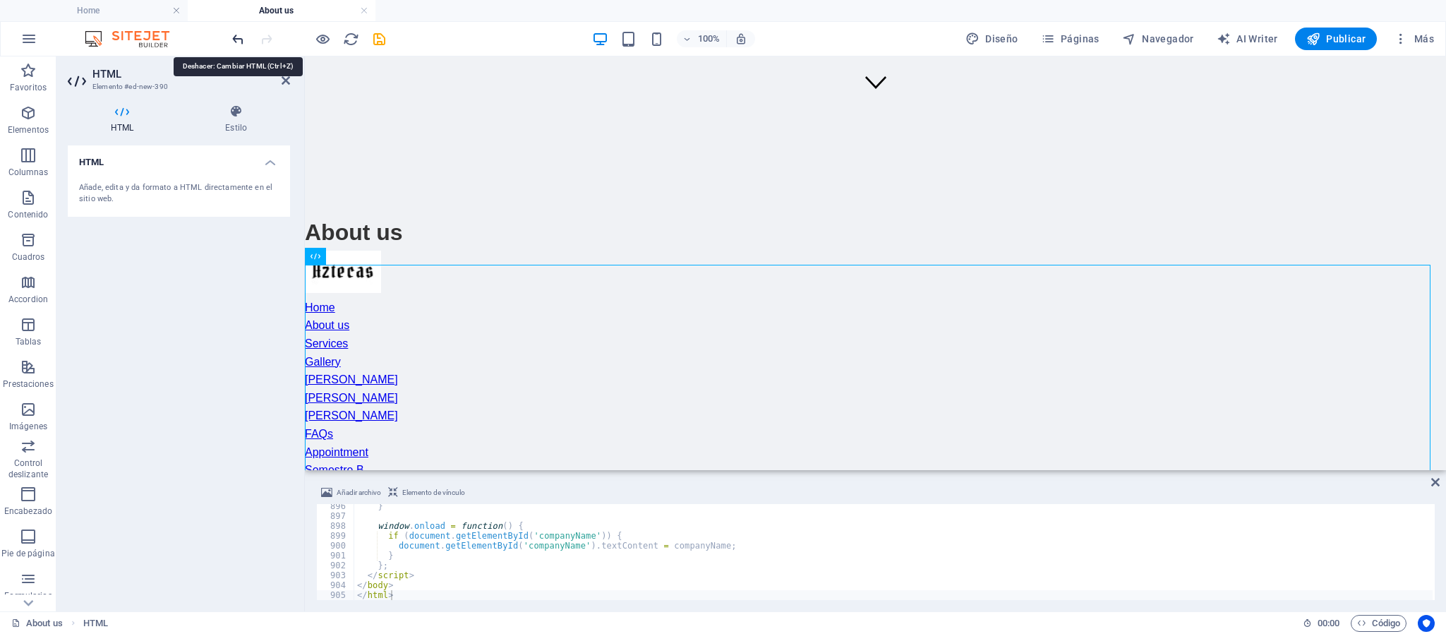
click at [235, 37] on icon "undo" at bounding box center [238, 39] width 16 height 16
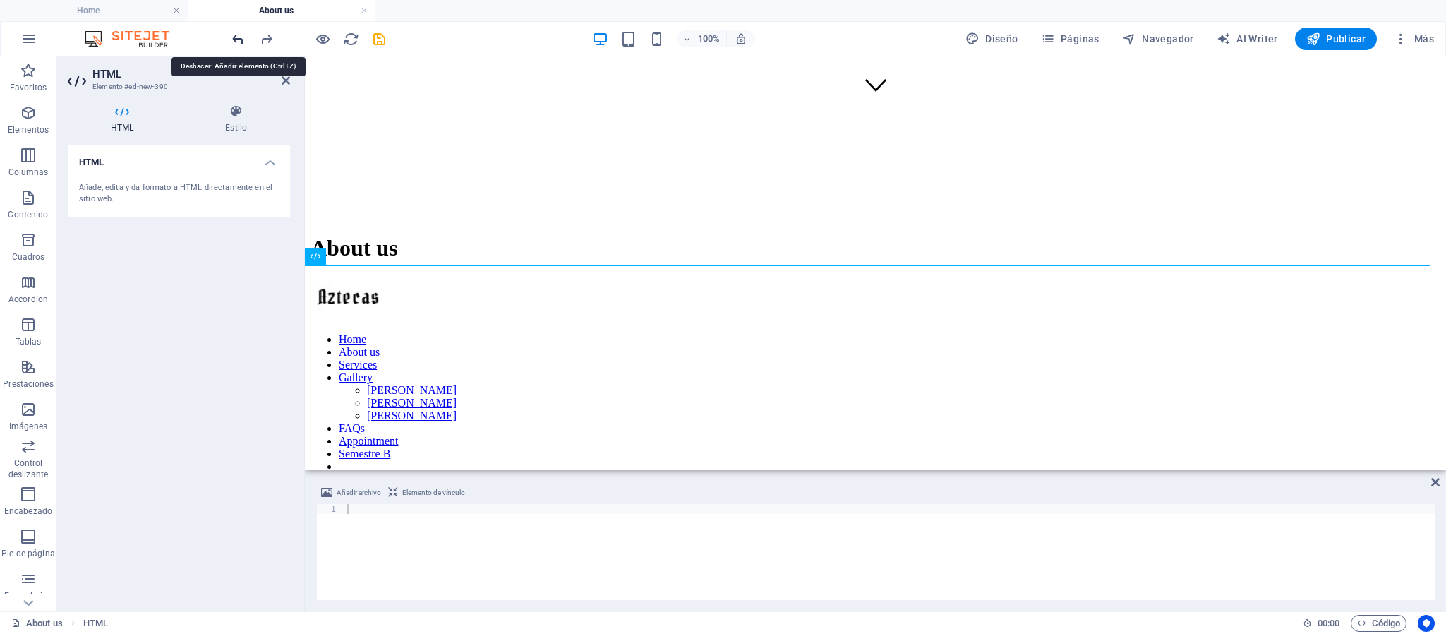
click at [235, 40] on icon "undo" at bounding box center [238, 39] width 16 height 16
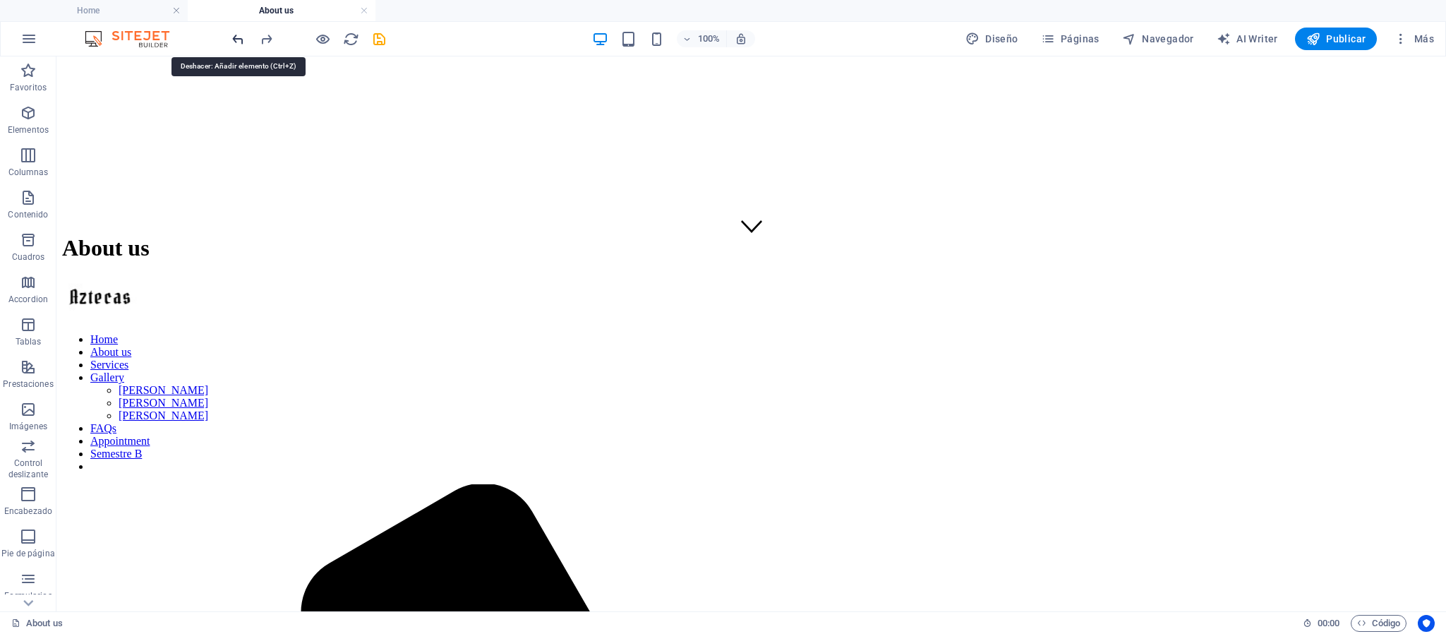
click at [235, 40] on icon "undo" at bounding box center [238, 39] width 16 height 16
click at [239, 37] on icon "undo" at bounding box center [238, 39] width 16 height 16
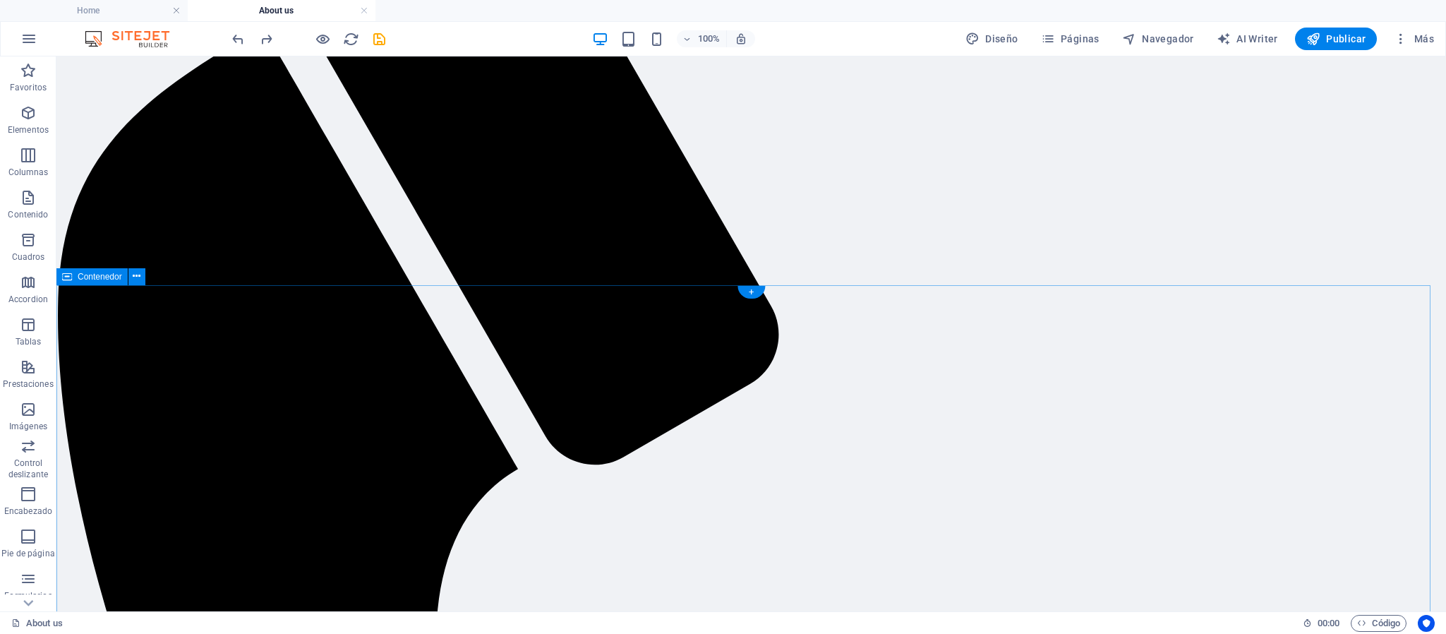
scroll to position [572, 0]
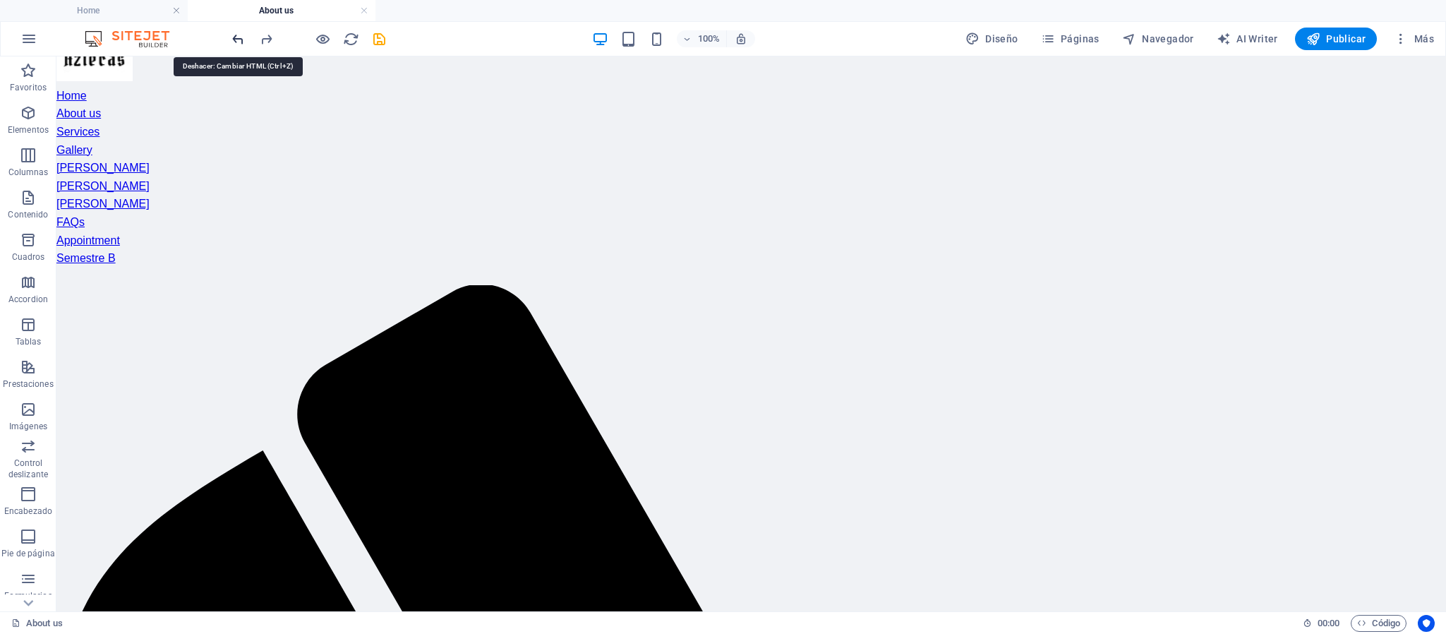
click at [236, 40] on icon "undo" at bounding box center [238, 39] width 16 height 16
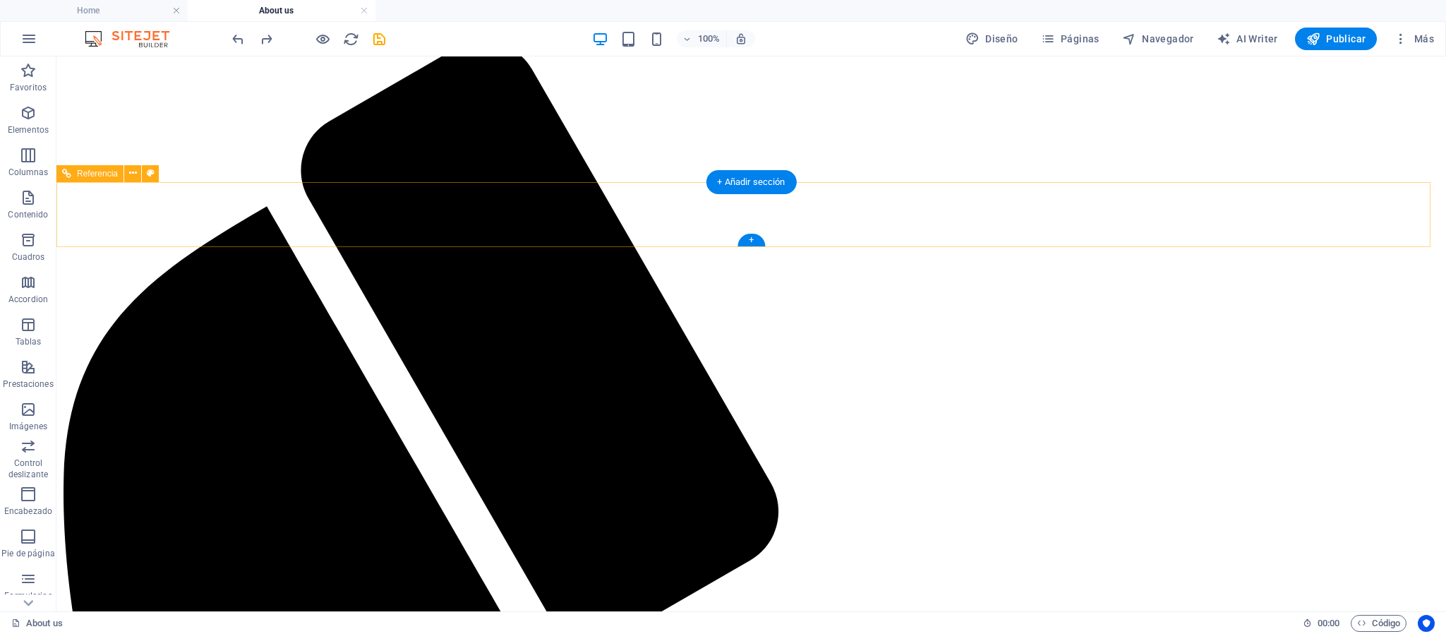
scroll to position [273, 0]
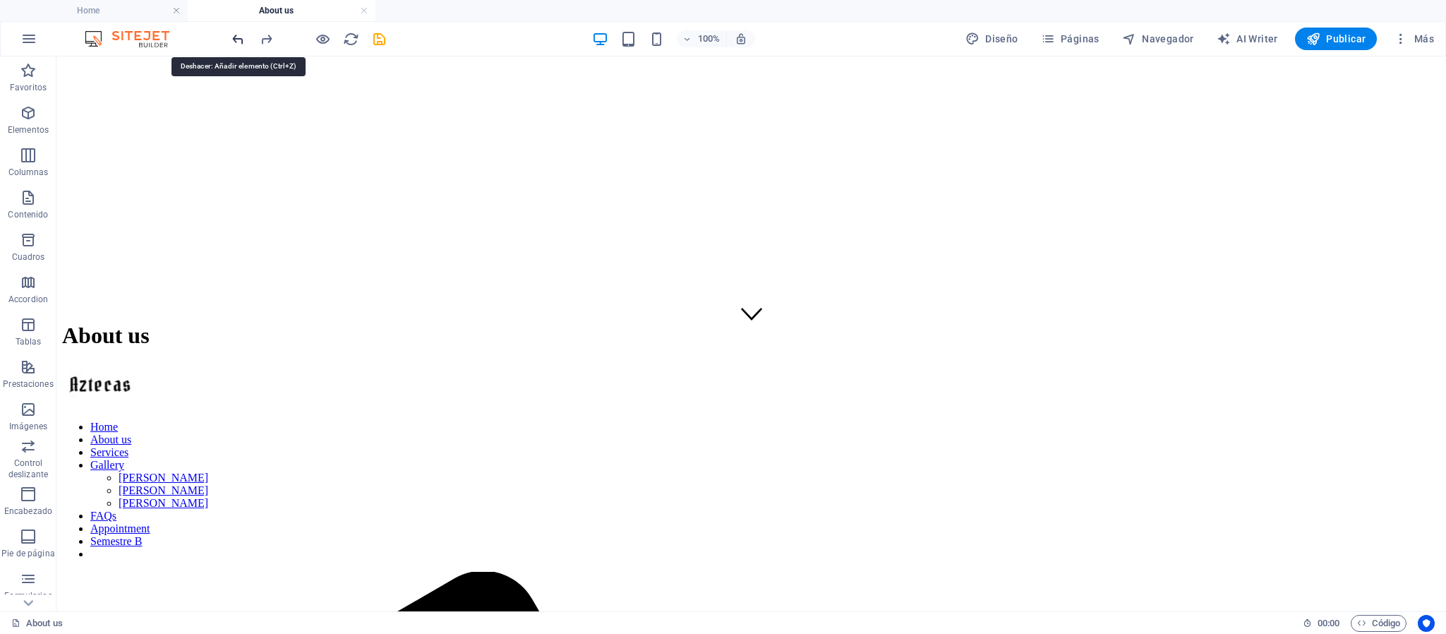
click at [241, 39] on icon "undo" at bounding box center [238, 39] width 16 height 16
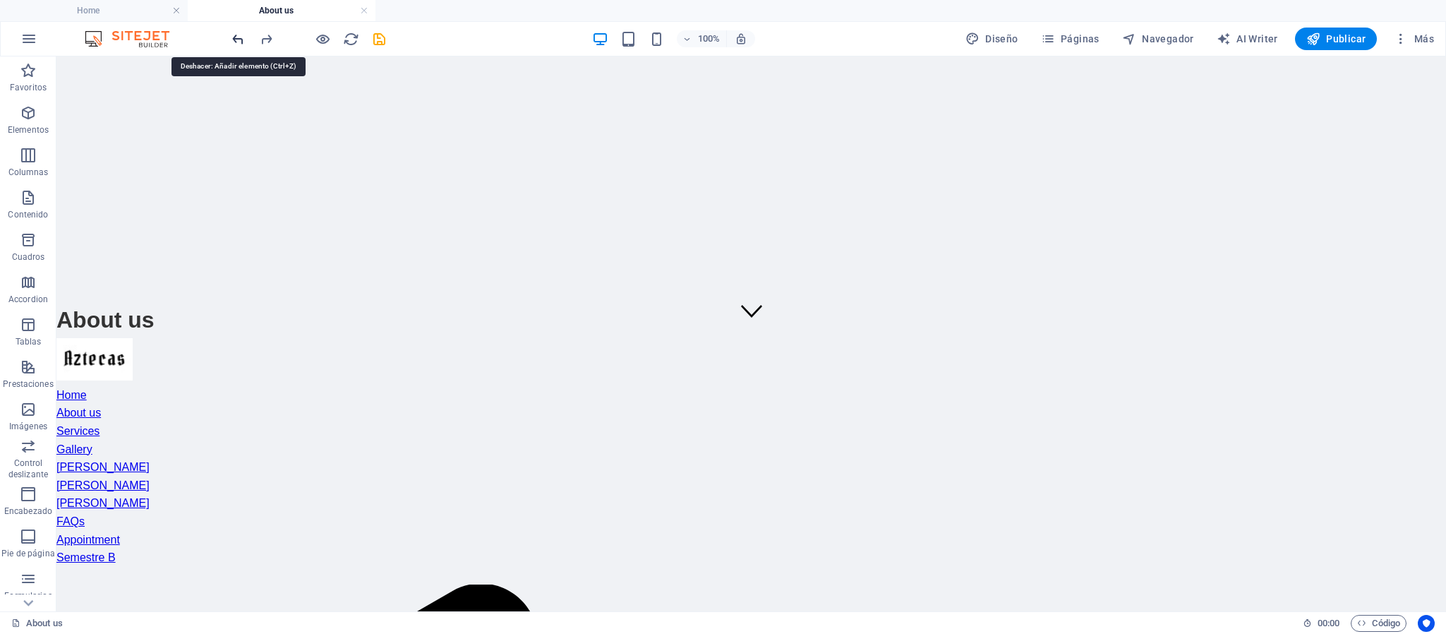
click at [235, 37] on icon "undo" at bounding box center [238, 39] width 16 height 16
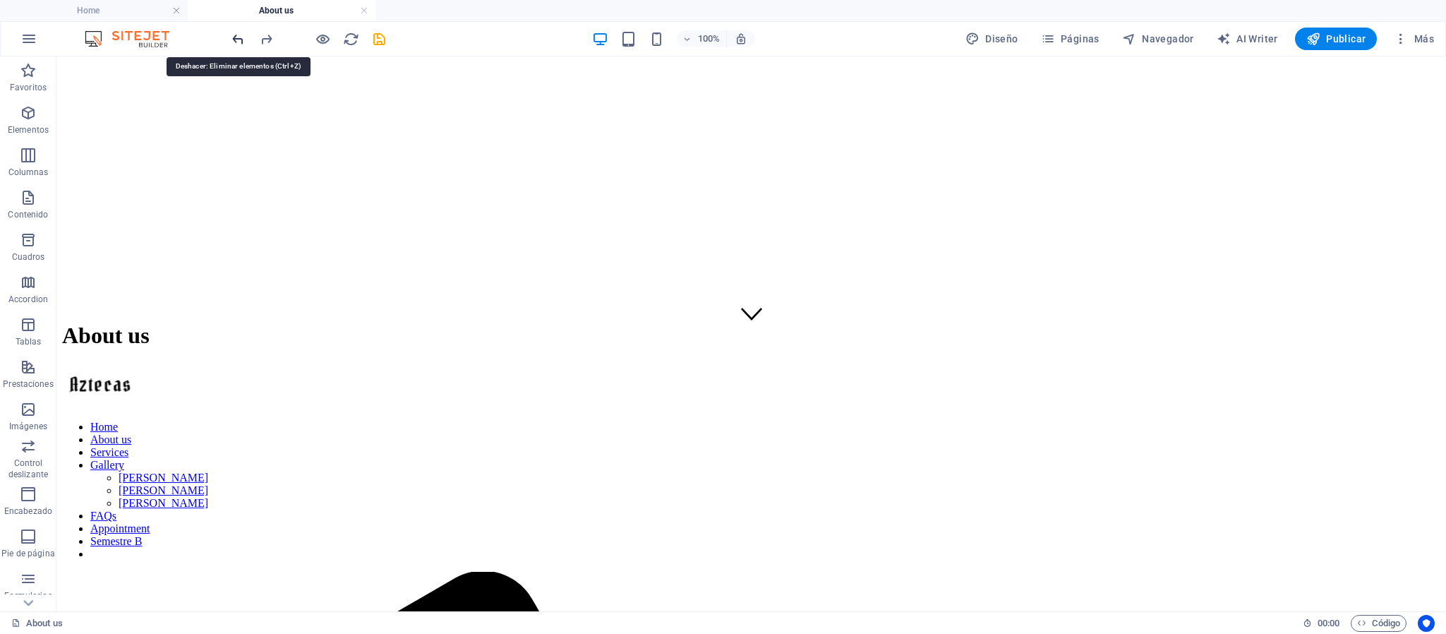
click at [235, 37] on icon "undo" at bounding box center [238, 39] width 16 height 16
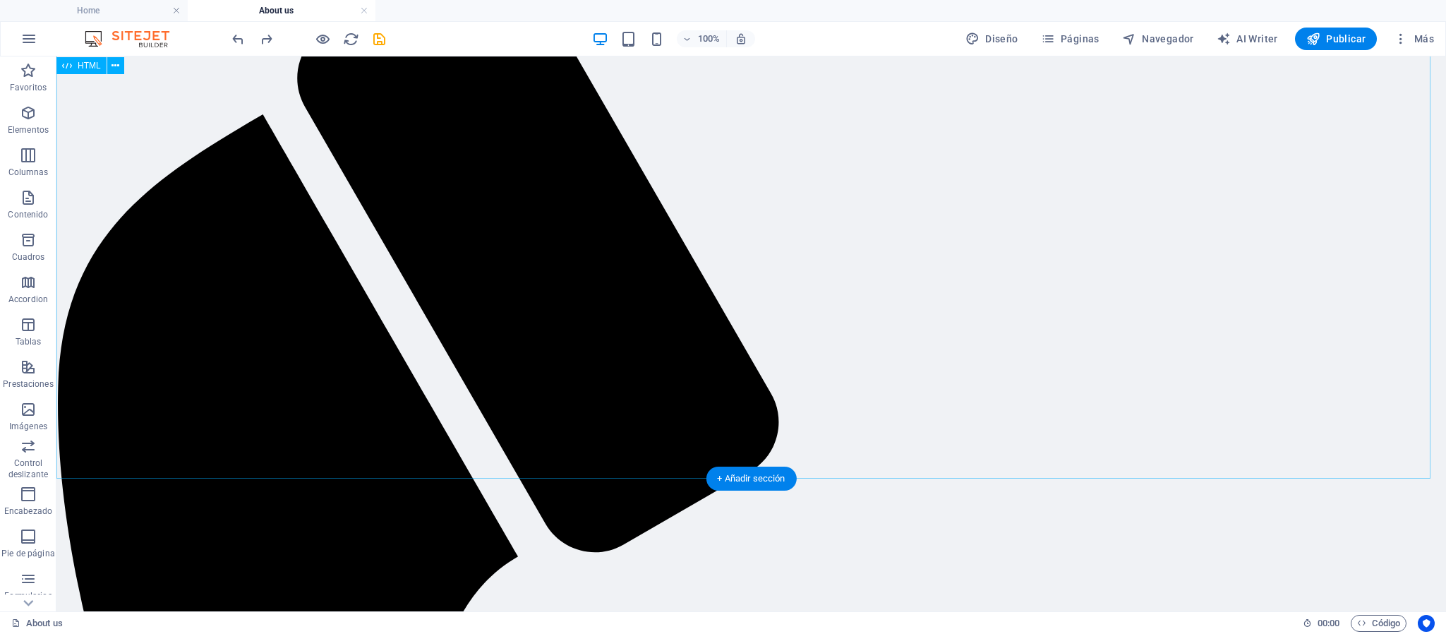
scroll to position [485, 0]
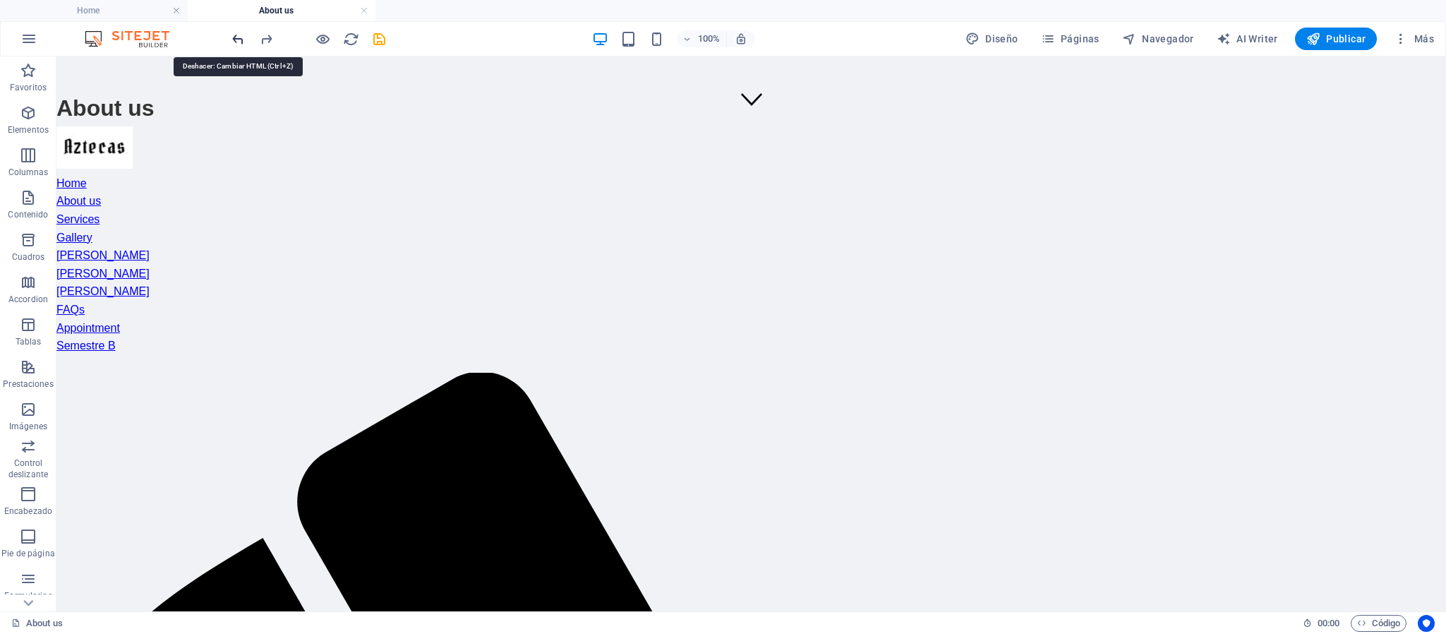
click at [238, 41] on icon "undo" at bounding box center [238, 39] width 16 height 16
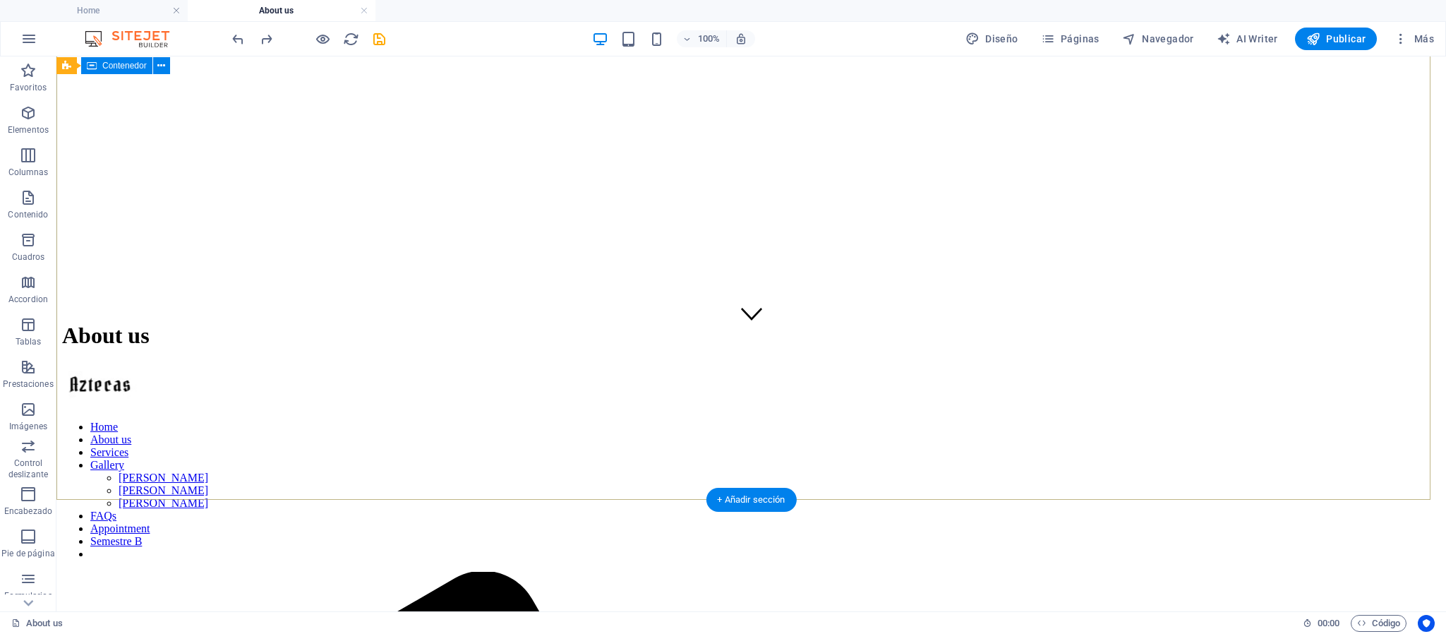
scroll to position [61, 0]
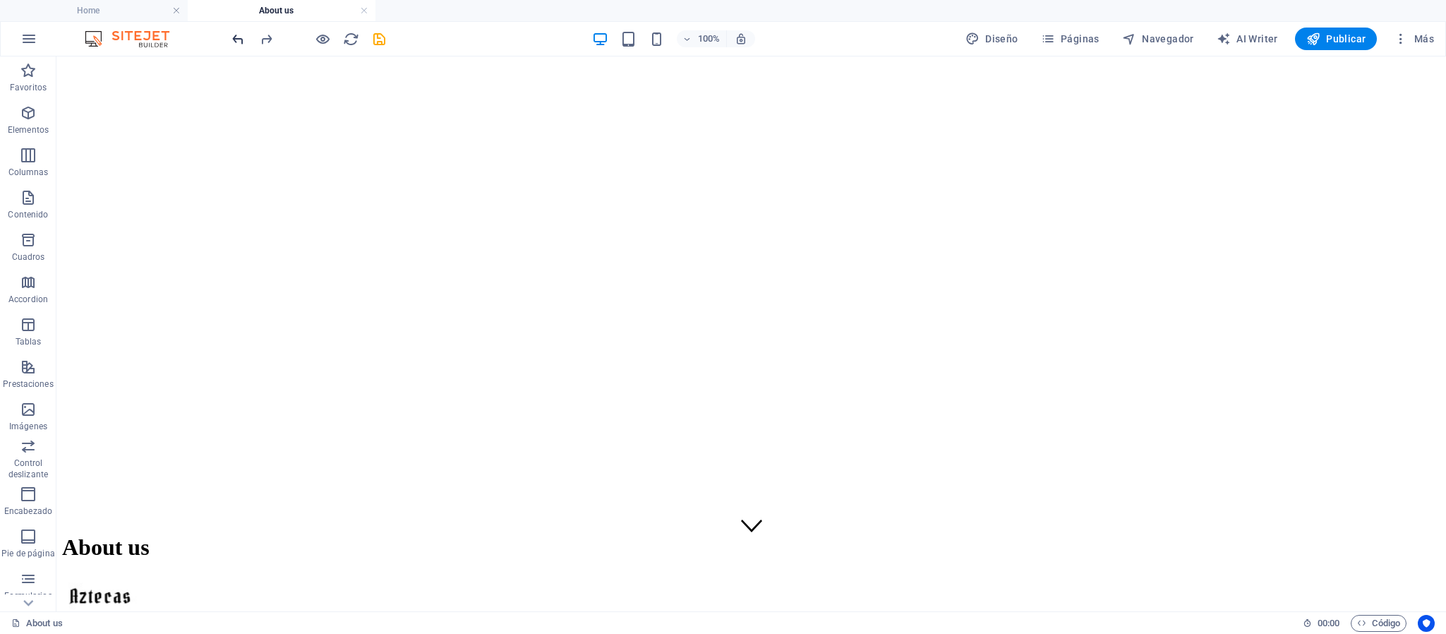
click at [237, 30] on button "undo" at bounding box center [237, 38] width 17 height 17
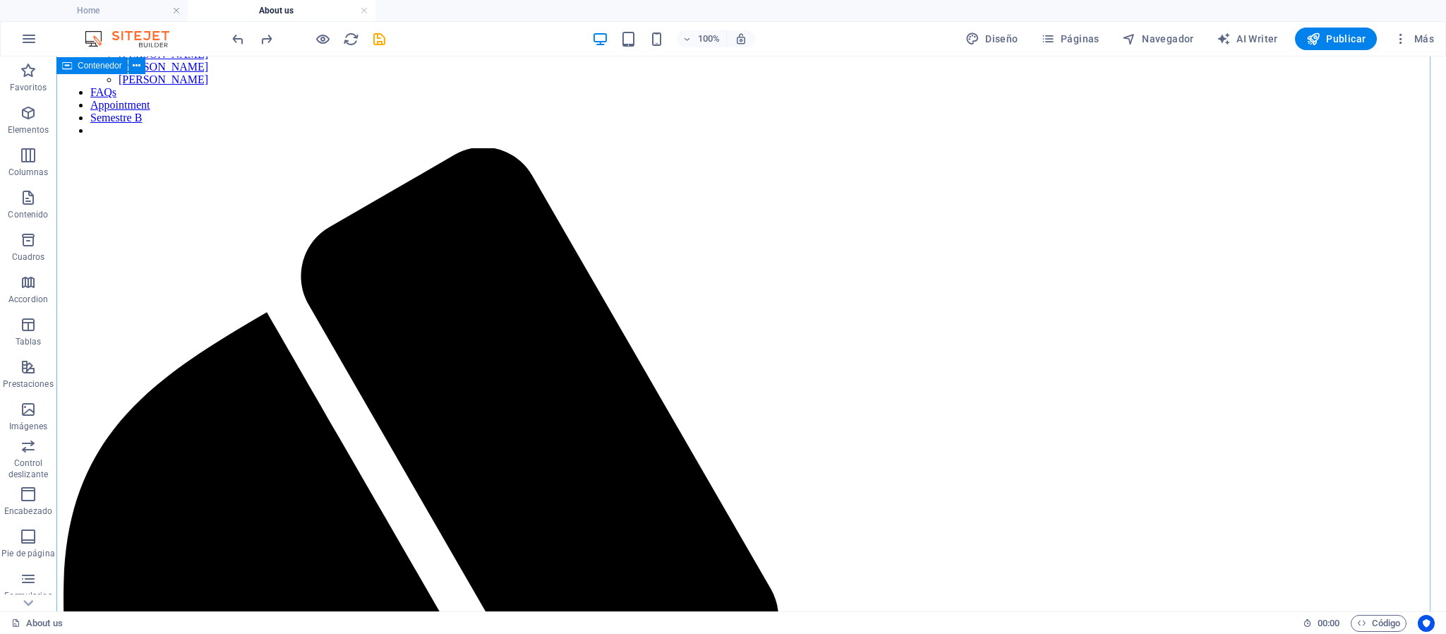
scroll to position [167, 0]
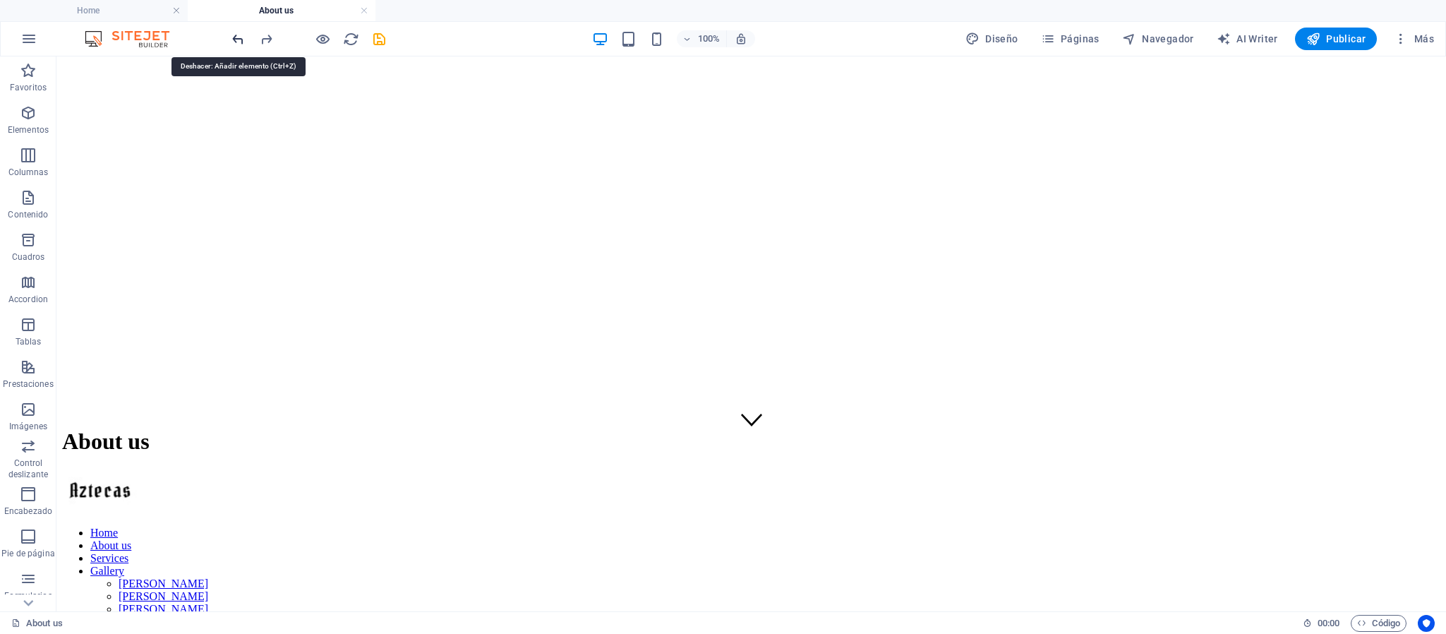
click at [241, 39] on icon "undo" at bounding box center [238, 39] width 16 height 16
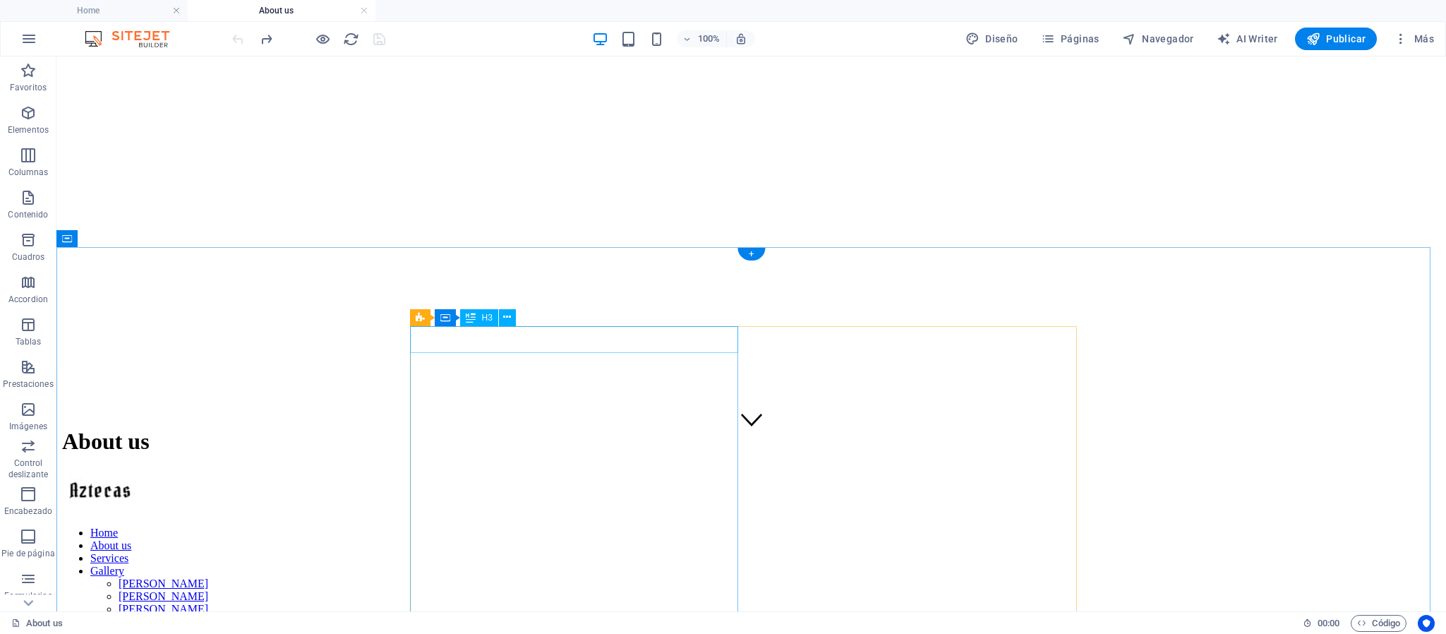
scroll to position [379, 0]
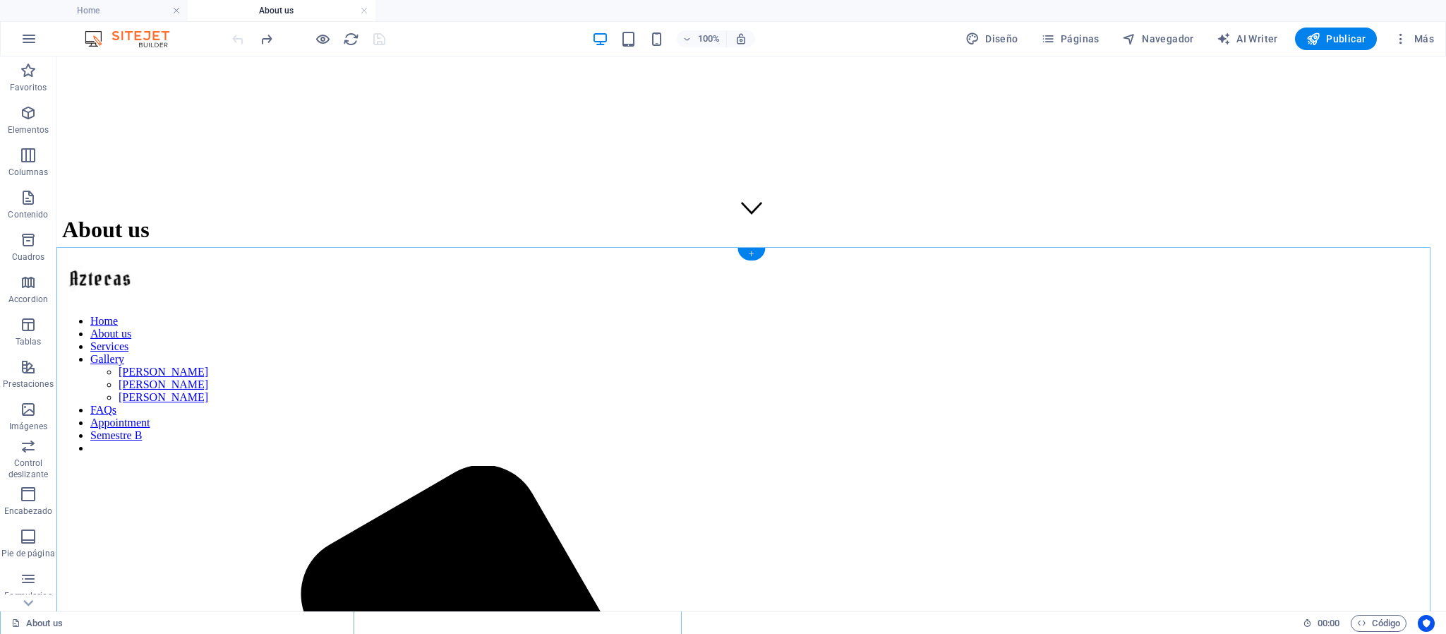
click at [755, 251] on div "+" at bounding box center [752, 254] width 28 height 13
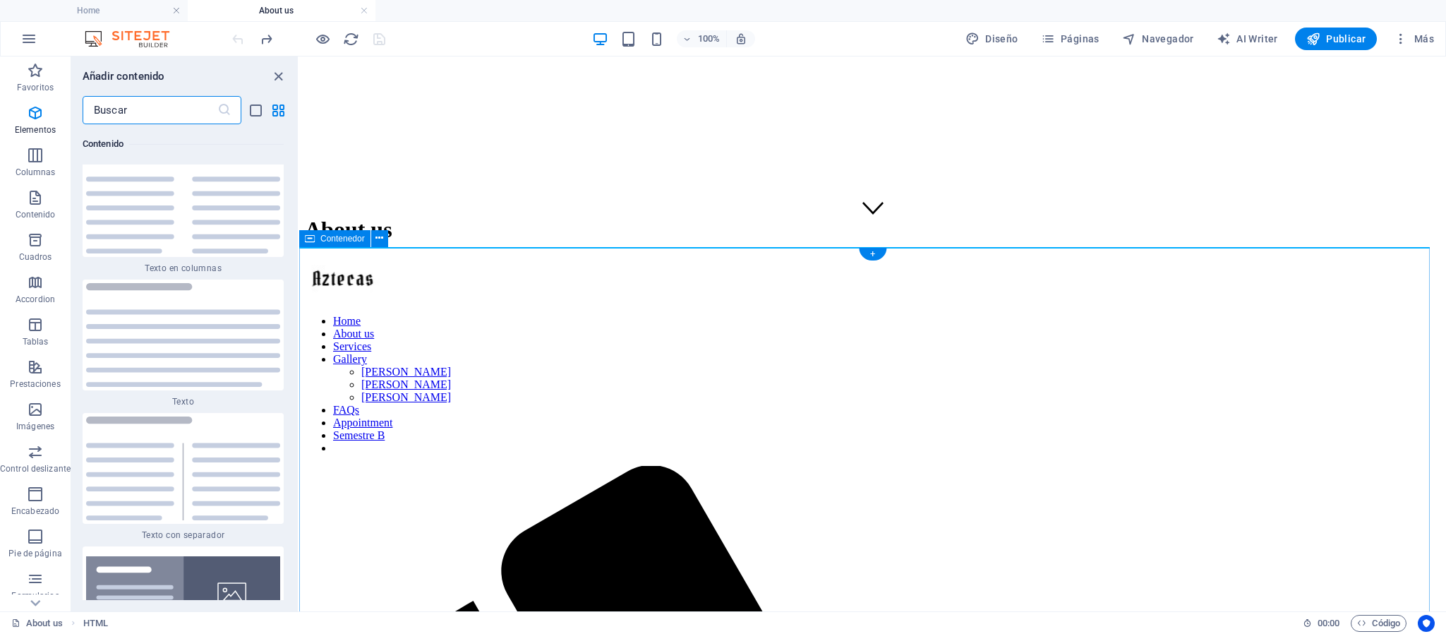
scroll to position [4807, 0]
click at [361, 235] on icon at bounding box center [358, 238] width 8 height 15
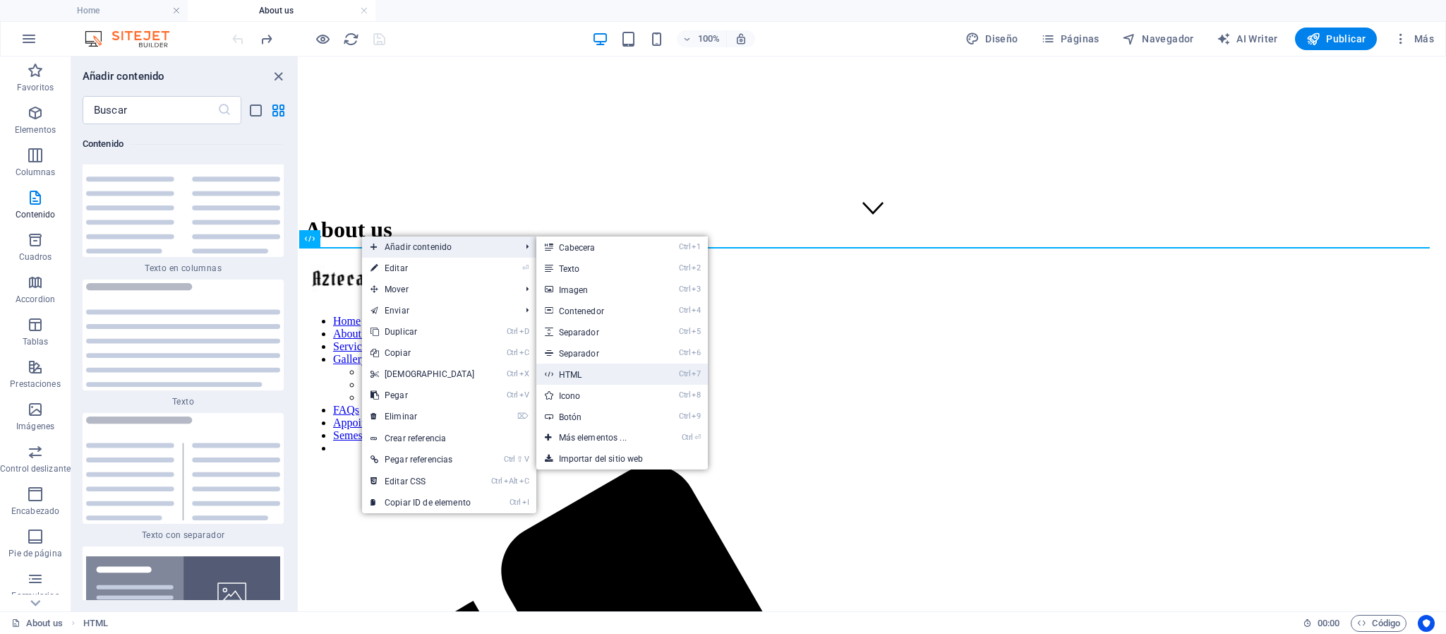
click at [575, 371] on link "Ctrl 7 HTML" at bounding box center [595, 374] width 119 height 21
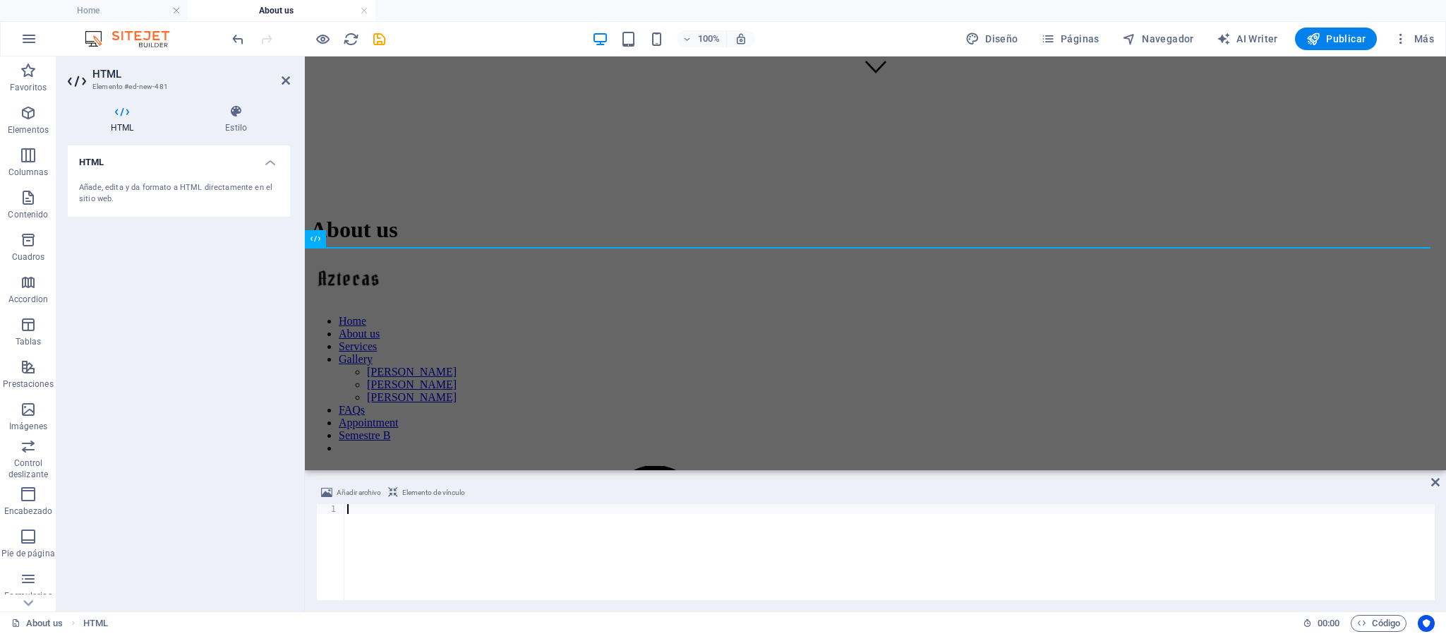
click at [466, 523] on div at bounding box center [889, 562] width 1091 height 116
paste textarea "</html>"
type textarea "</html>"
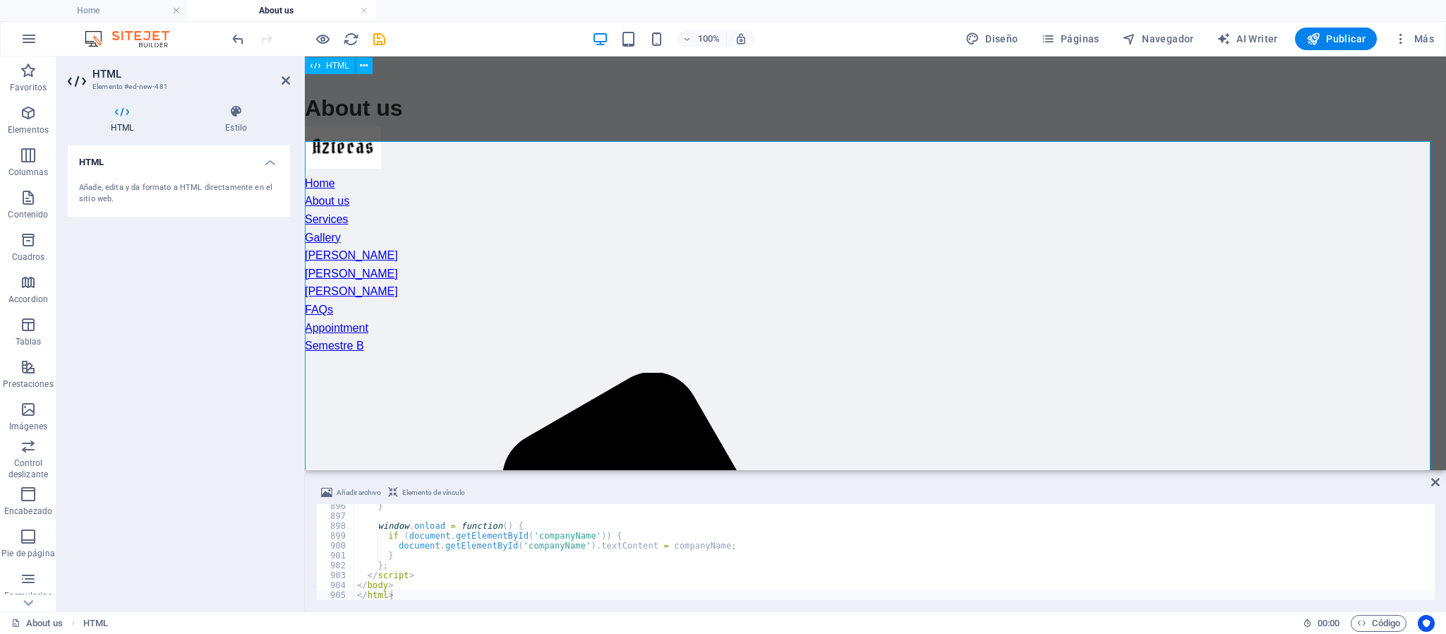
scroll to position [379, 0]
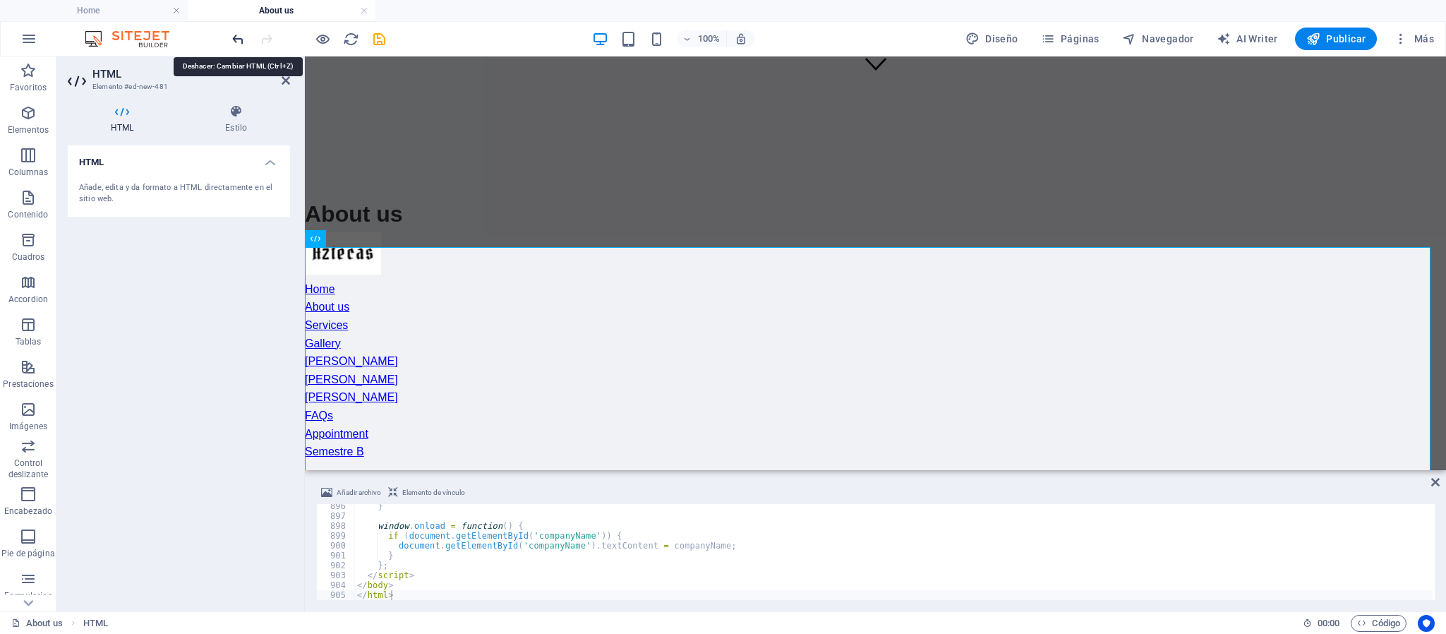
click at [242, 32] on icon "undo" at bounding box center [238, 39] width 16 height 16
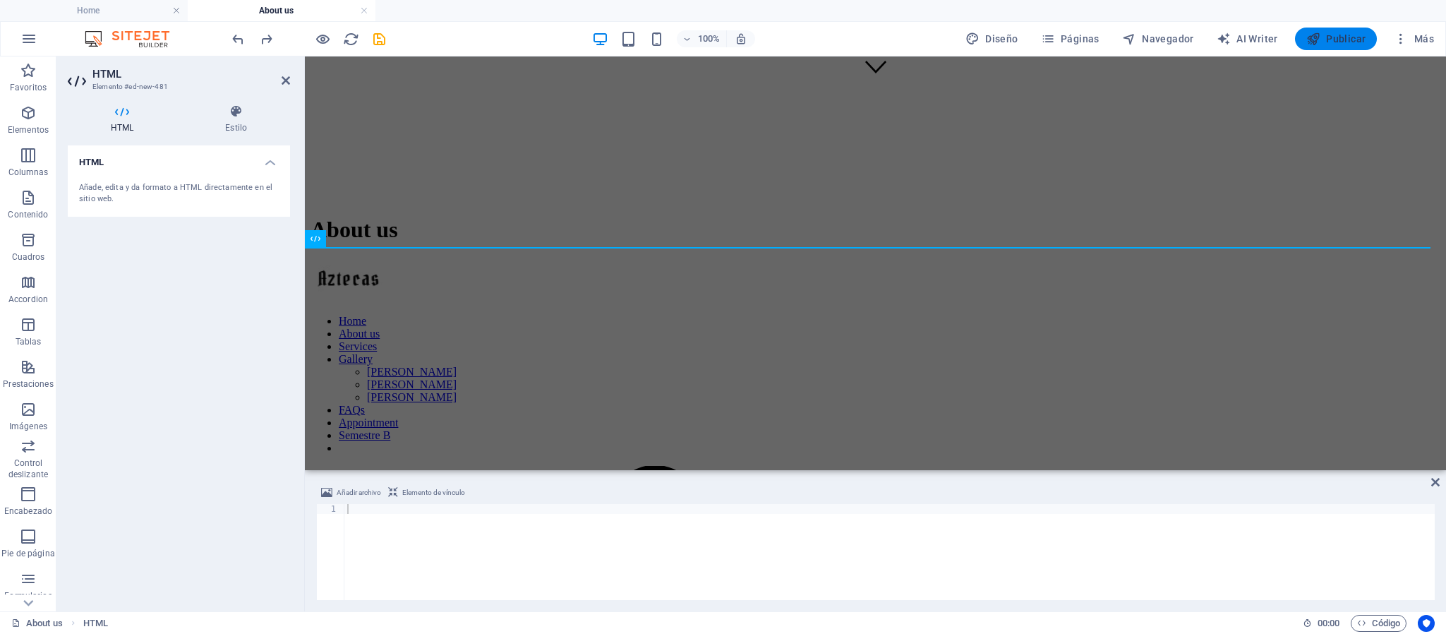
click at [1336, 30] on button "Publicar" at bounding box center [1336, 39] width 83 height 23
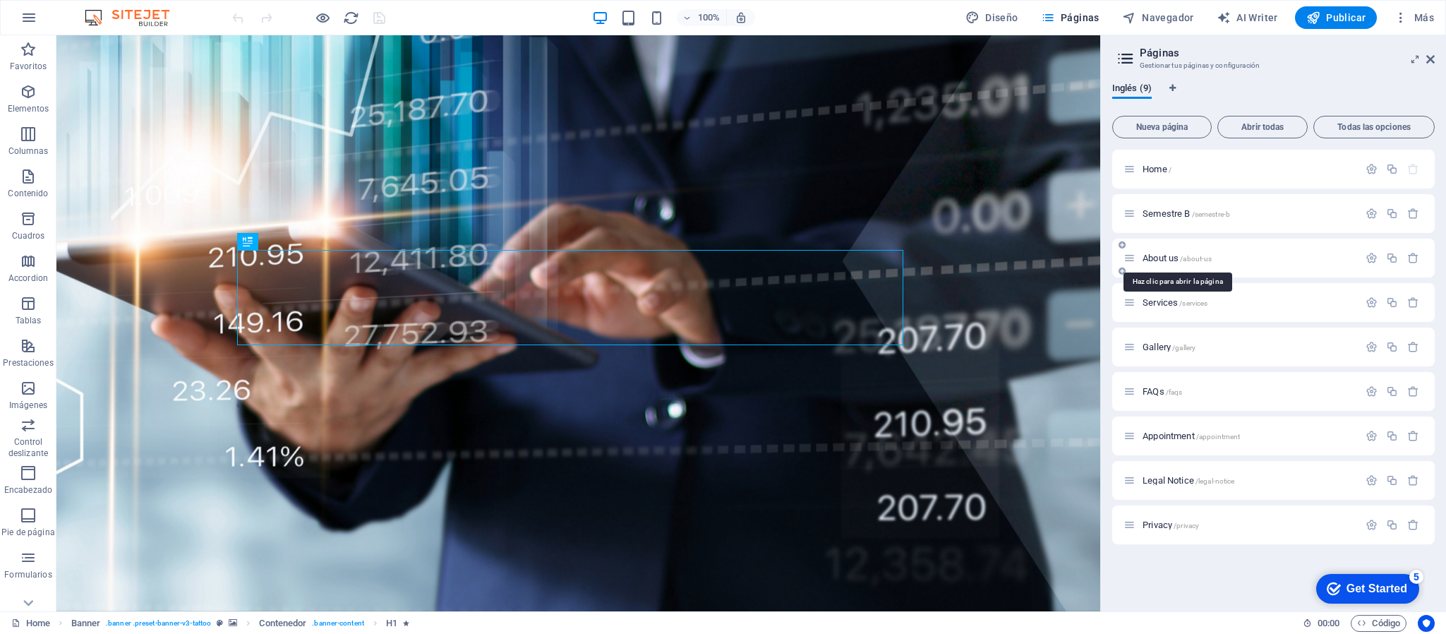
click at [1159, 259] on span "About us /about-us" at bounding box center [1177, 258] width 69 height 11
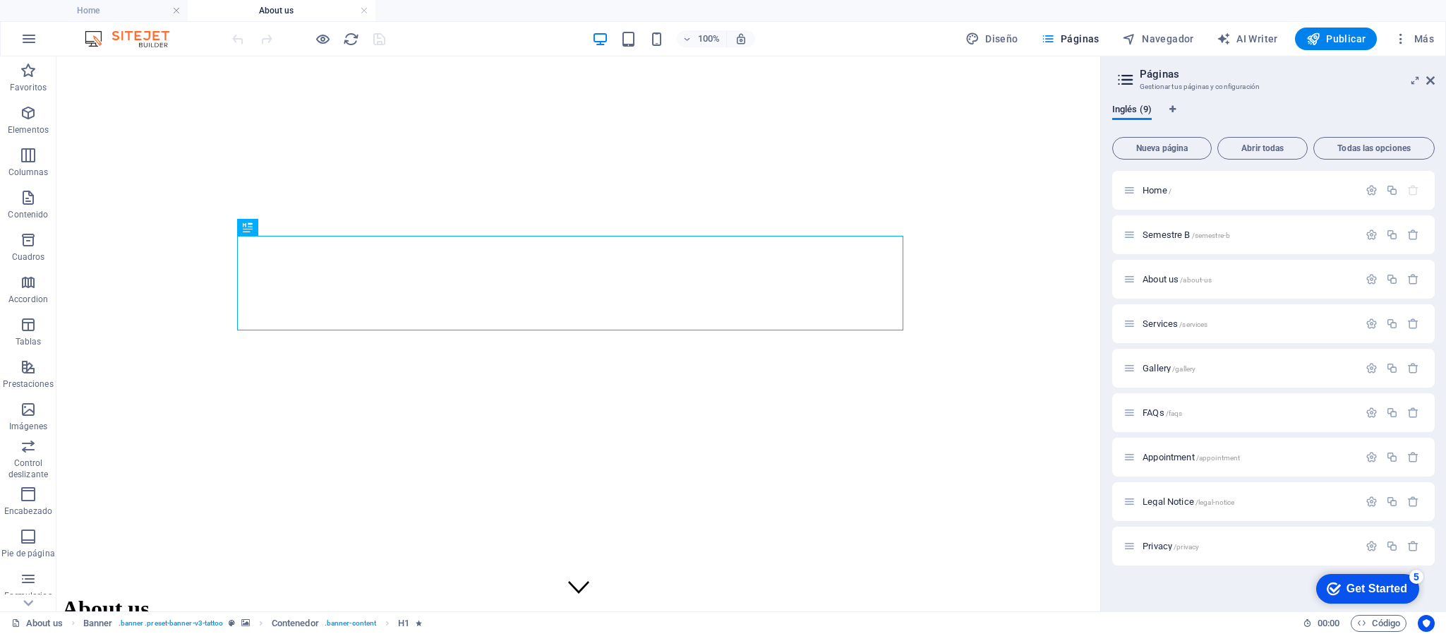
click at [0, 0] on aside "Páginas Gestionar tus páginas y configuración Inglés (9) Nueva página Abrir tod…" at bounding box center [0, 0] width 0 height 0
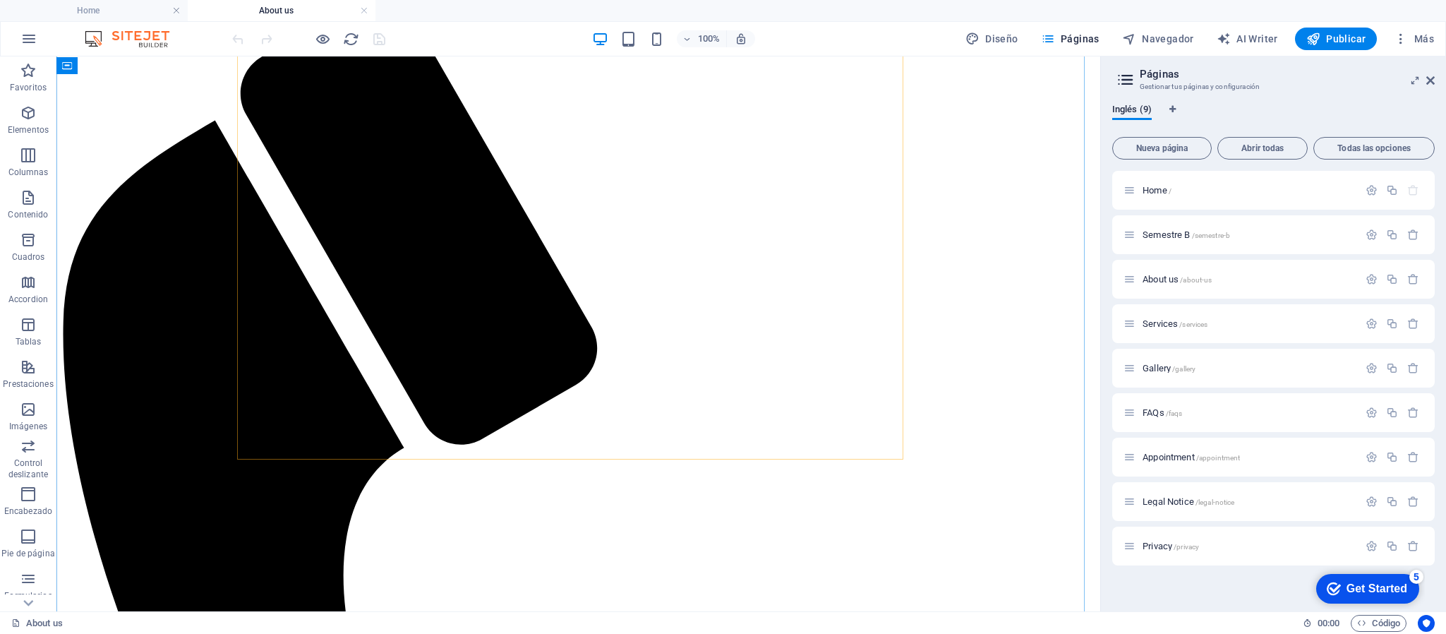
scroll to position [1165, 0]
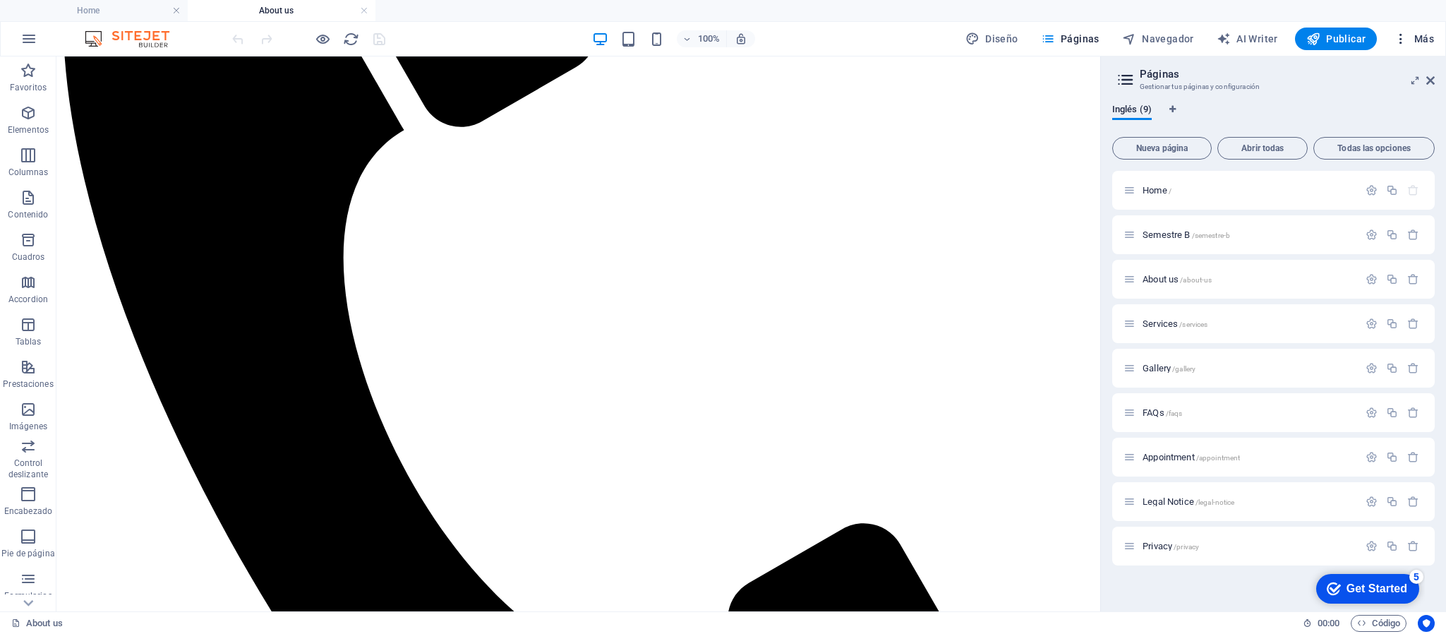
click at [1405, 35] on icon "button" at bounding box center [1401, 39] width 14 height 14
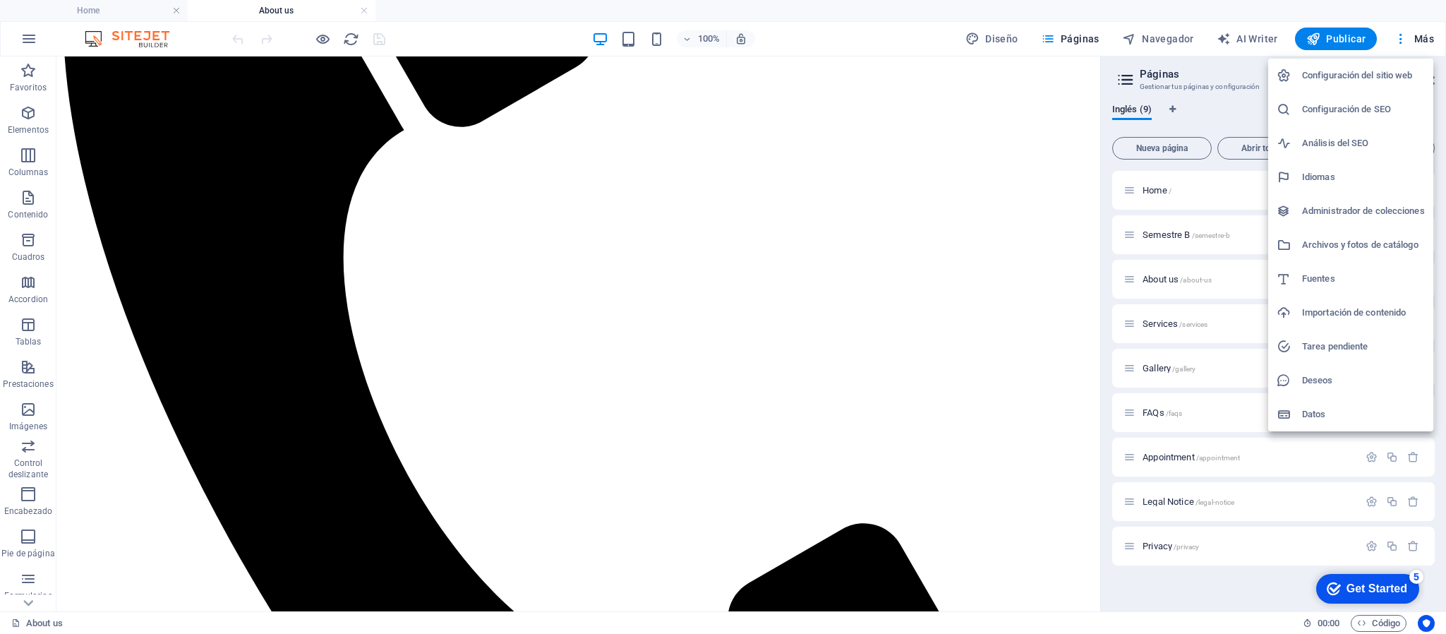
click at [926, 7] on div at bounding box center [723, 317] width 1446 height 634
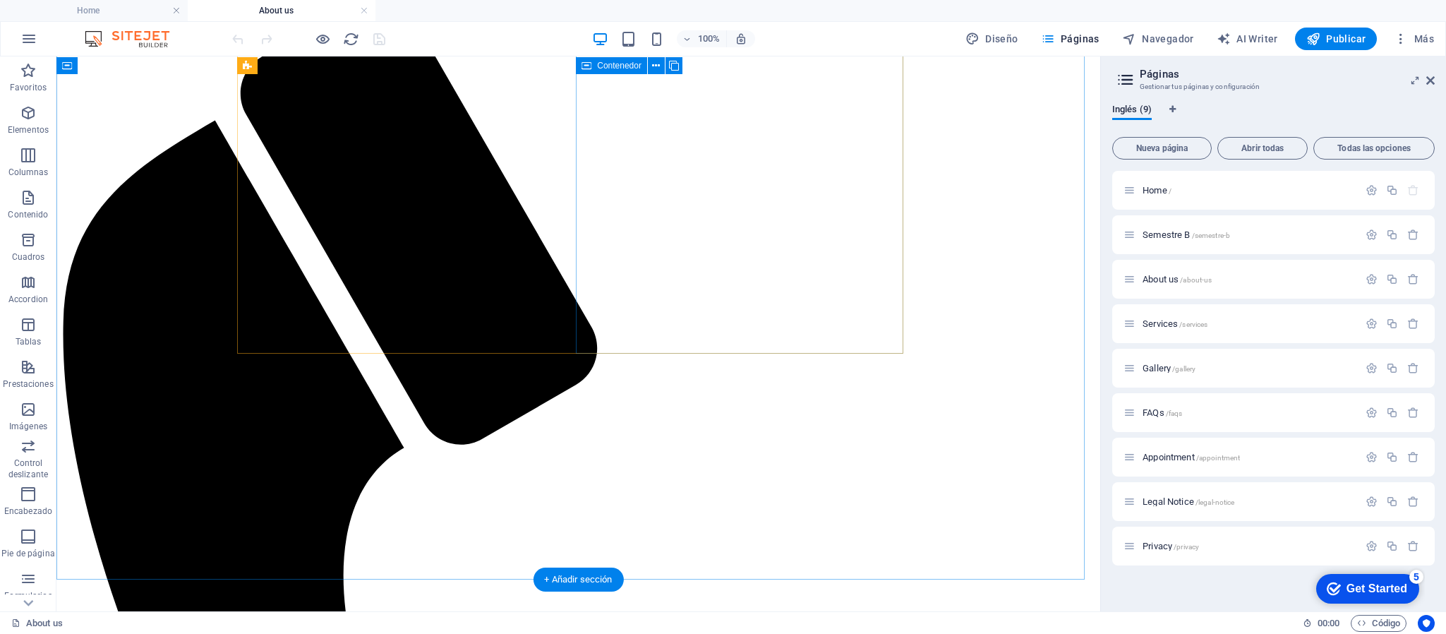
scroll to position [953, 0]
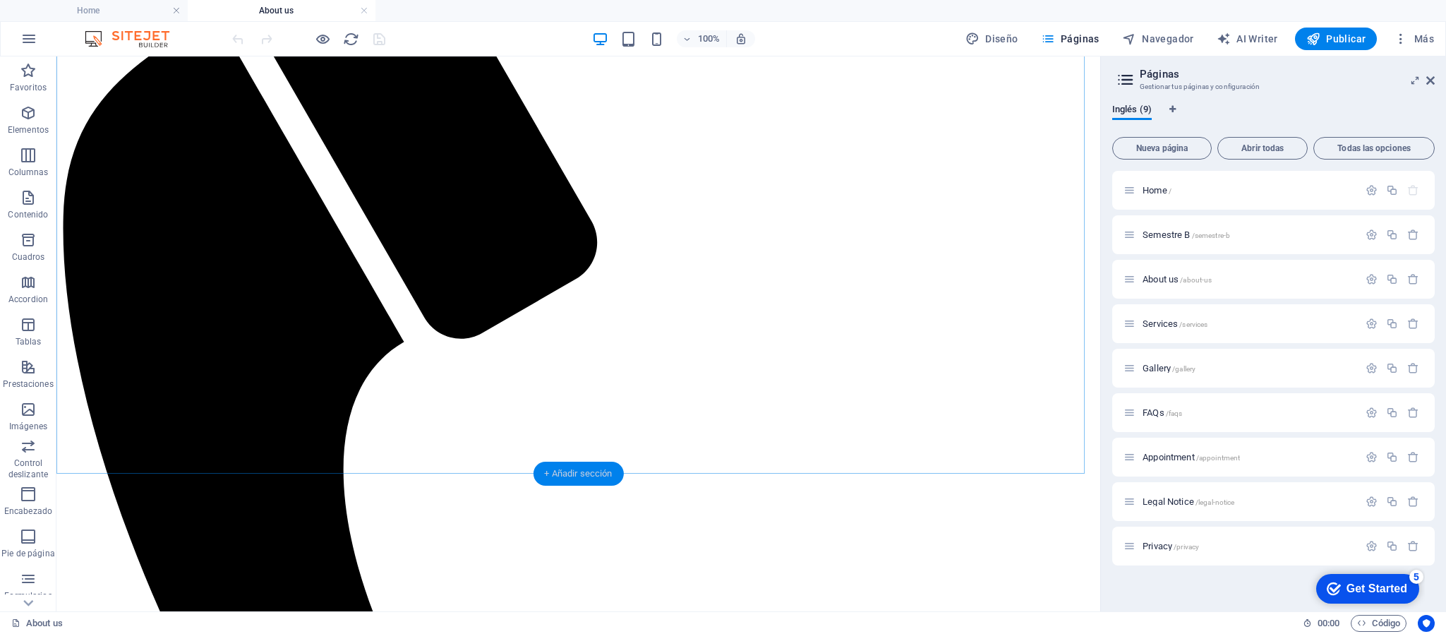
click at [575, 476] on div "+ Añadir sección" at bounding box center [578, 474] width 90 height 24
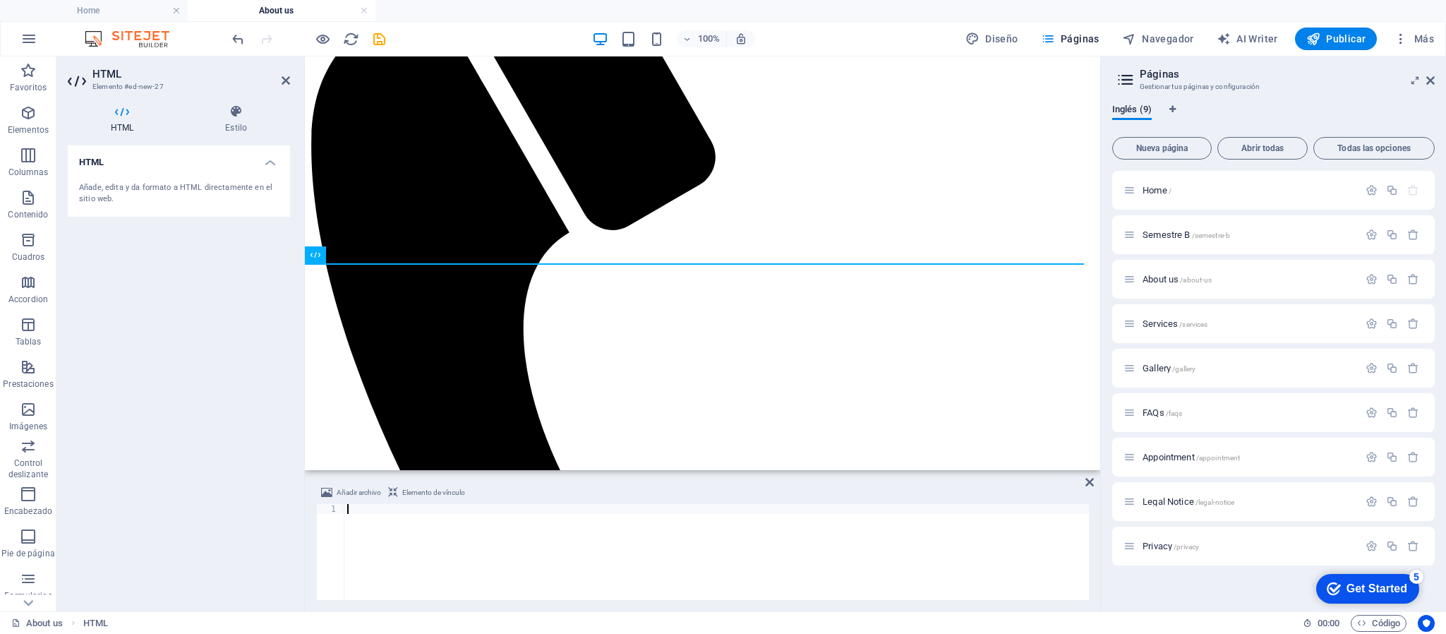
scroll to position [1163, 0]
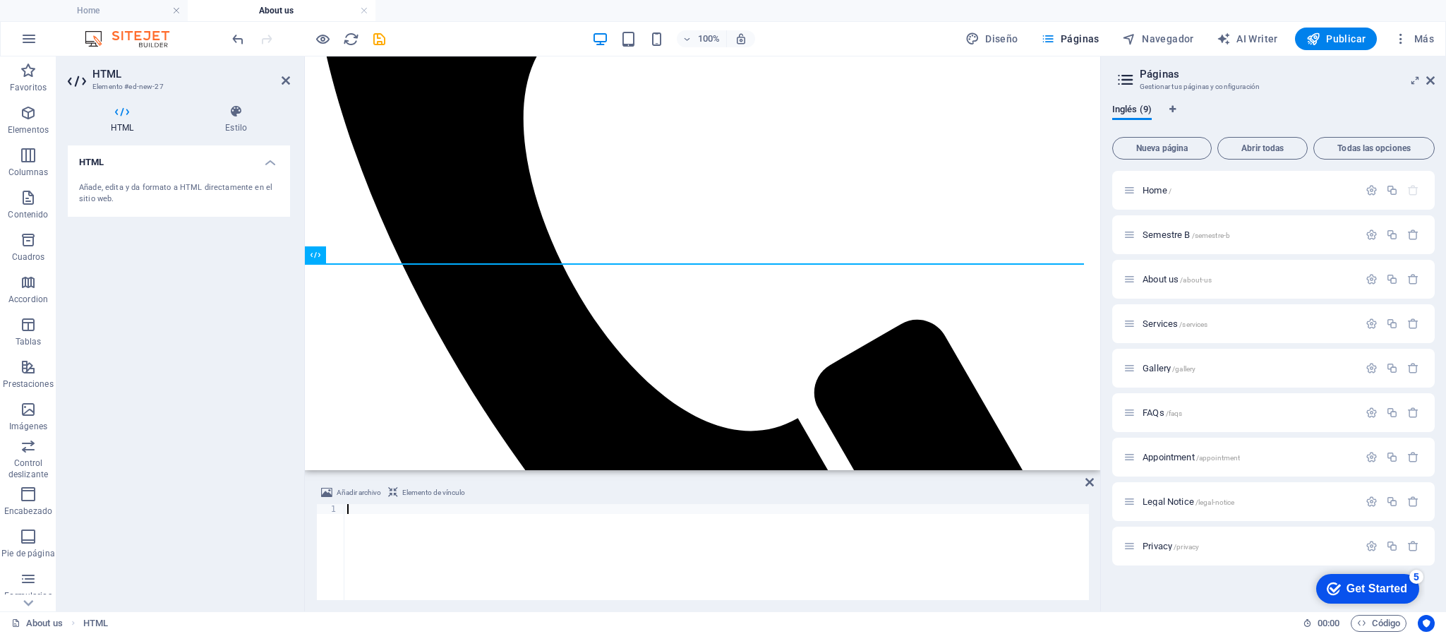
click at [373, 513] on div at bounding box center [716, 562] width 745 height 116
click at [433, 517] on div at bounding box center [716, 562] width 745 height 116
paste textarea "</html>"
type textarea "</html>"
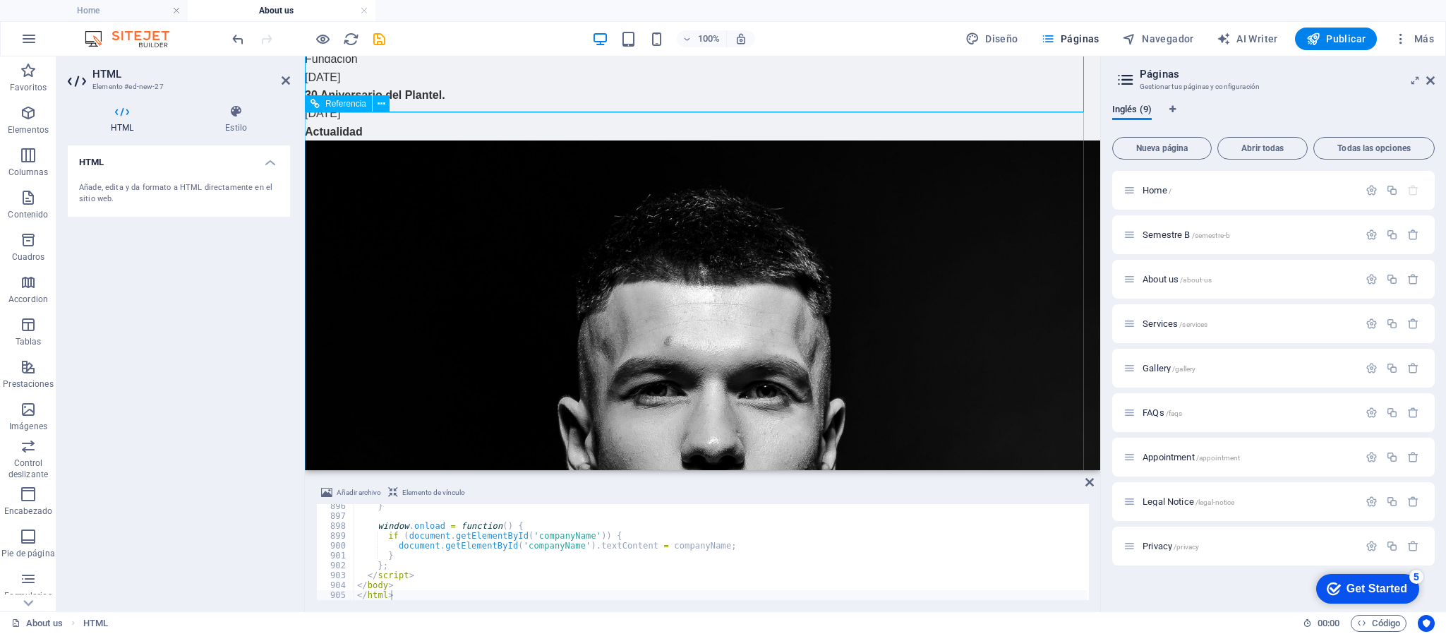
scroll to position [2034, 0]
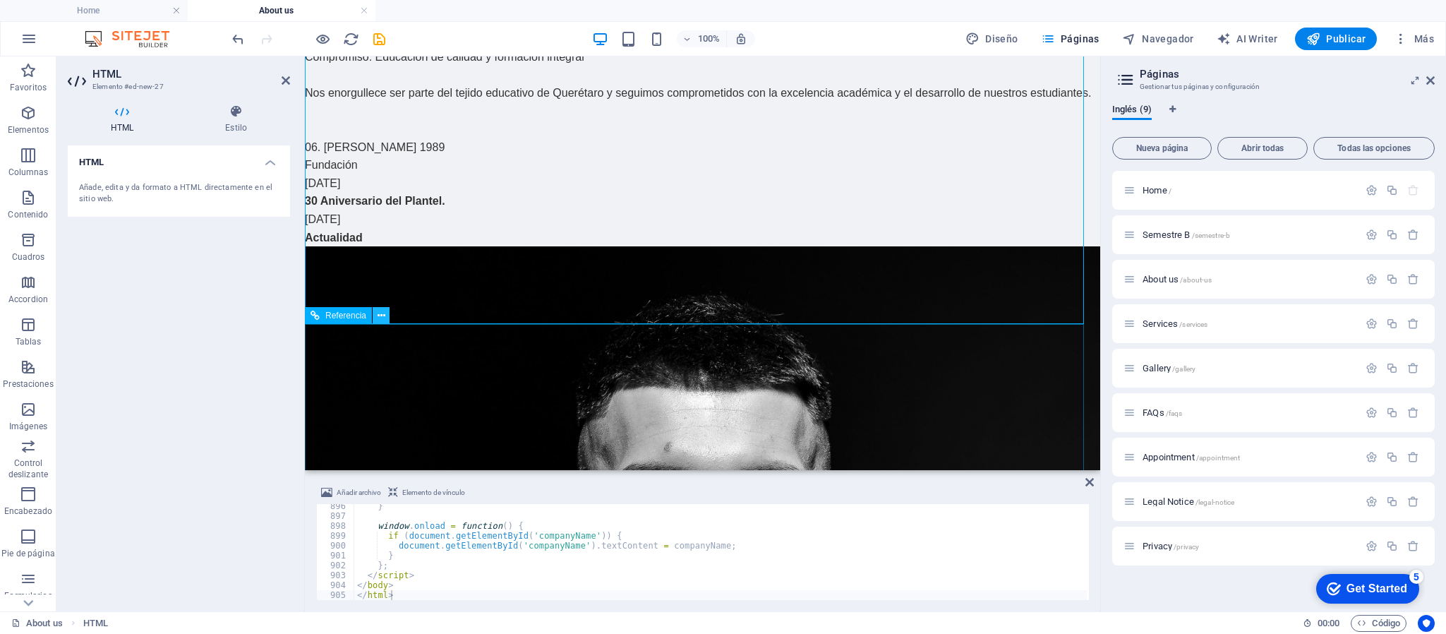
click at [381, 313] on icon at bounding box center [382, 315] width 8 height 15
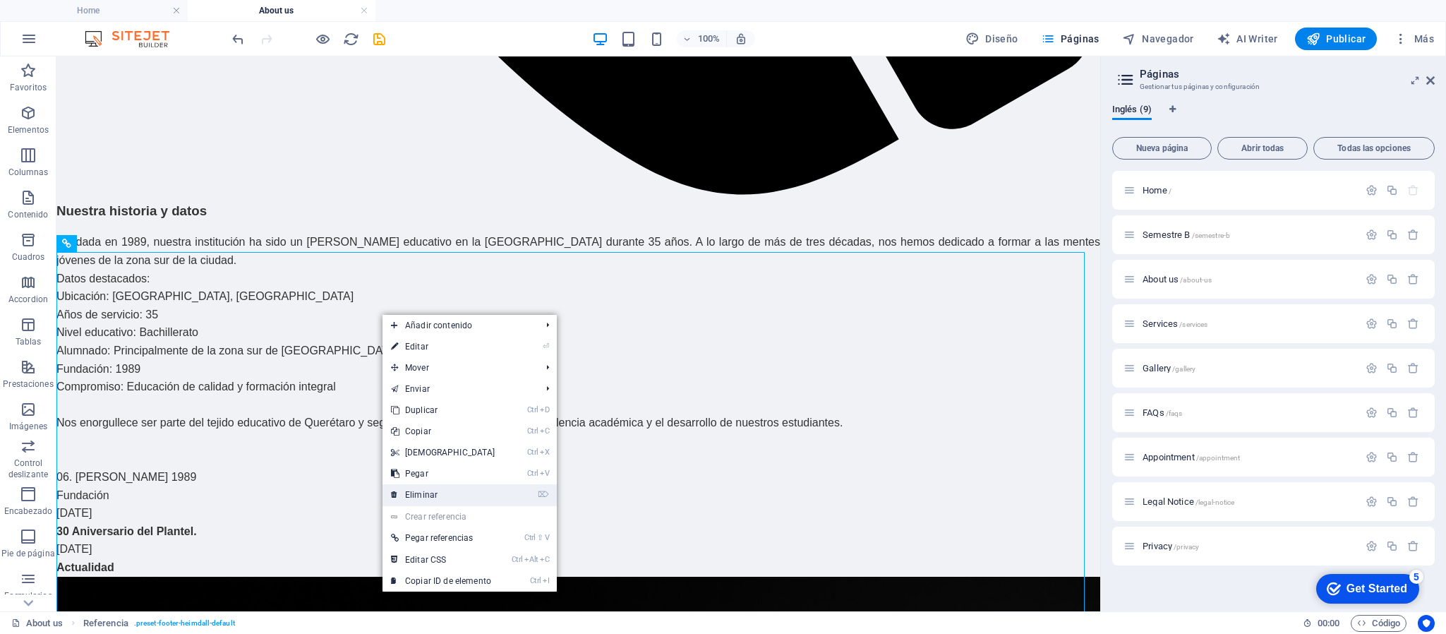
click at [445, 496] on link "⌦ Eliminar" at bounding box center [443, 494] width 121 height 21
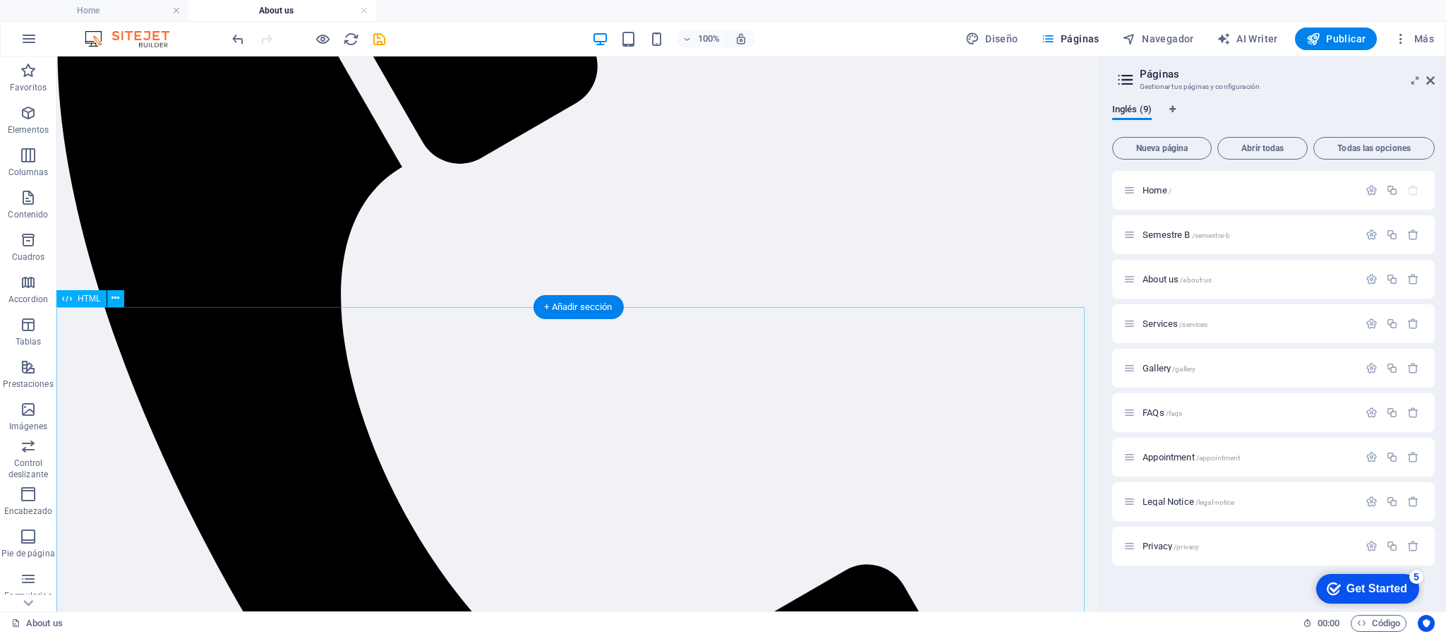
scroll to position [1675, 0]
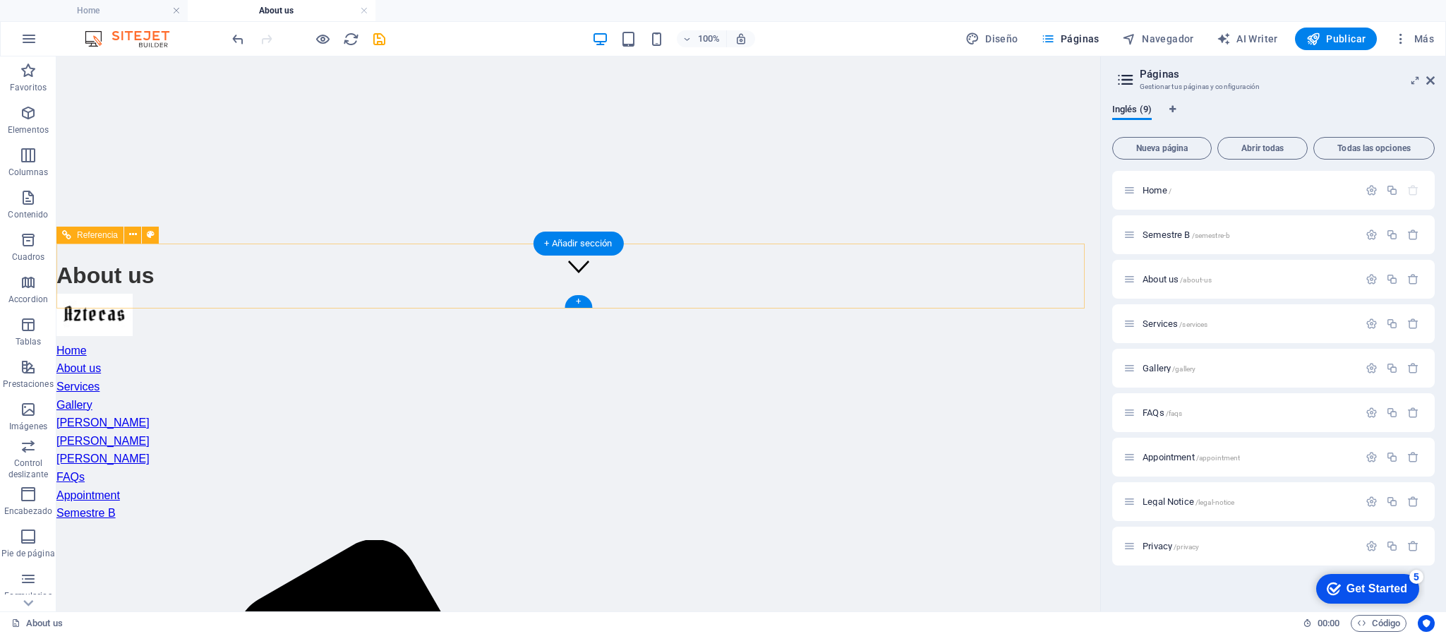
scroll to position [424, 0]
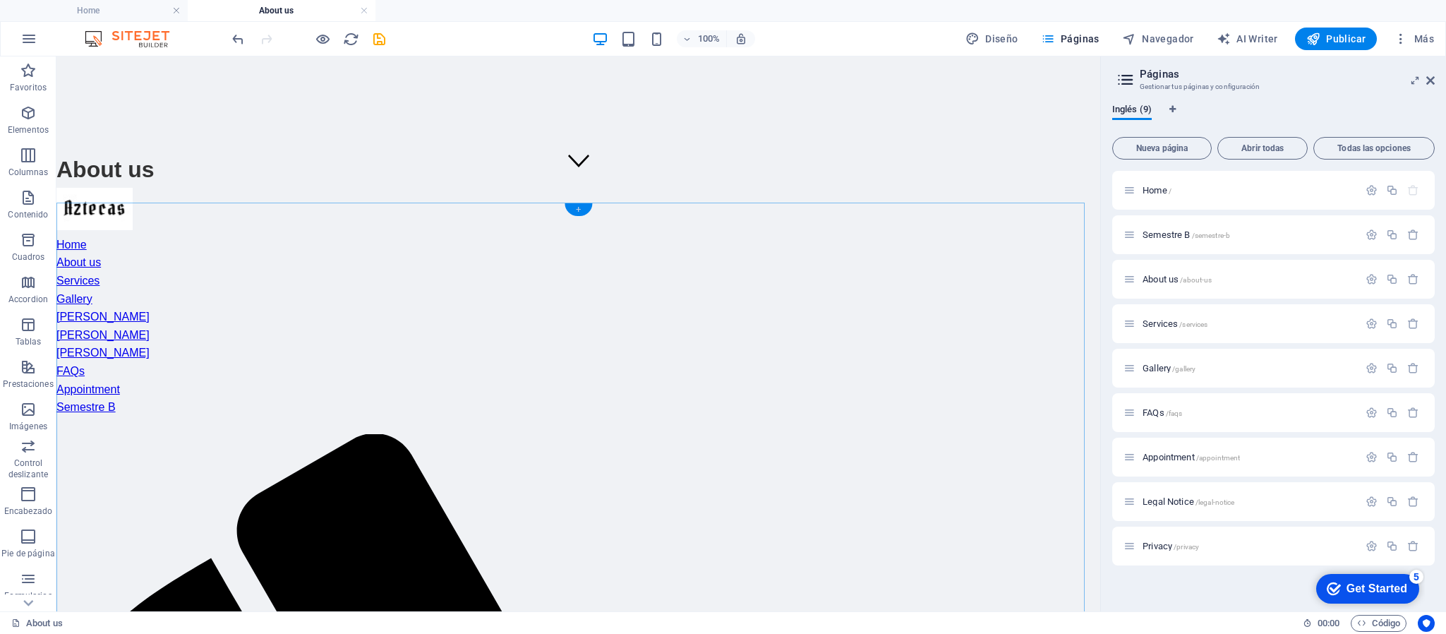
click at [576, 210] on div "+" at bounding box center [579, 209] width 28 height 13
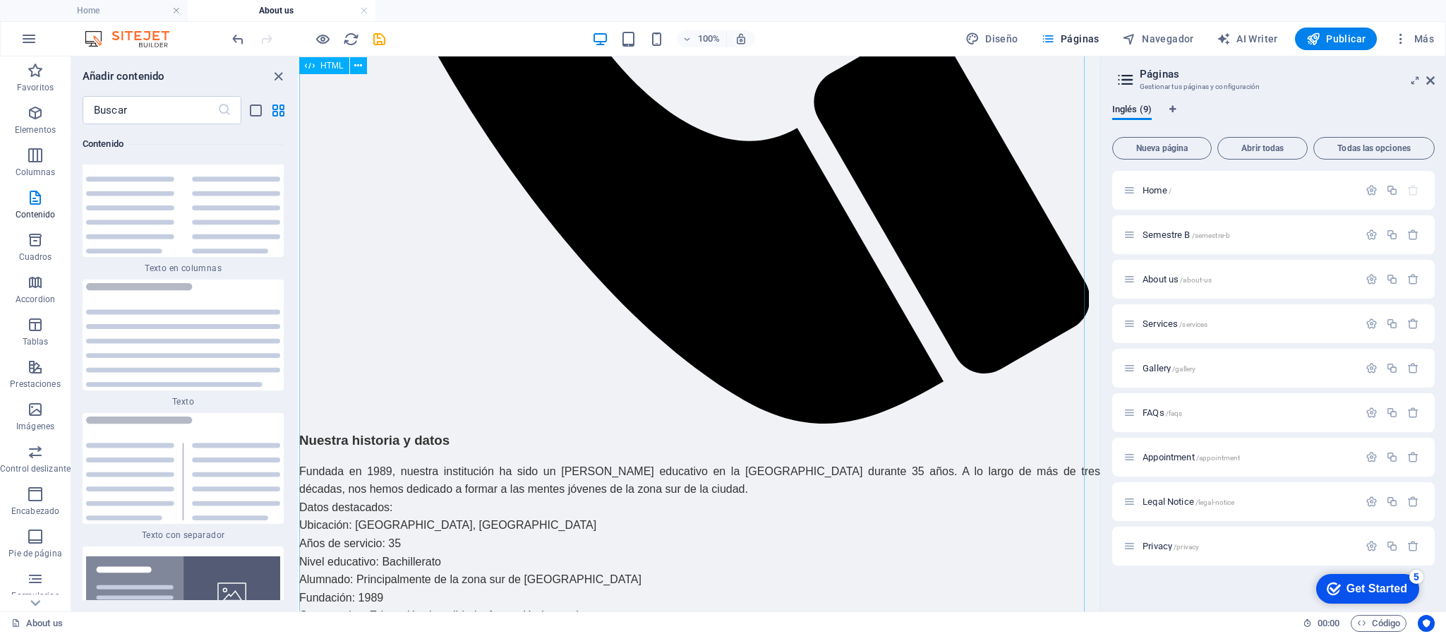
scroll to position [1588, 0]
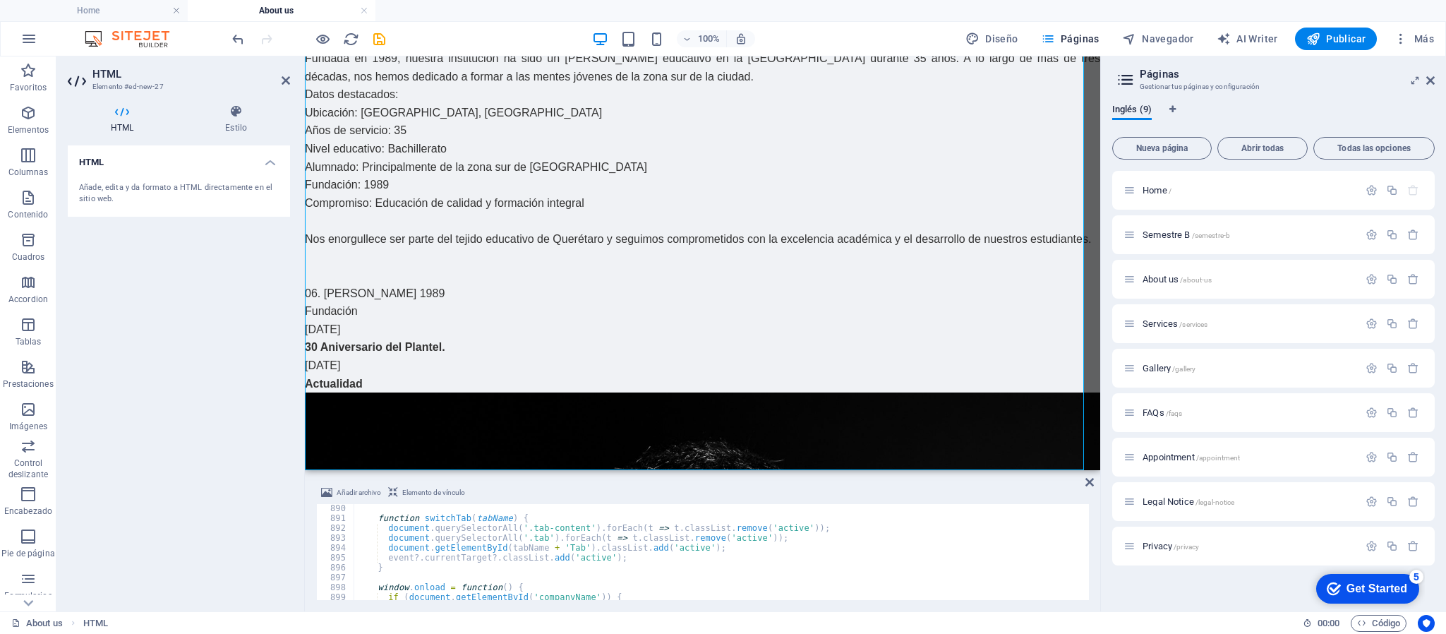
scroll to position [8786, 0]
click at [1337, 36] on span "Publicar" at bounding box center [1337, 39] width 60 height 14
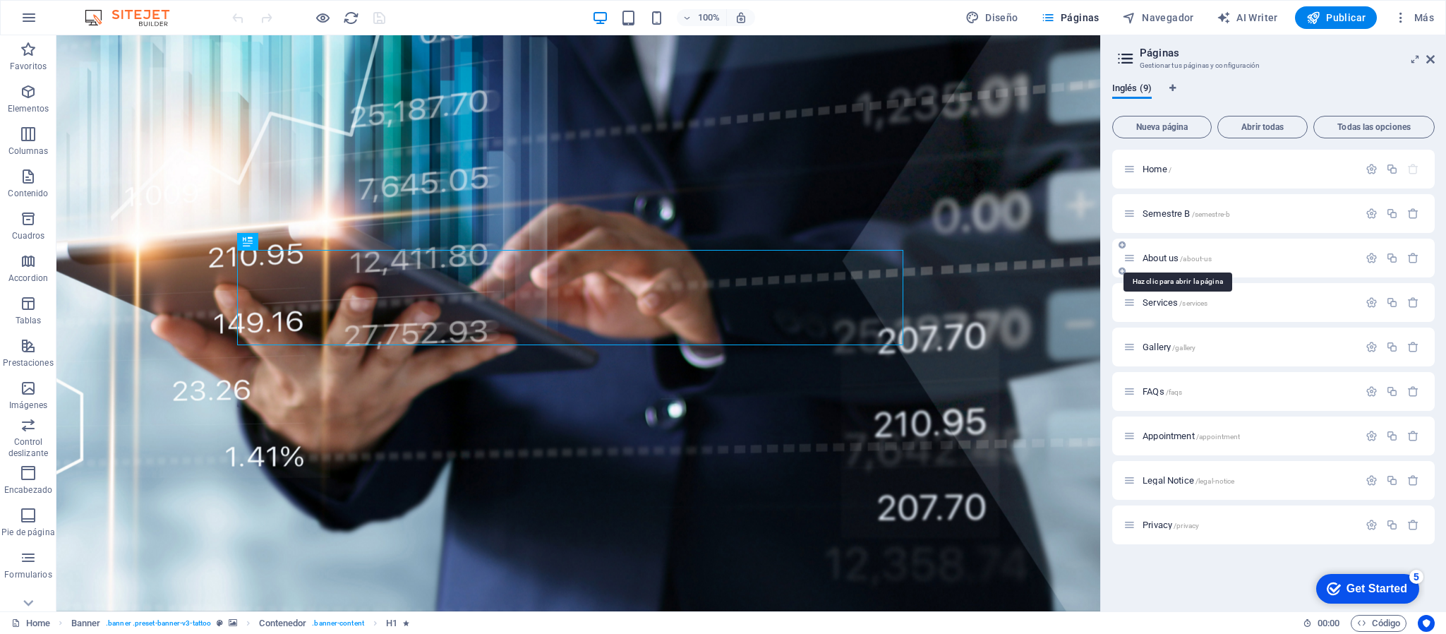
click at [963, 253] on span "About us /about-us" at bounding box center [1177, 258] width 69 height 11
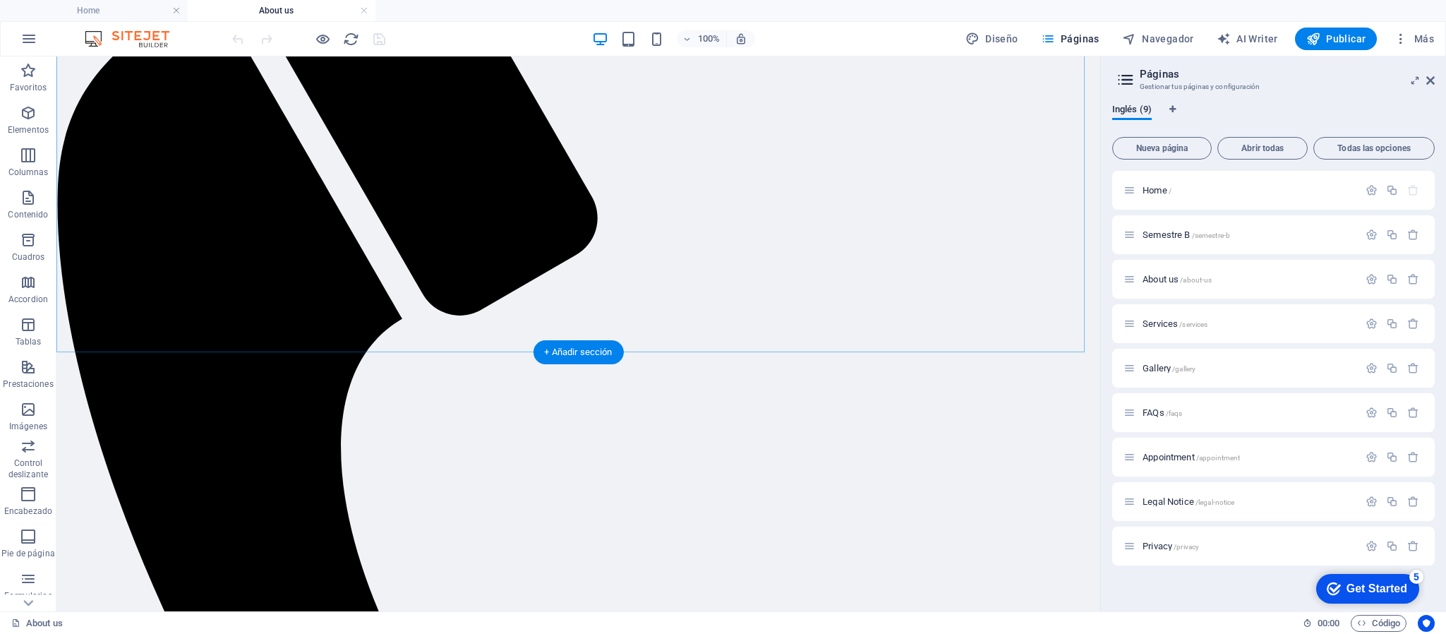
scroll to position [1100, 0]
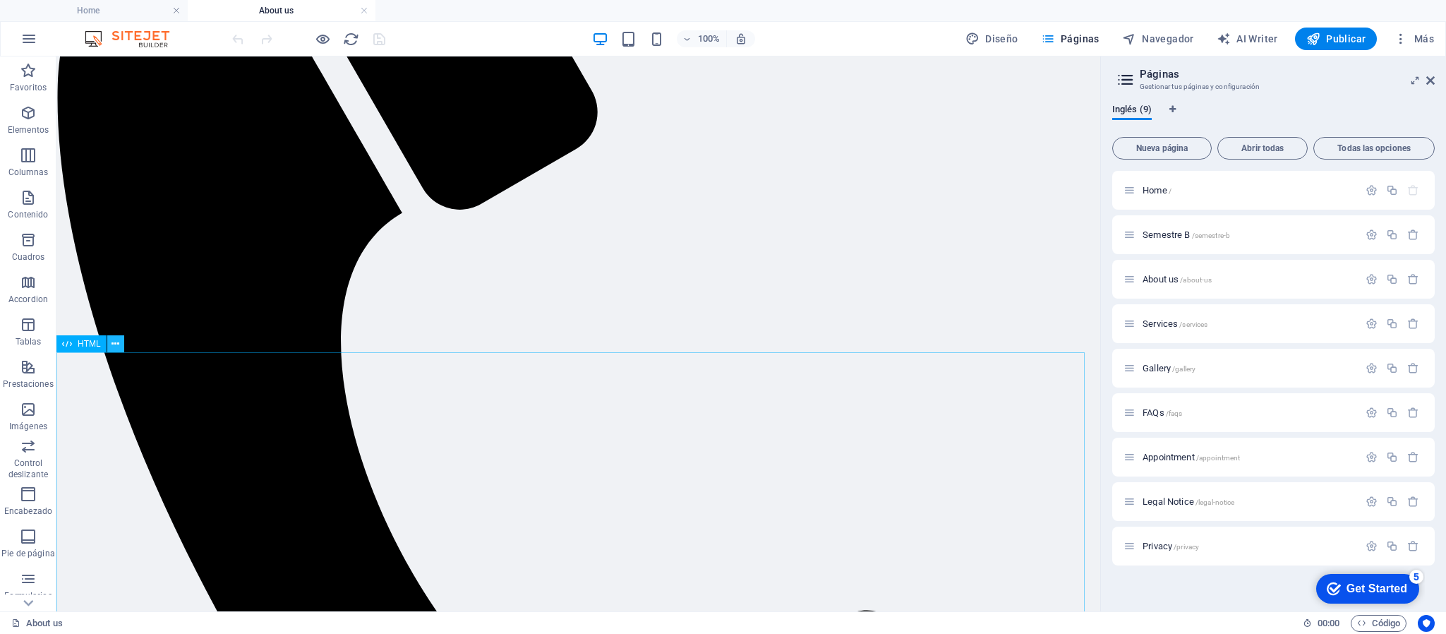
click at [116, 340] on icon at bounding box center [116, 344] width 8 height 15
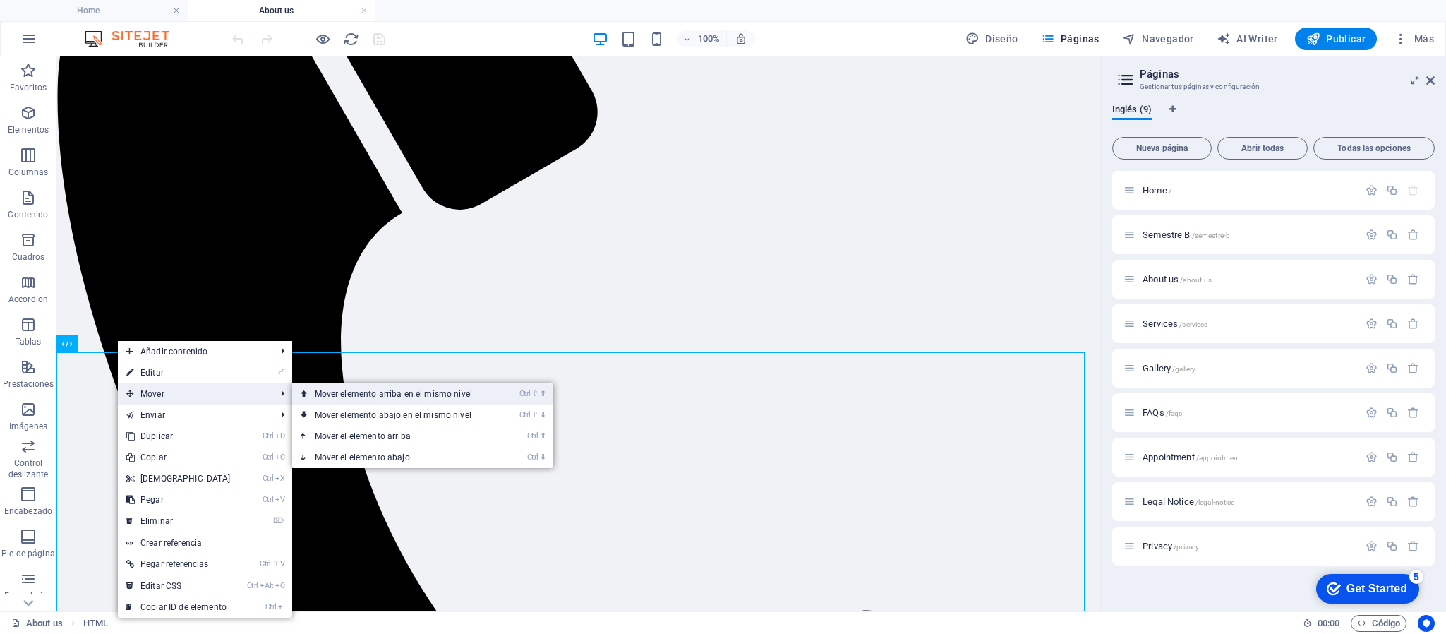
click at [354, 395] on link "Ctrl ⇧ ⬆ Mover elemento arriba en el mismo nivel" at bounding box center [396, 393] width 208 height 21
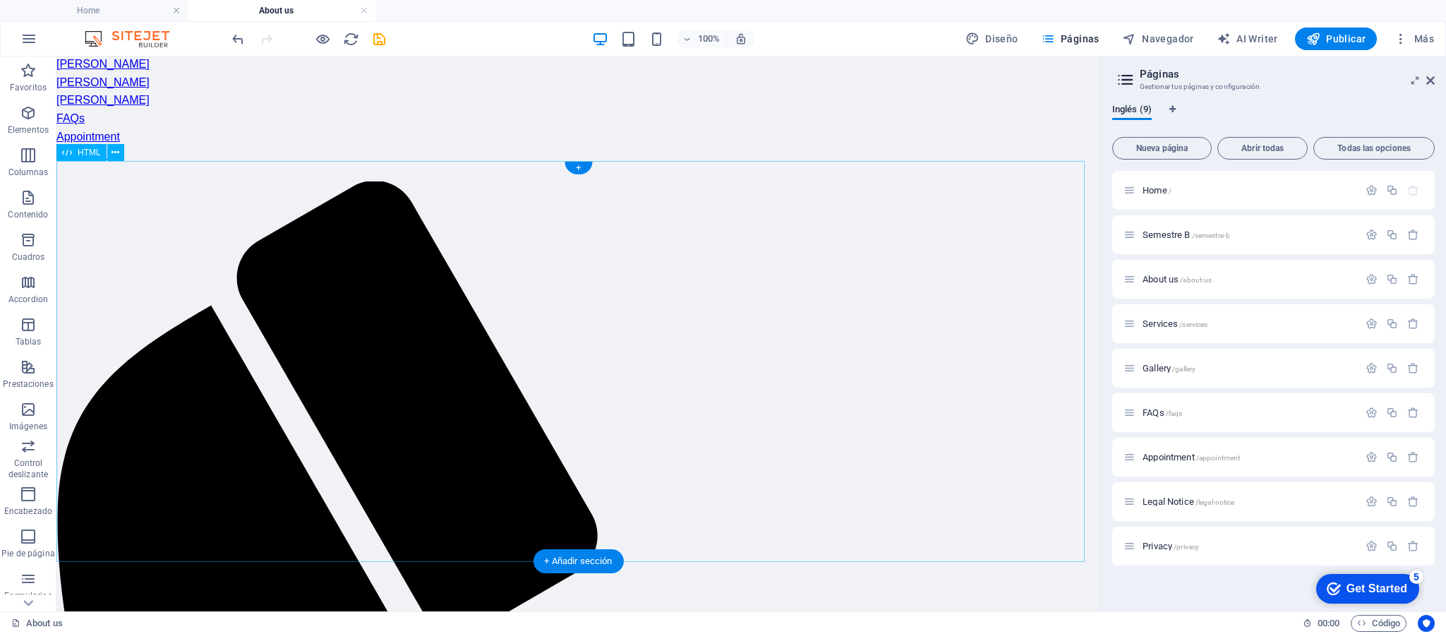
scroll to position [888, 0]
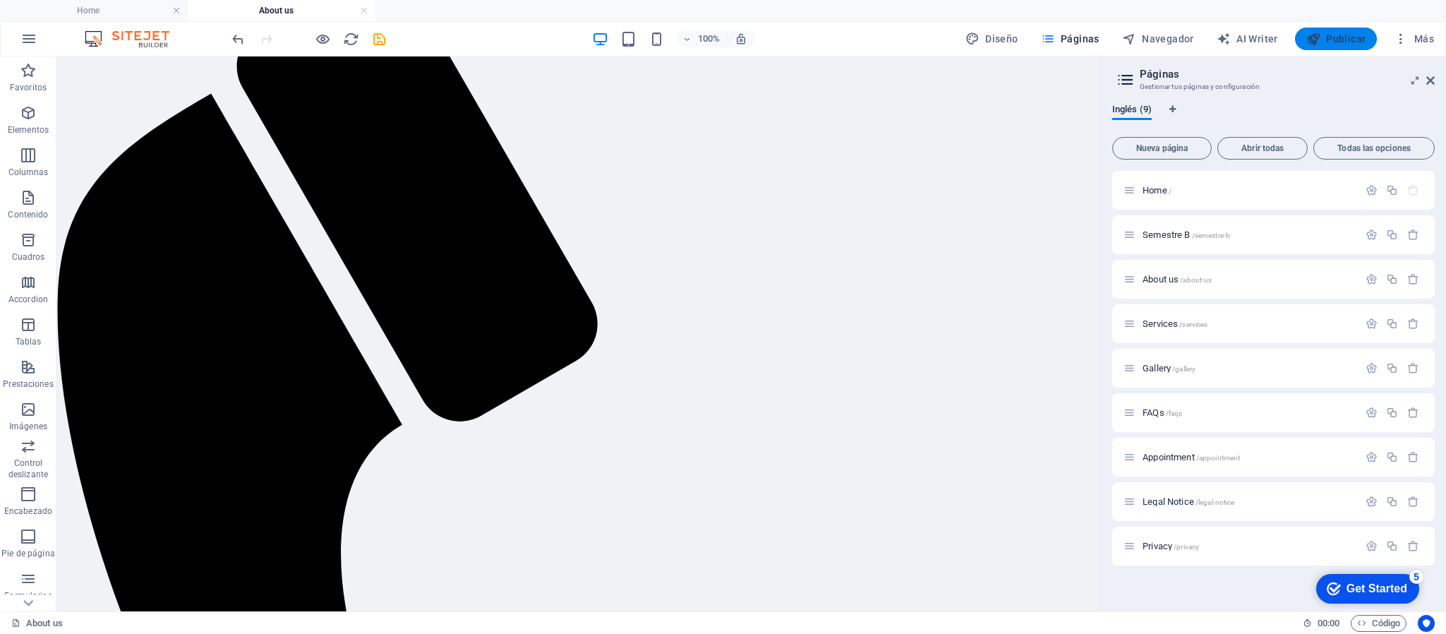
click at [963, 32] on span "Publicar" at bounding box center [1337, 39] width 60 height 14
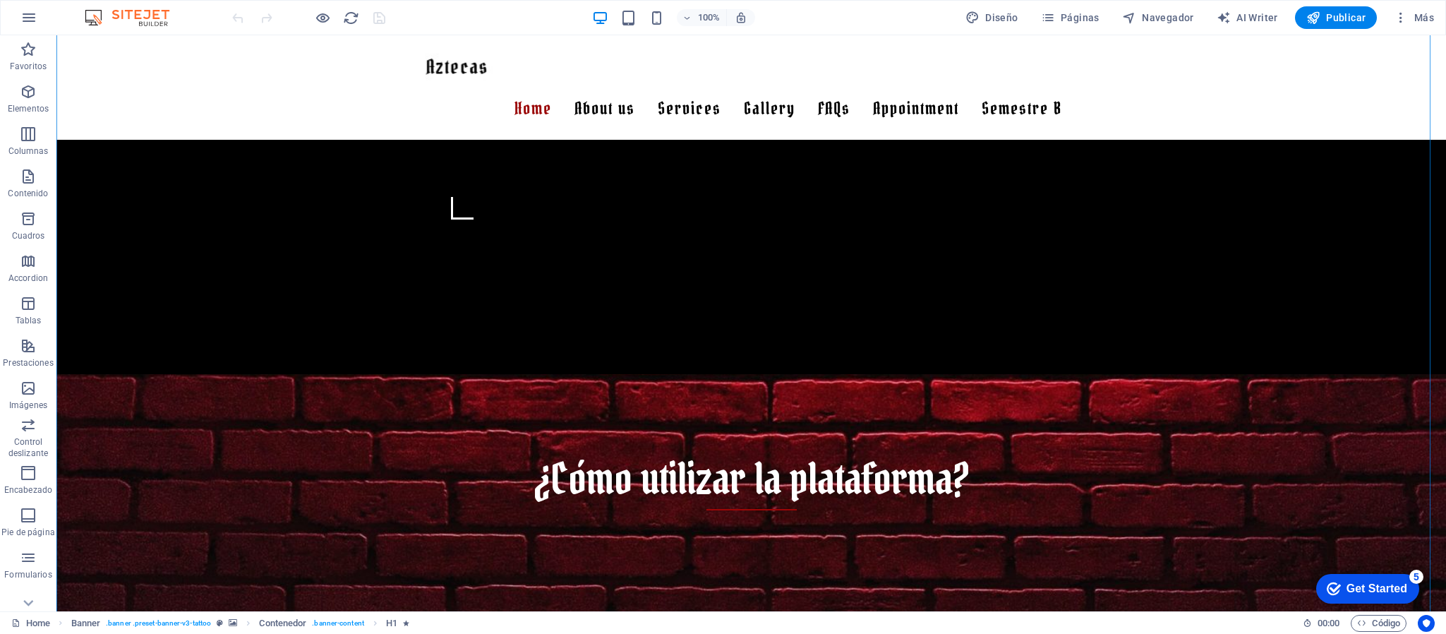
scroll to position [847, 0]
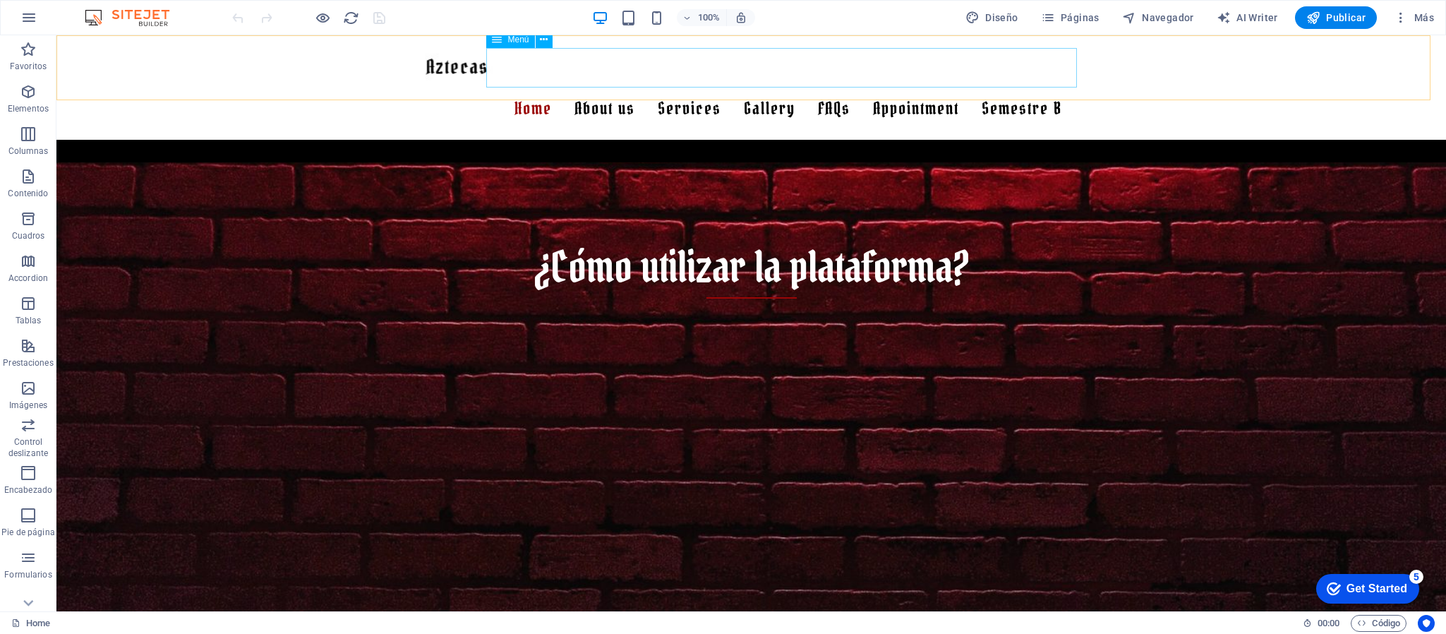
click at [584, 89] on nav "Home About us Services Gallery [PERSON_NAME] [PERSON_NAME] [PERSON_NAME] FAQs A…" at bounding box center [752, 109] width 666 height 40
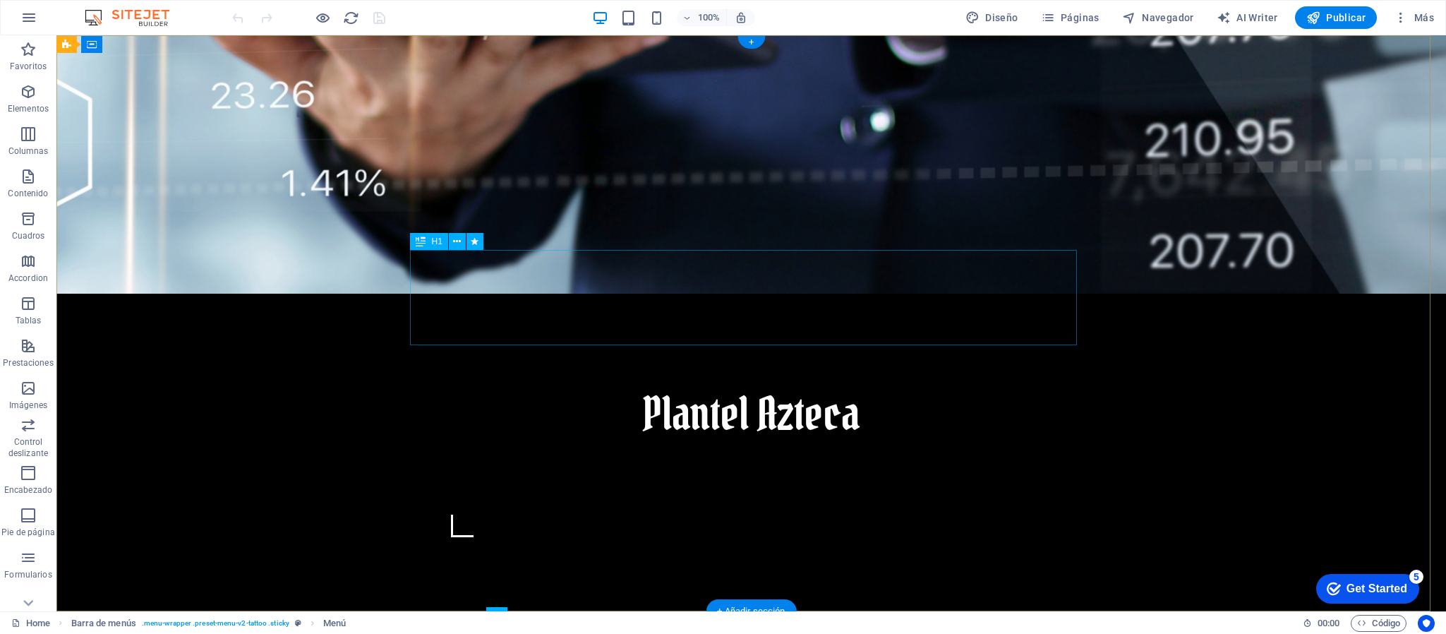
scroll to position [0, 0]
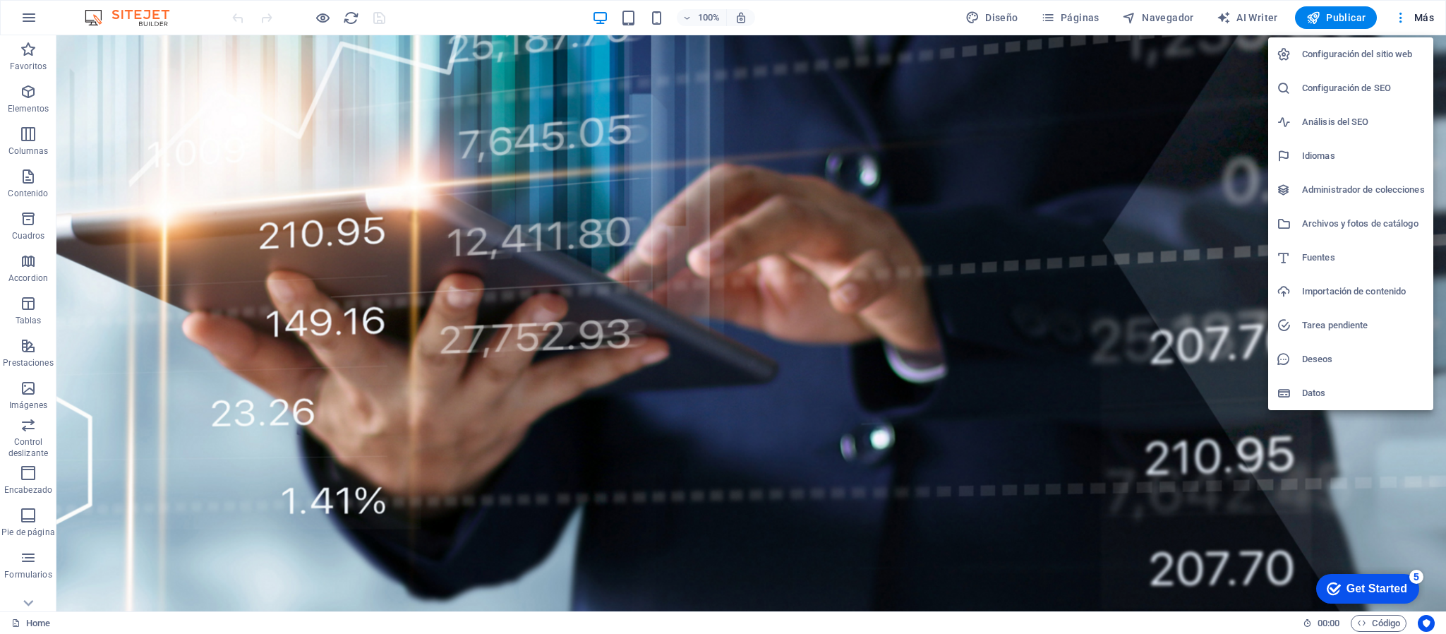
click at [963, 16] on div at bounding box center [723, 317] width 1446 height 634
